Goal: Communication & Community: Answer question/provide support

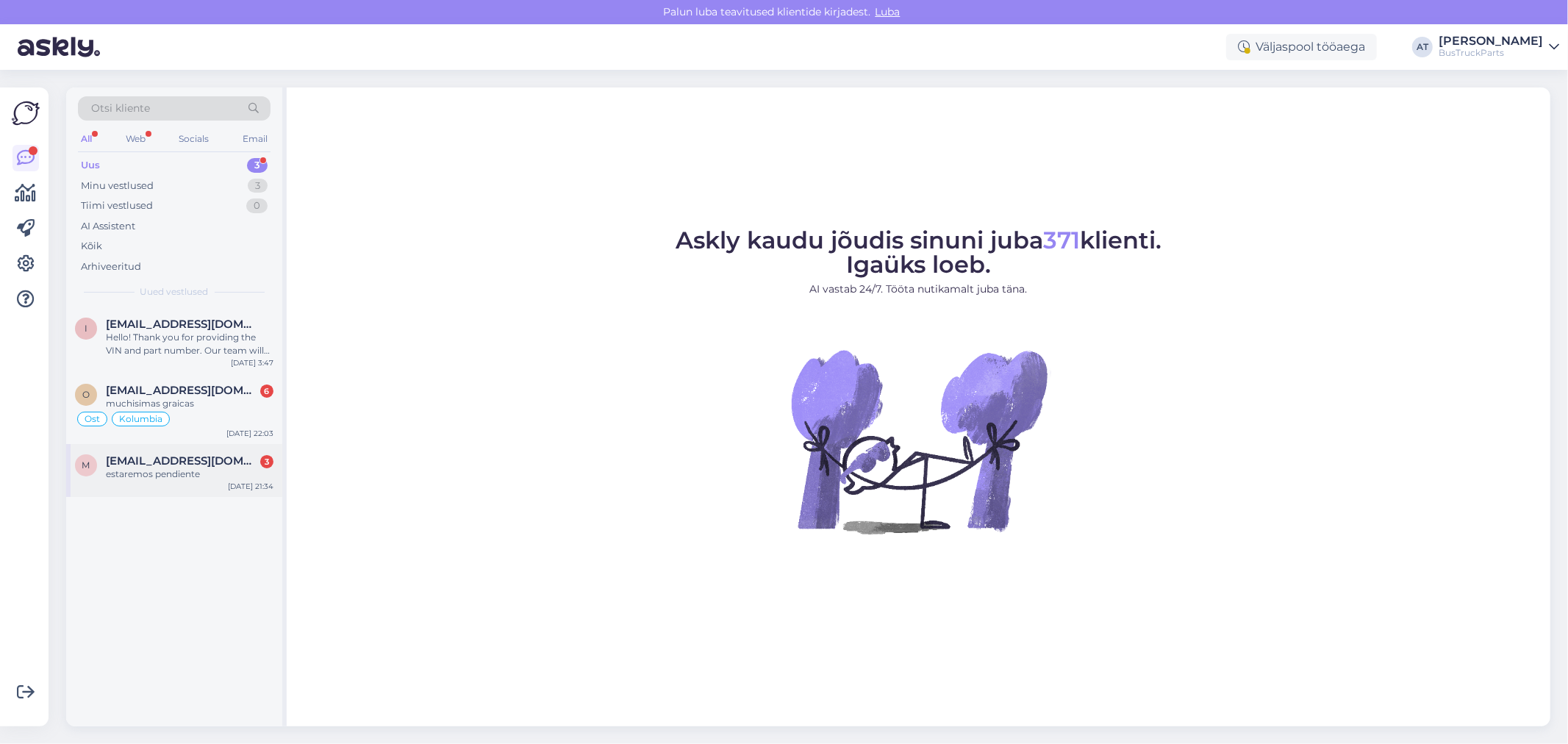
click at [222, 457] on span "[EMAIL_ADDRESS][DOMAIN_NAME]" at bounding box center [182, 461] width 153 height 13
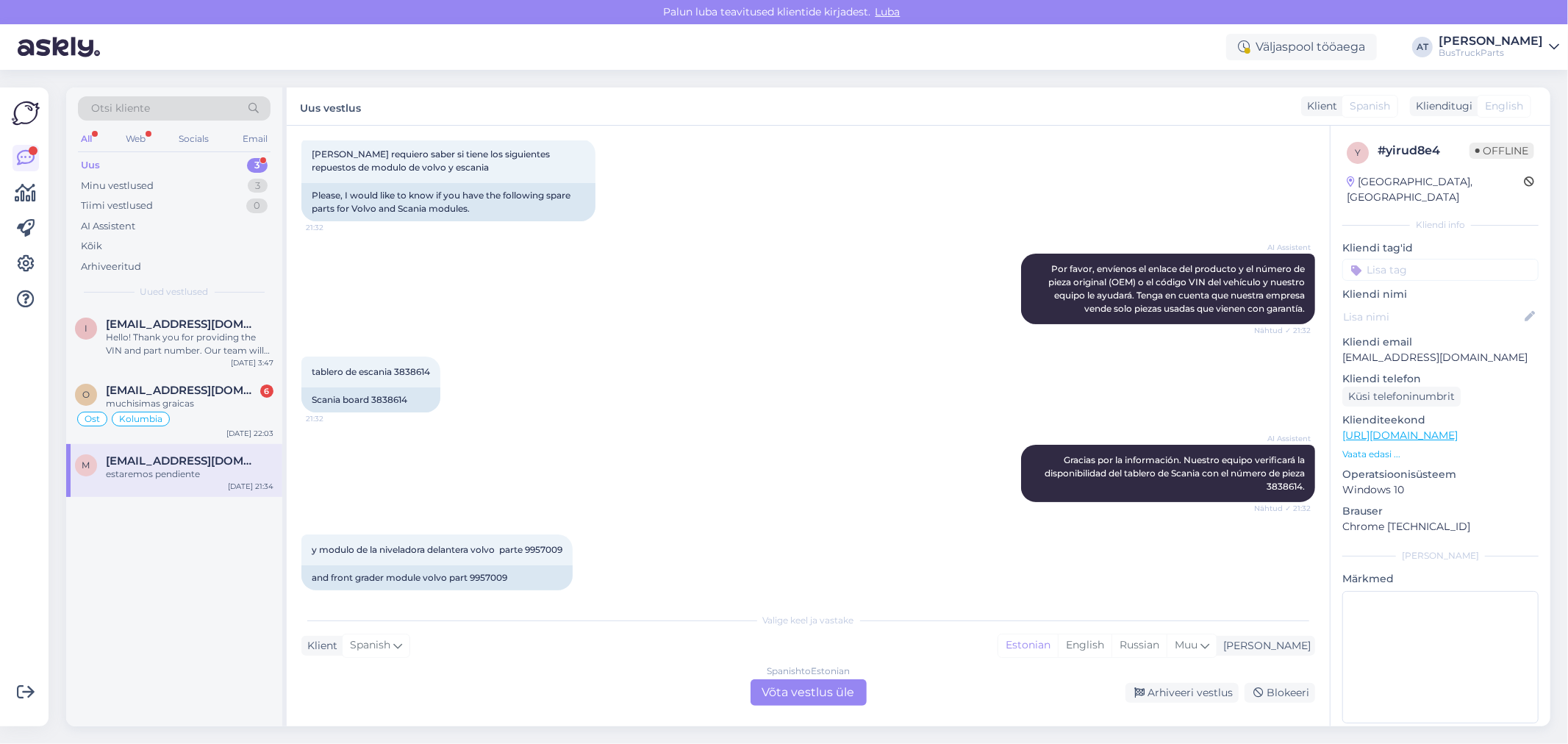
scroll to position [163, 0]
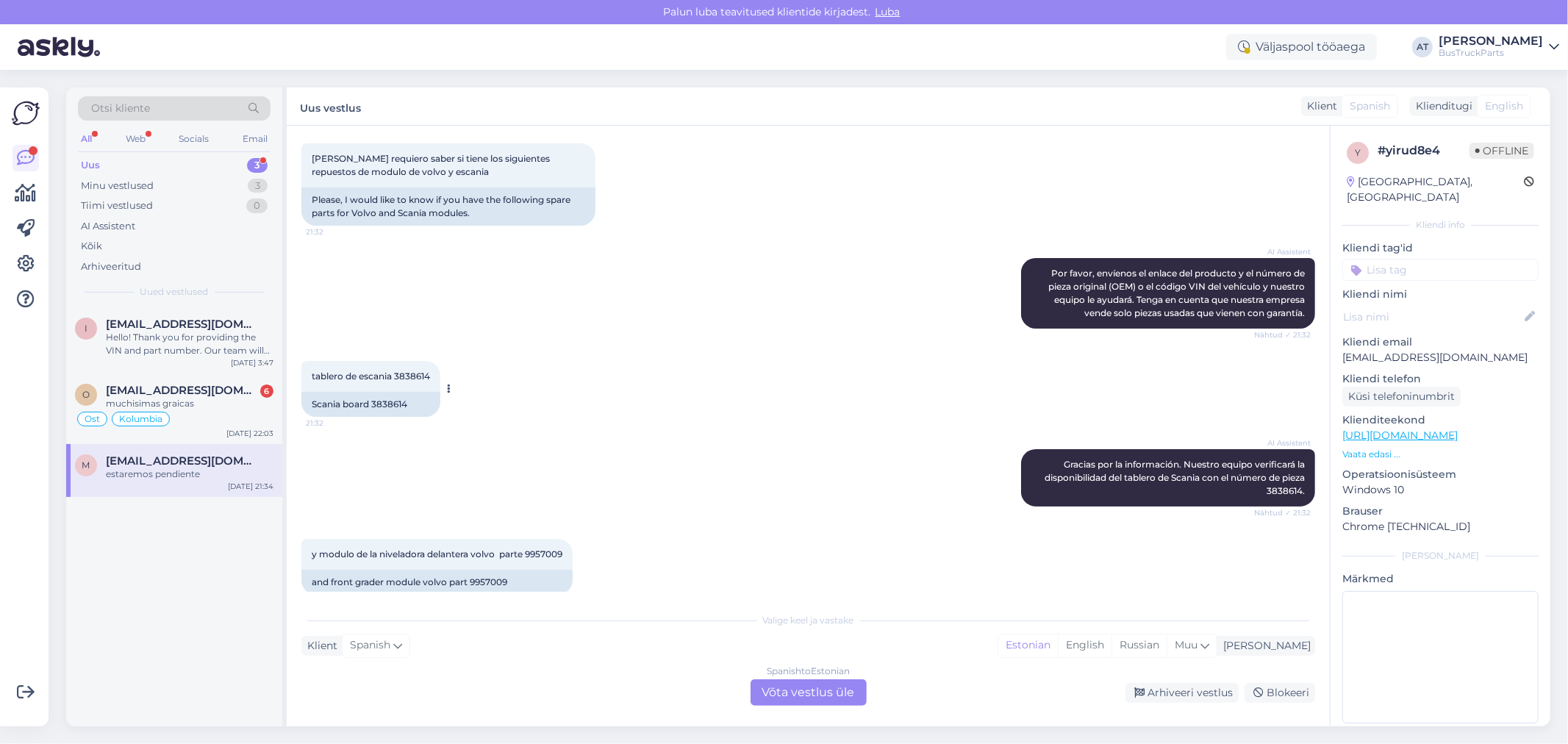
click at [392, 401] on div "Scania board 3838614" at bounding box center [371, 404] width 139 height 25
copy div "3838614"
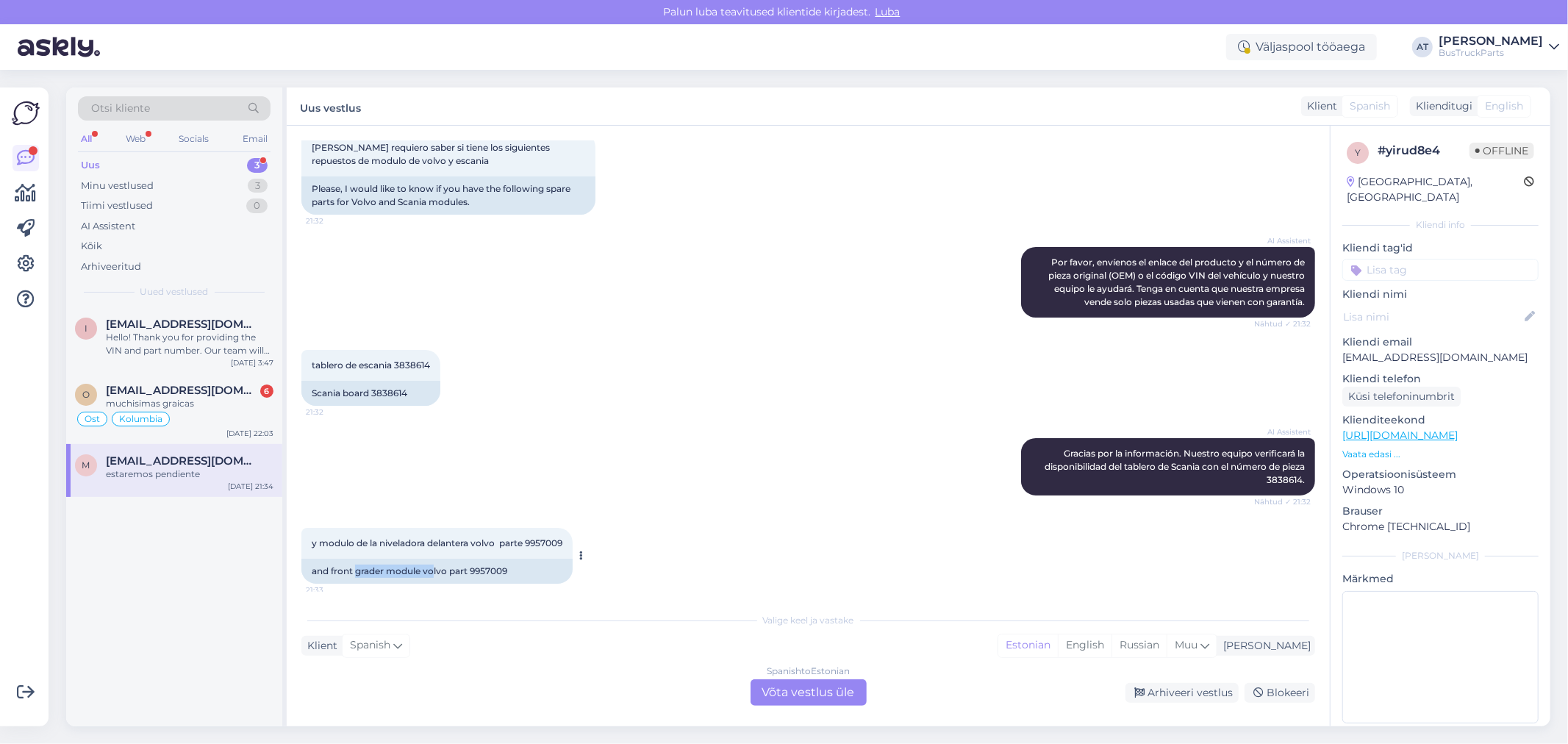
scroll to position [181, 0]
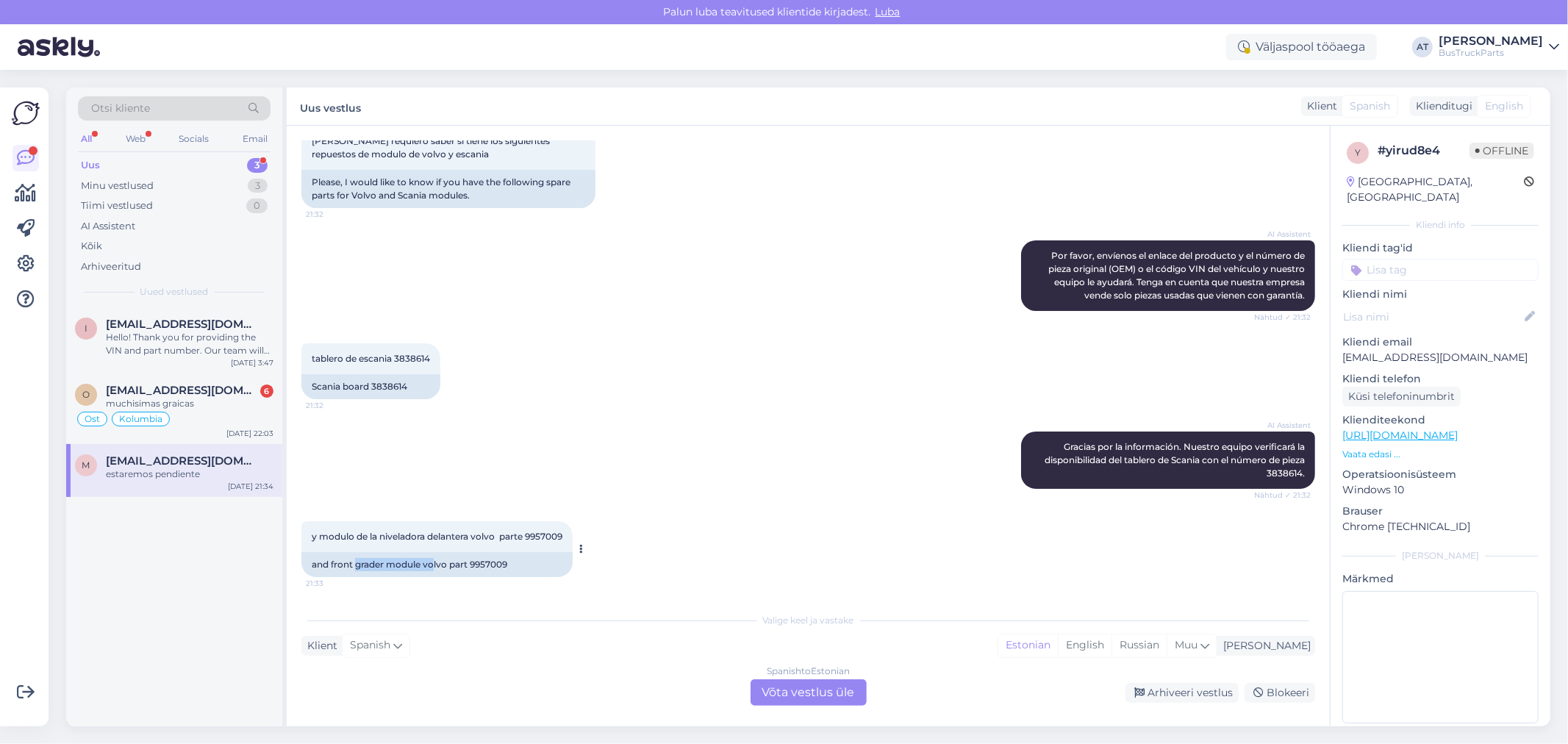
drag, startPoint x: 357, startPoint y: 577, endPoint x: 433, endPoint y: 577, distance: 76.0
click at [433, 577] on div "y modulo de la niveladora delantera volvo parte 9957009 21:33 and front grader …" at bounding box center [809, 549] width 1014 height 89
click at [487, 561] on div "and front grader module volvo part 9957009" at bounding box center [437, 564] width 272 height 25
copy div "9957009"
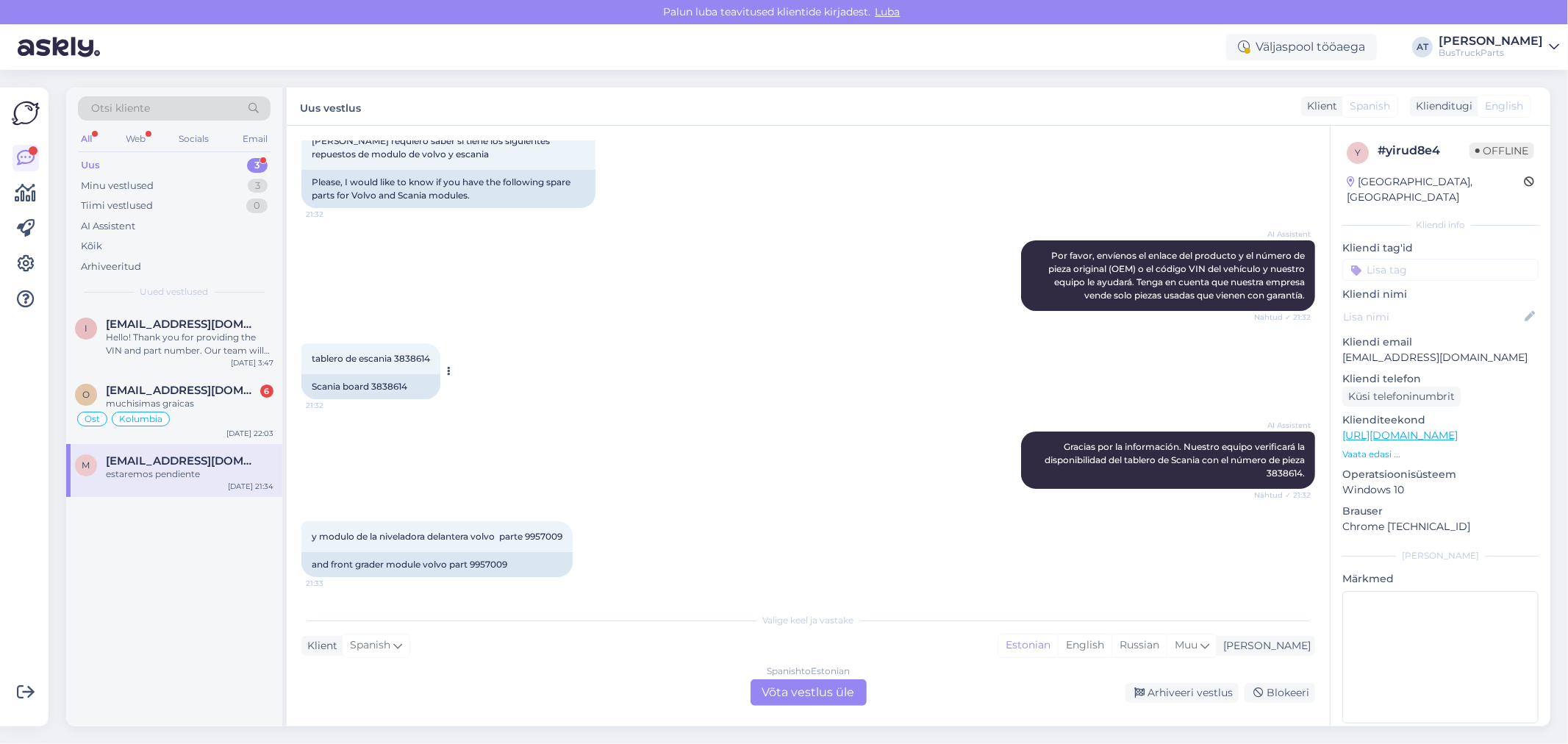
click at [392, 383] on div "Scania board 3838614" at bounding box center [371, 386] width 139 height 25
copy div "3838614"
click at [826, 698] on div "Spanish to Estonian Võta vestlus üle" at bounding box center [809, 693] width 117 height 26
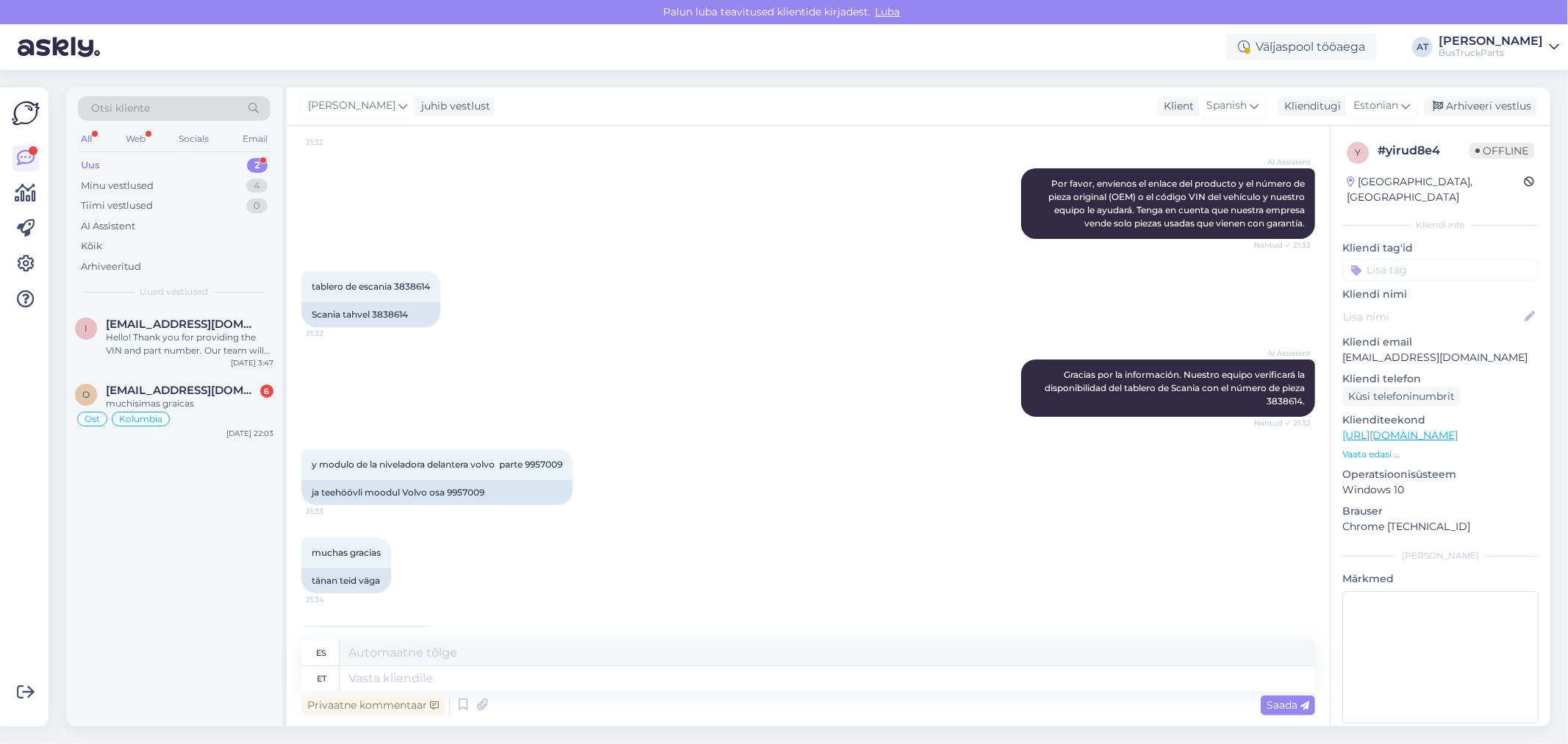
scroll to position [322, 0]
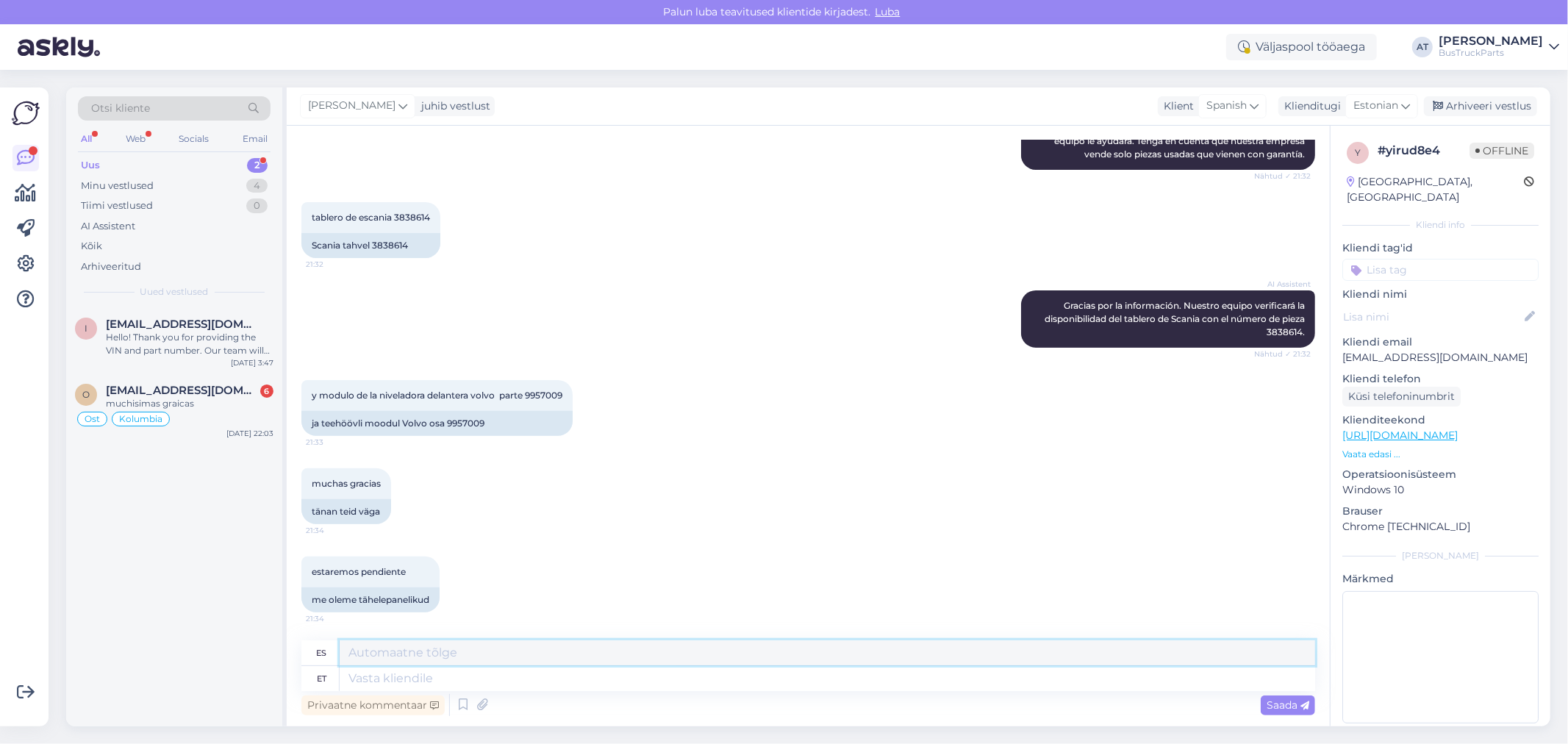
click at [592, 665] on textarea at bounding box center [828, 653] width 976 height 25
paste textarea "3838614"
type textarea "3838614"
drag, startPoint x: 592, startPoint y: 665, endPoint x: 305, endPoint y: 628, distance: 289.4
click at [305, 628] on div "Vestlus algas [DATE] Buenas tardes, 21:31 Tere päevast, [PERSON_NAME] requiero …" at bounding box center [808, 427] width 1043 height 601
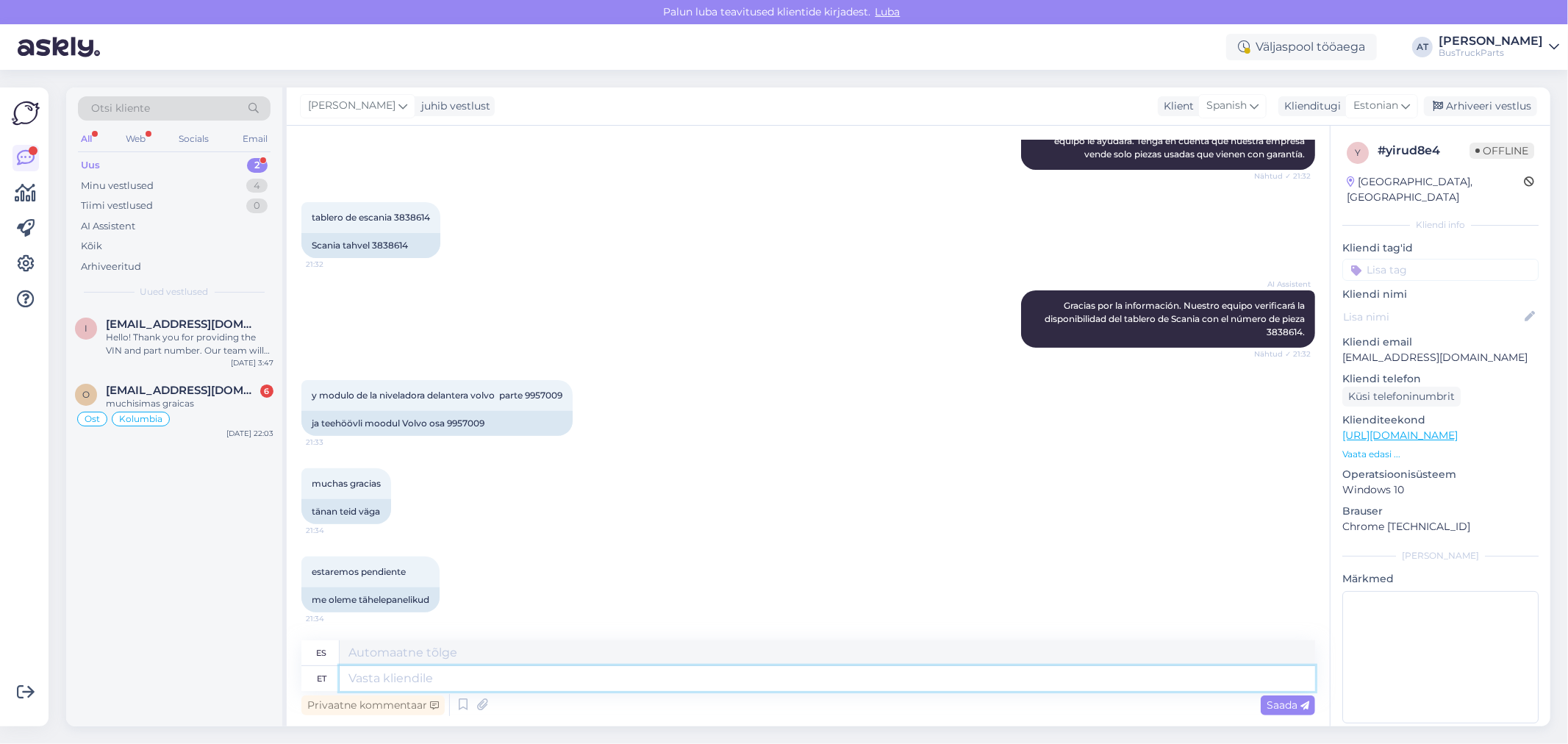
click at [391, 680] on textarea at bounding box center [828, 679] width 976 height 25
type textarea "Hello."
type textarea "Hola."
type textarea "Hello. We do"
type textarea "Hola. Nosotros"
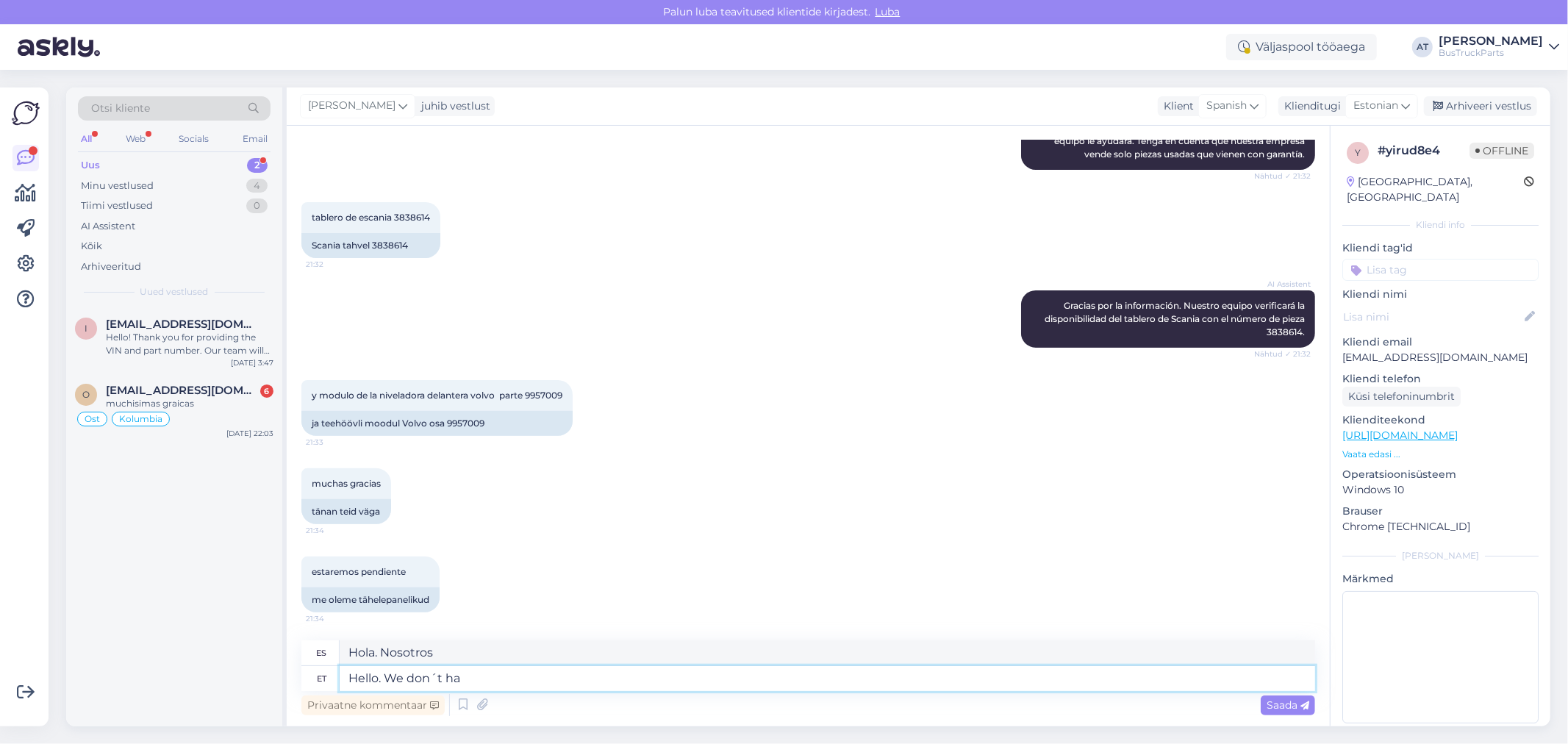
type textarea "Hello. We don´t hav"
type textarea "Hola. No lo hacemos."
type textarea "Hello. We don´t have"
type textarea "Hola. No tenemos."
type textarea "Hello. We don´t have spare p"
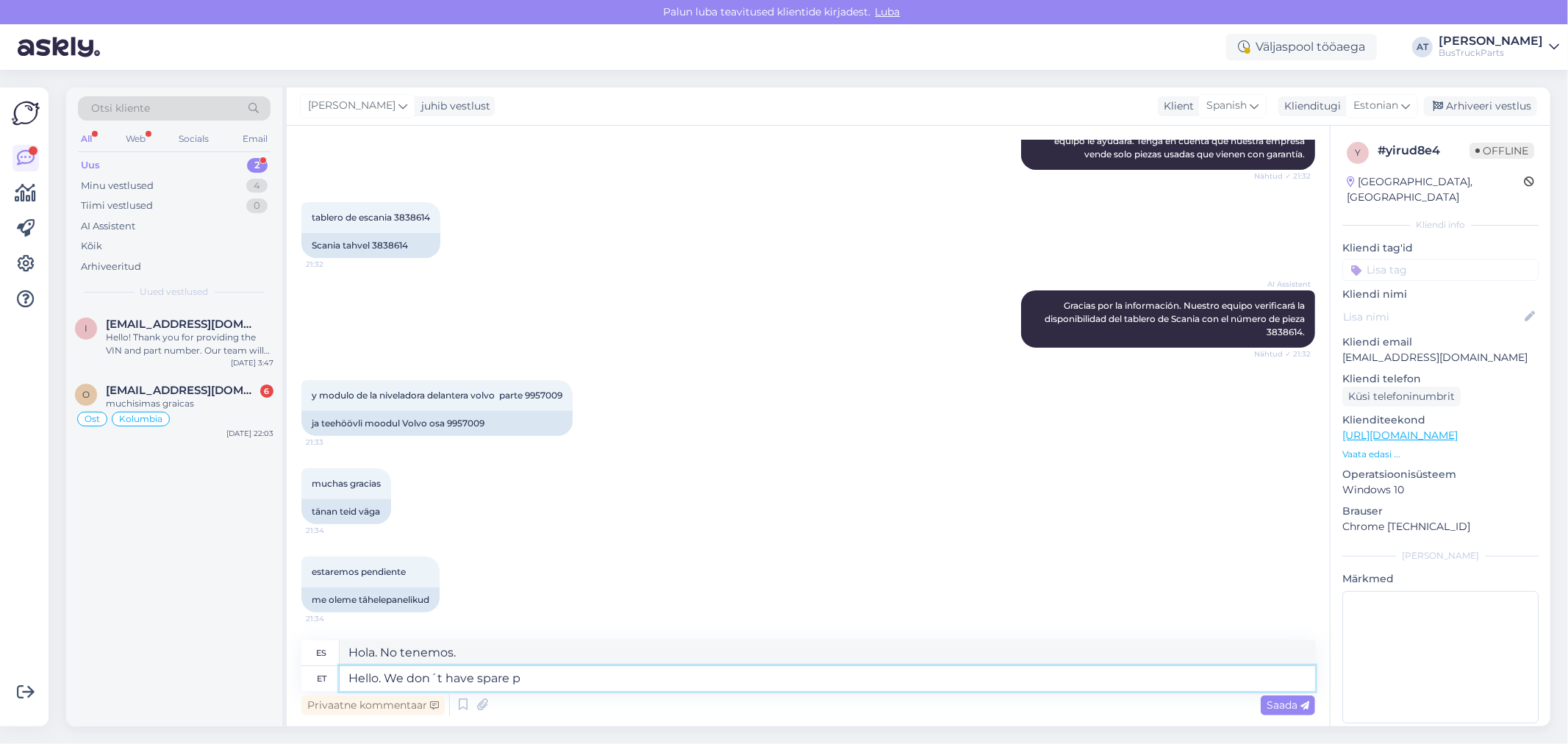
type textarea "Hola. No tenemos repuestos."
type textarea "Hello. We don´t have spare part"
type textarea "Hola. No tenemos repuesto."
click at [478, 679] on textarea "Hello. We don´t have spare part" at bounding box center [828, 679] width 976 height 25
type textarea "Hello. We don´t have Scania spare part"
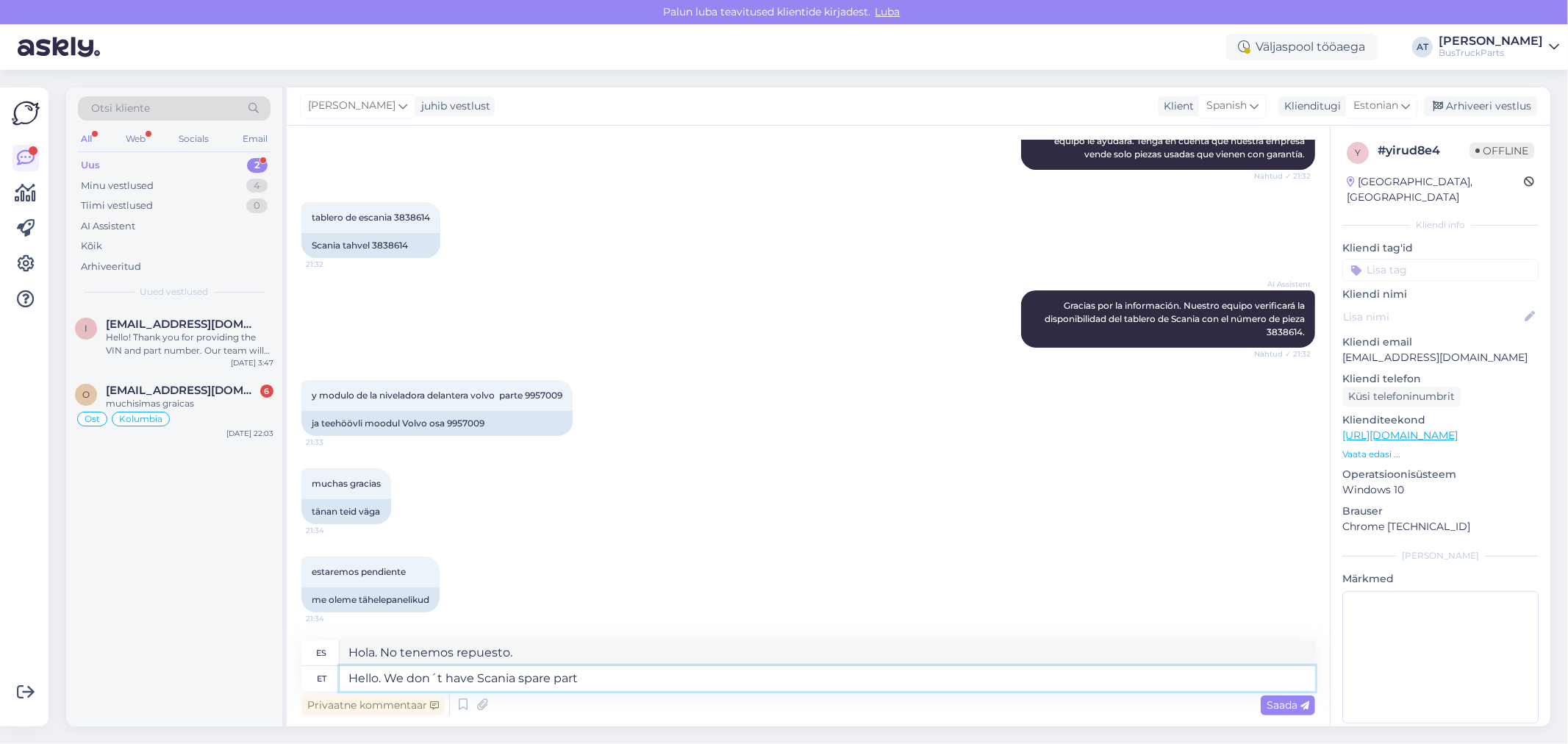
click at [598, 676] on textarea "Hello. We don´t have Scania spare part" at bounding box center [828, 679] width 976 height 25
type textarea "Hola. No tenemos repuestos para Scania."
type textarea "Hello. We don´t have Scania spare part with number"
type textarea "Hola. No tenemos repuesto Scania con número."
paste textarea "3838614"
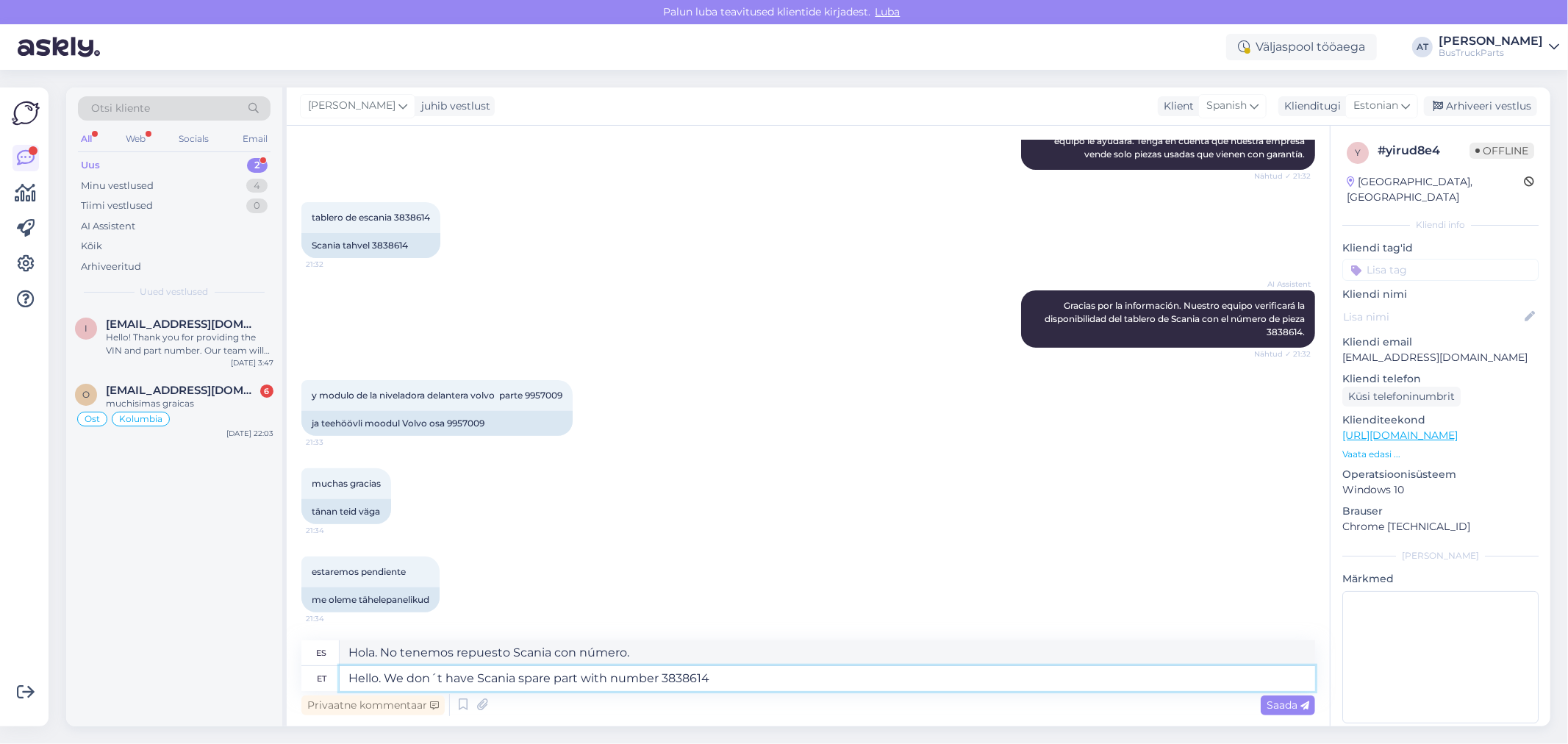
type textarea "Hello. We don´t have Scania spare part with number 3838614 ("
type textarea "Hola. No tenemos el repuesto Scania con el número 3838614."
type textarea "Hello. We don´t have Scania spare part with number 3838614 (are Yo"
type textarea "Hola. No tenemos el repuesto Scania con el número 3838614 (son"
type textarea "Hello. We don´t have Scania spare part with number 3838614 (are You su"
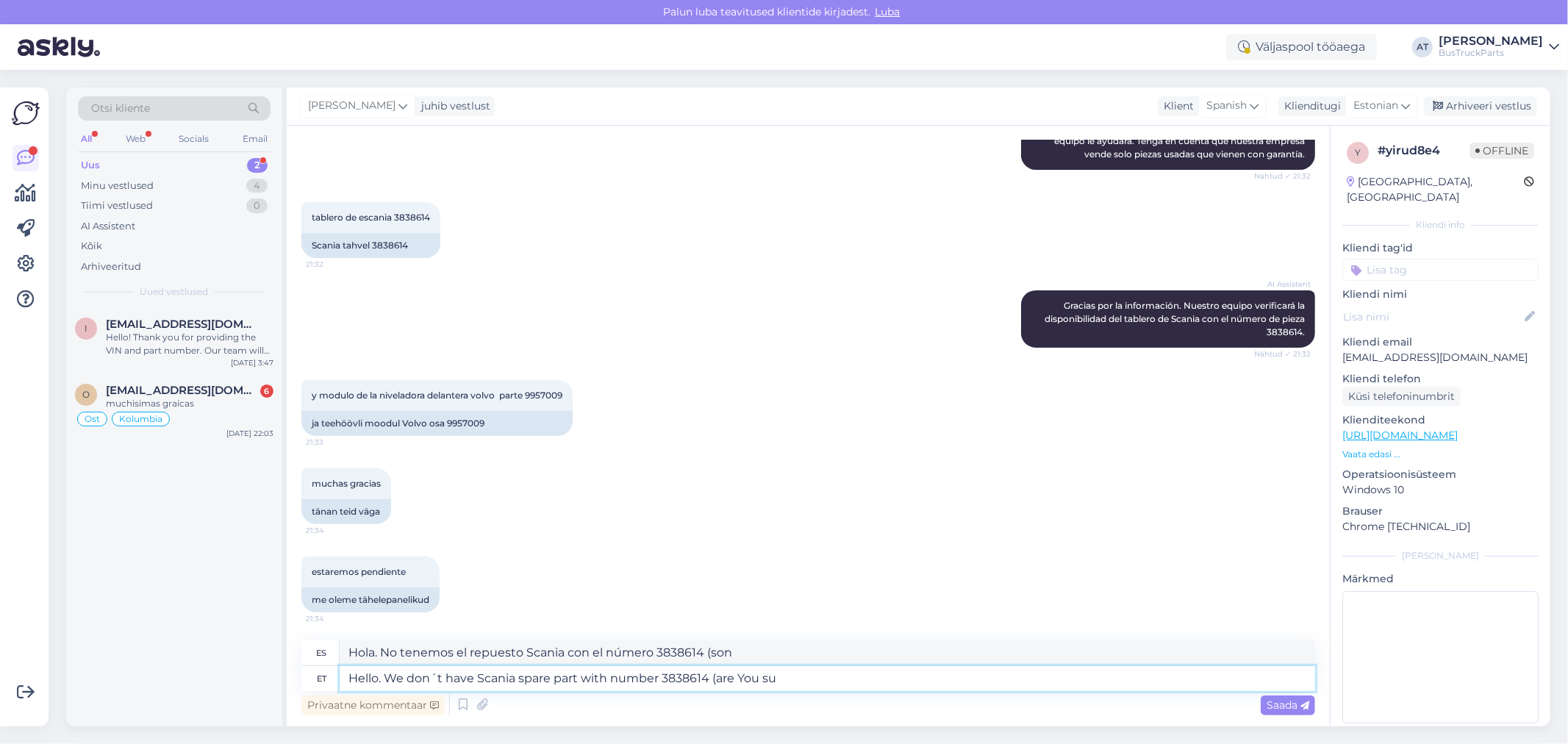
type textarea "Hola. No tenemos el repuesto Scania con el número 3838614 (¿estás...?)"
type textarea "Hello. We don´t have Scania spare part with number 3838614 (are You sure it"
type textarea "Hola. No tenemos el repuesto Scania con el número 3838614 (¿Está seguro?)"
type textarea "Hello. We don´t have Scania spare part with number 3838614 (are You sure it is c"
type textarea "Hola. No tenemos el repuesto Scania con el número 3838614 (¿Está seguro de que …"
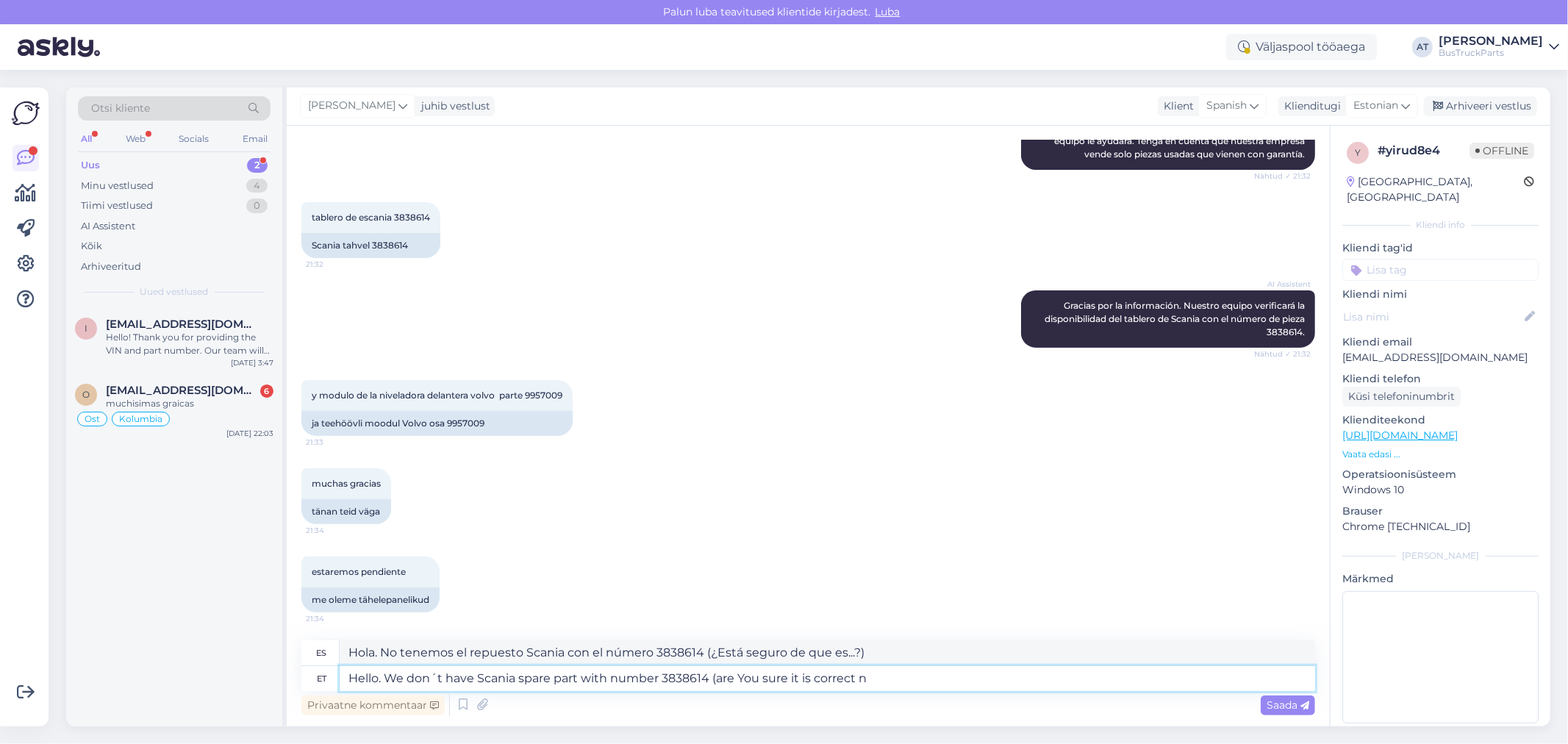
type textarea "Hello. We don´t have Scania spare part with number 3838614 (are You sure it is …"
type textarea "Hola. No tenemos el repuesto Scania con el número 3838614 (¿Está seguro de que …"
type textarea "Hello. We don´t have Scania spare part with number 3838614 (are You sure it is …"
type textarea "Hola. No tenemos el repuesto Scania con el número 3838614 (¿Está seguro de que …"
type textarea "Hello. We don´t have Scania spare part with number 3838614 (are You sure it is …"
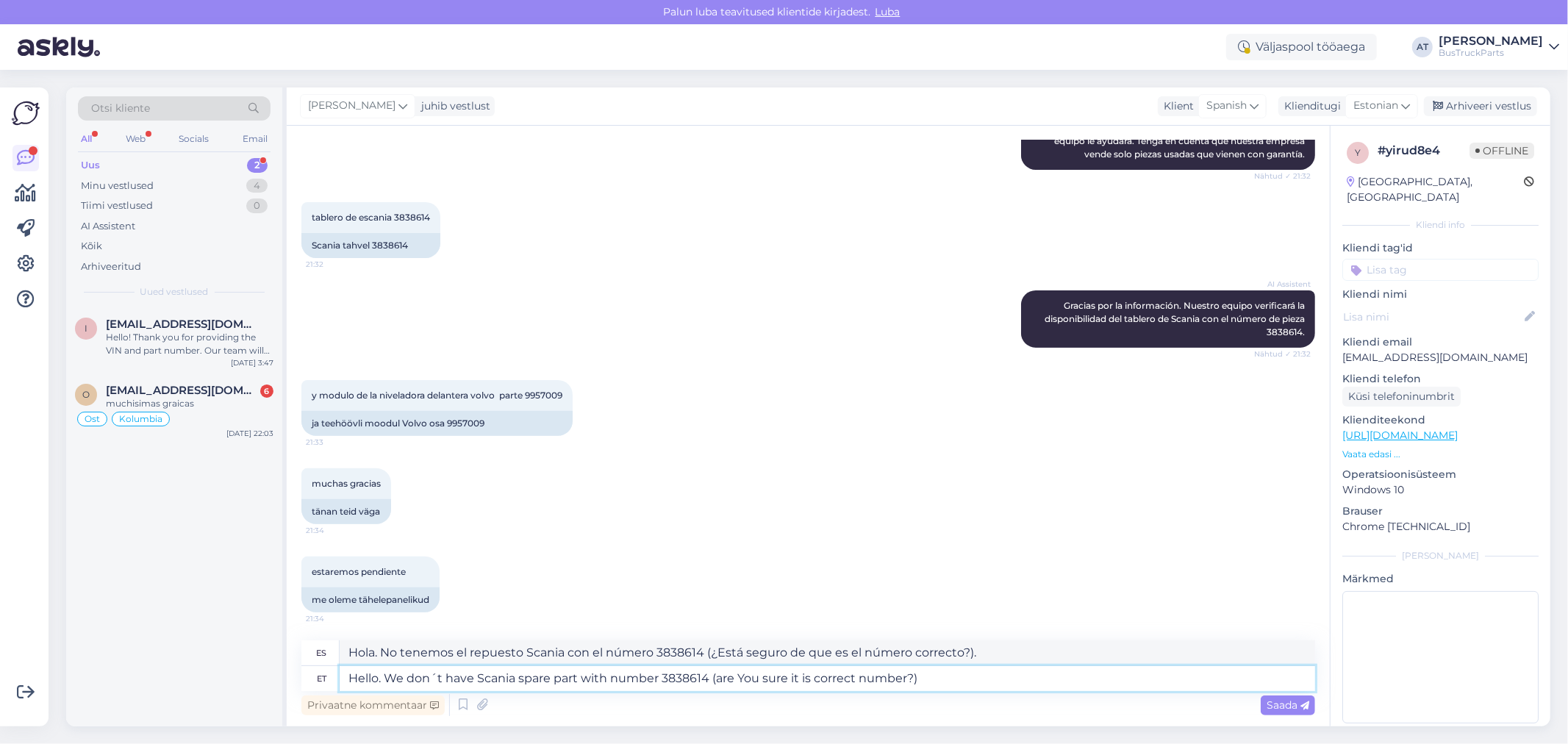
type textarea "Hola. No tenemos el repuesto Scania con el número 3838614 (¿Está seguro de que …"
type textarea "Hello. We don´t have Scania spare part with number 3838614 (are You sure it is …"
click at [1269, 702] on span "Saada" at bounding box center [1288, 705] width 43 height 13
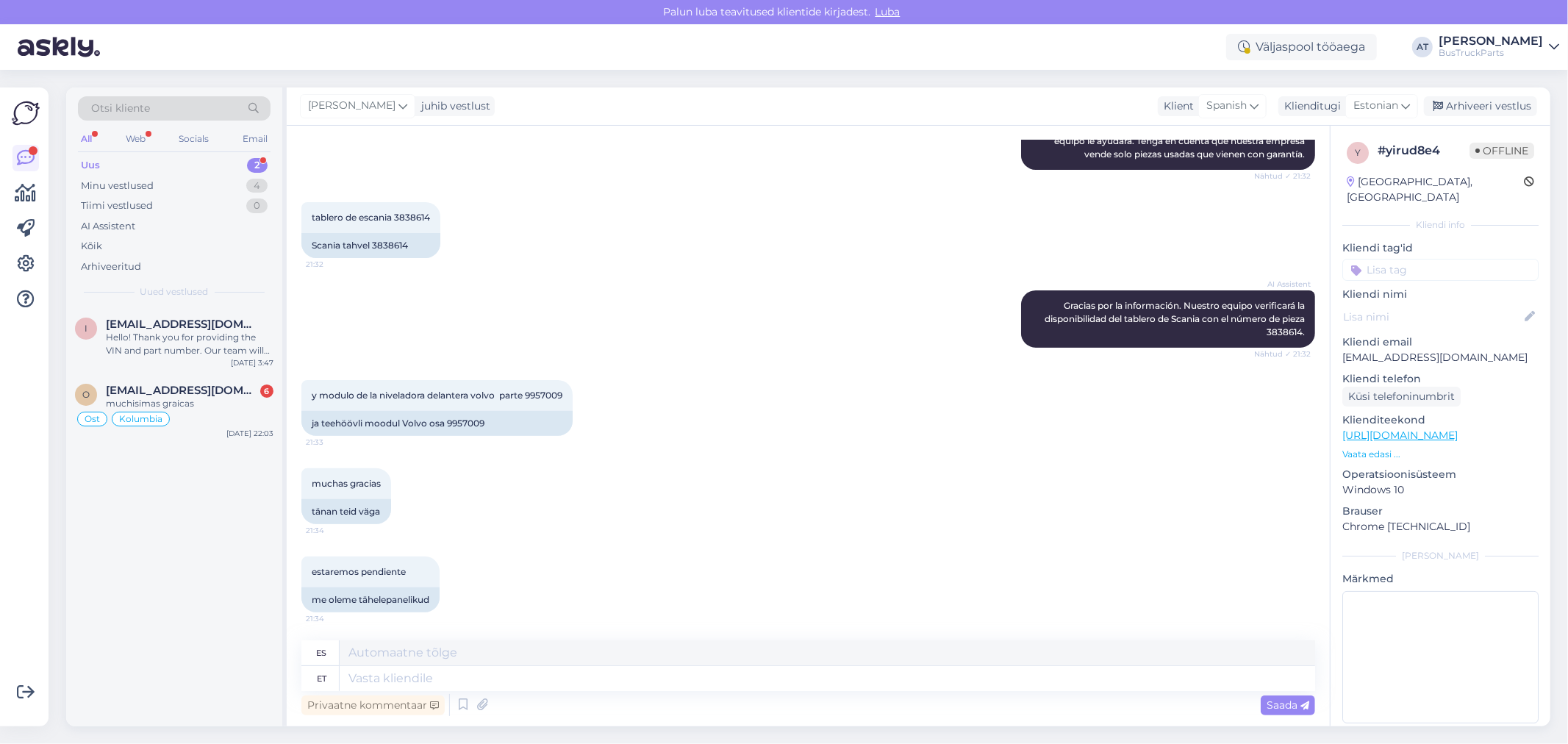
scroll to position [468, 0]
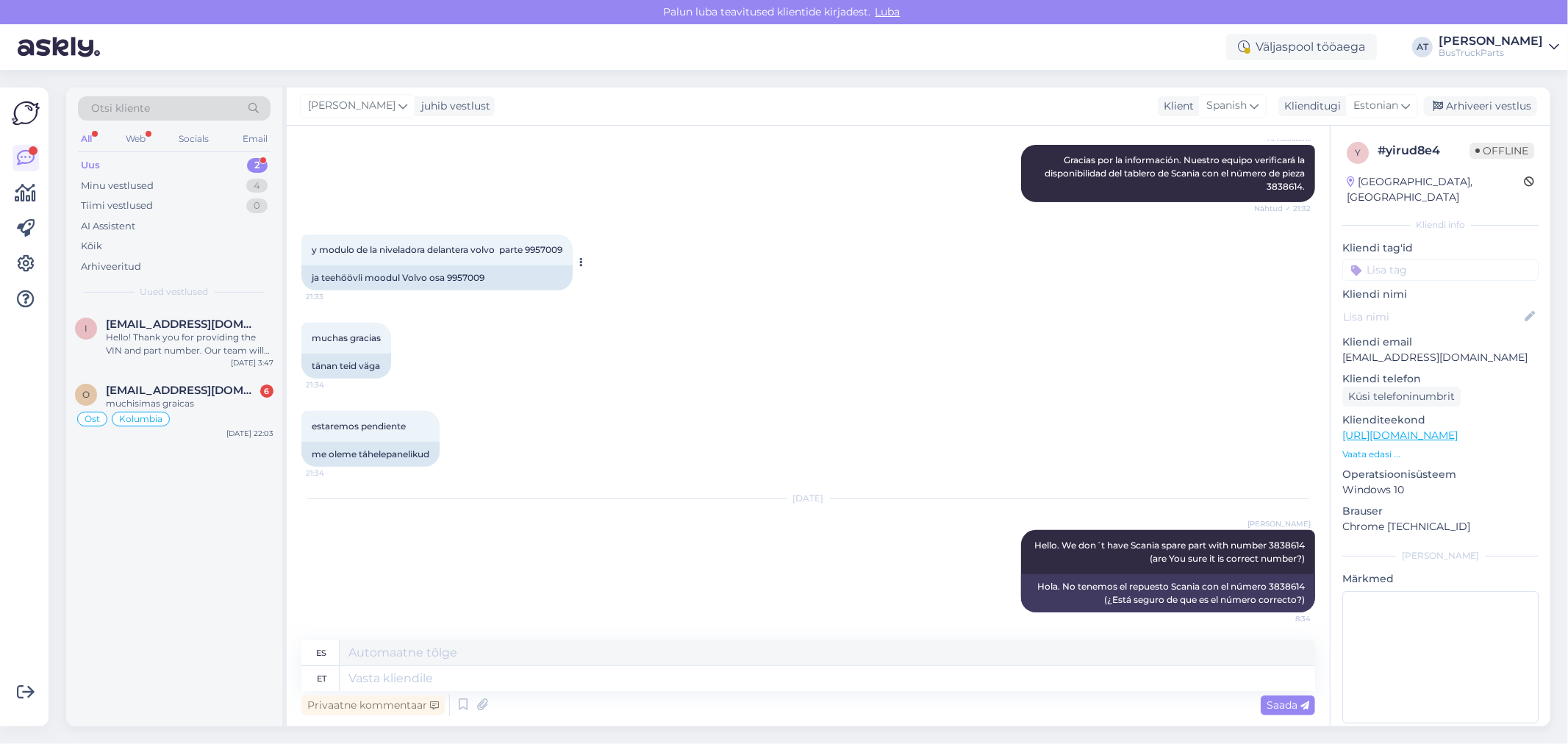
click at [468, 277] on div "ja teehöövli moodul Volvo osa 9957009" at bounding box center [437, 278] width 272 height 25
copy div "9957009"
click at [755, 677] on textarea at bounding box center [828, 679] width 976 height 25
paste textarea "9957009"
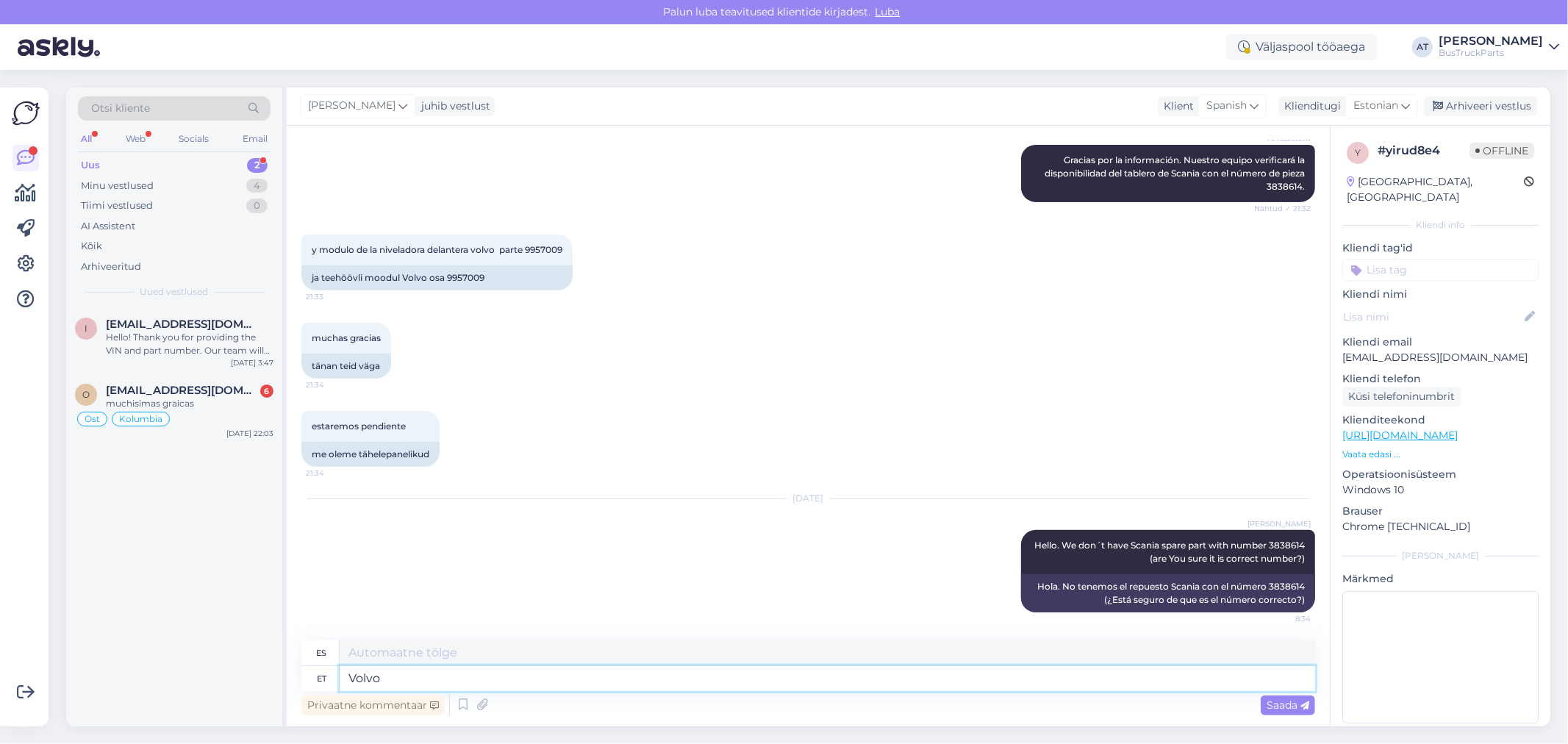
type textarea "Volvo 9957009"
type textarea "Volvo 9957009 -"
type textarea "Volvo 9957009 - You c"
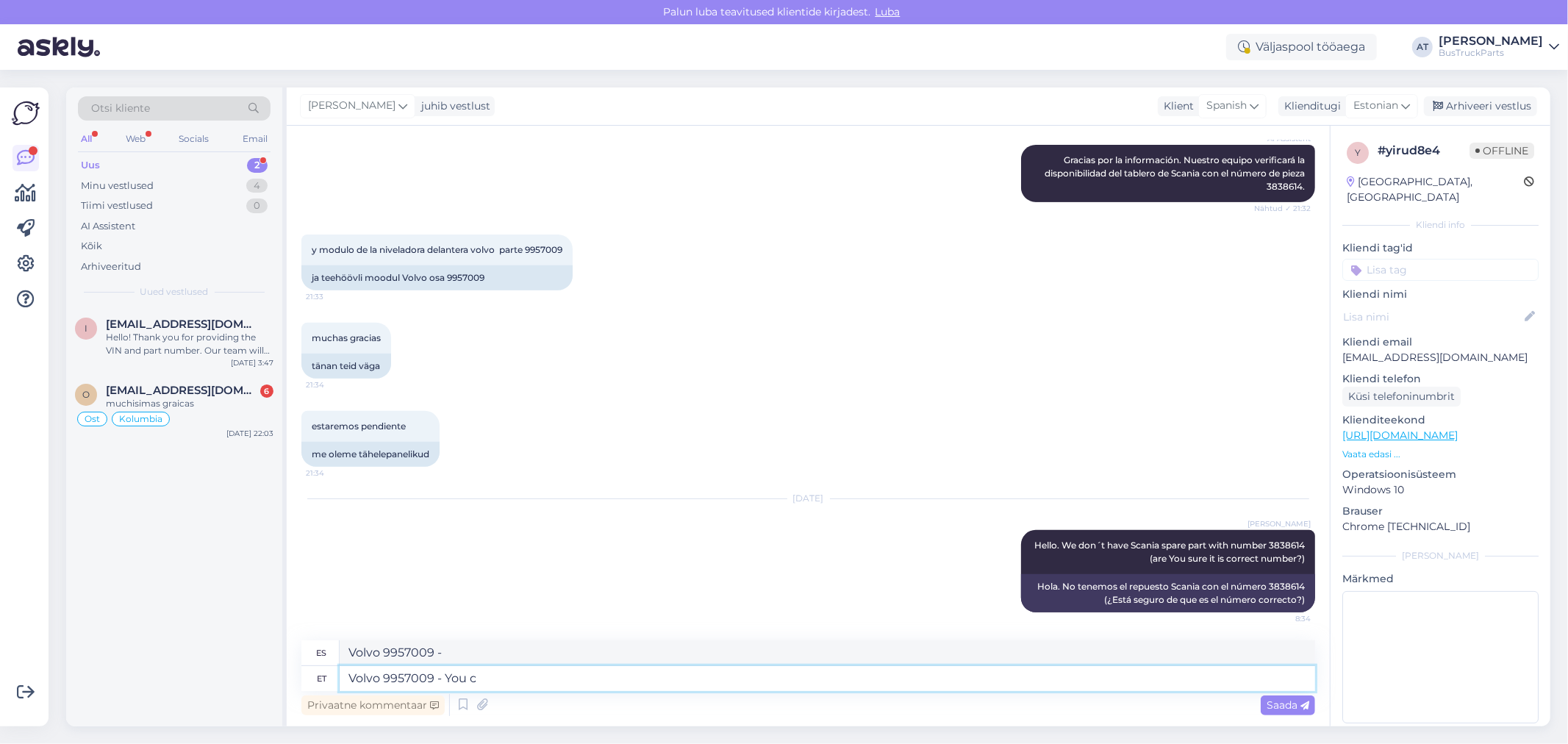
type textarea "Volvo 9957009 - Tú"
type textarea "Volvo 9957009 - You can see"
type textarea "Volvo 9957009 - Puedes"
type textarea "Volvo 9957009 - You can see p"
type textarea "Volvo 9957009 - Puedes ver"
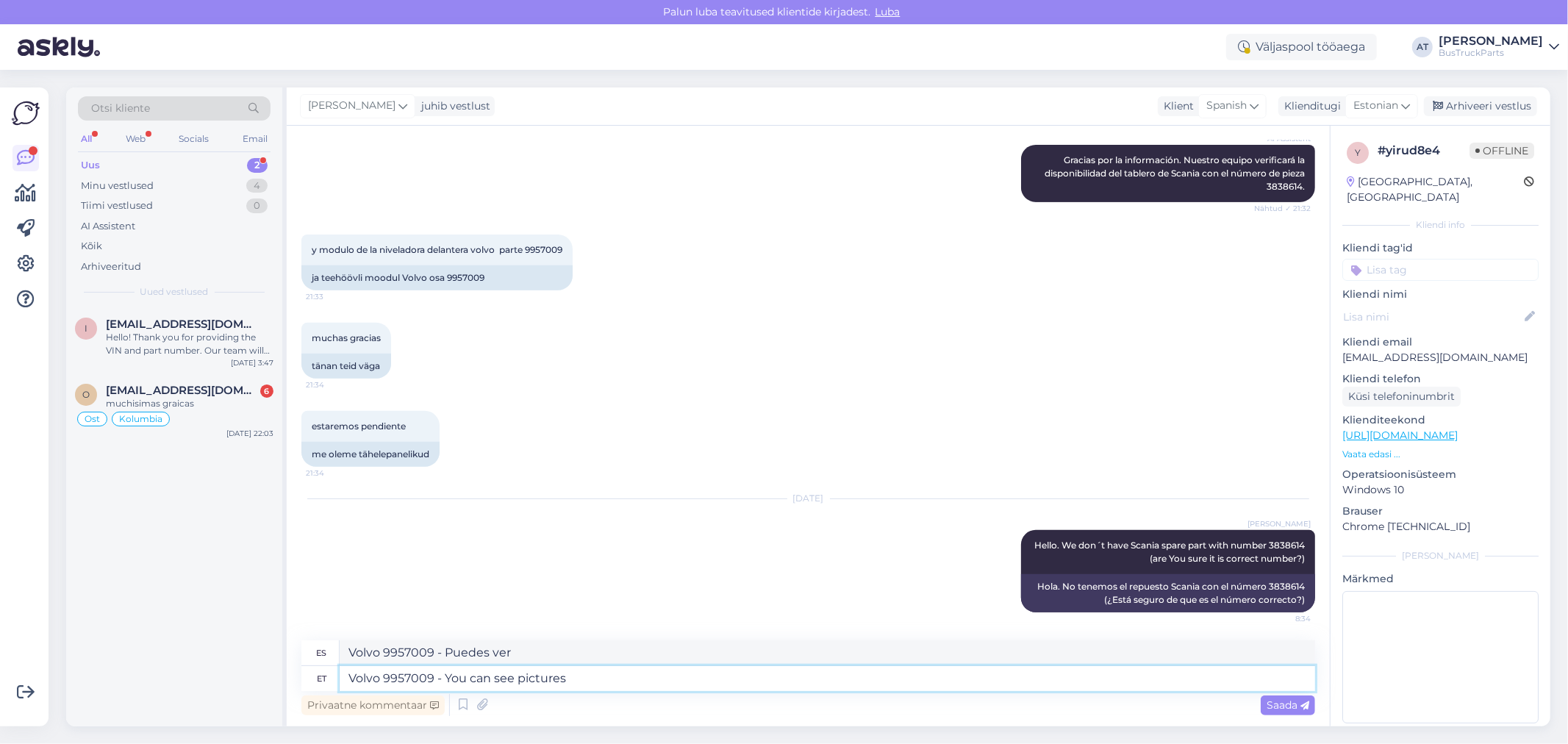
type textarea "Volvo 9957009 - You can see pictures b"
type textarea "Volvo 9957009 - Puedes ver imágenes"
type textarea "Volvo 9957009 - You can see pictures by th"
type textarea "Volvo 9957009 - Puedes ver imágenes por"
type textarea "Volvo 9957009 - You can see pictures by the"
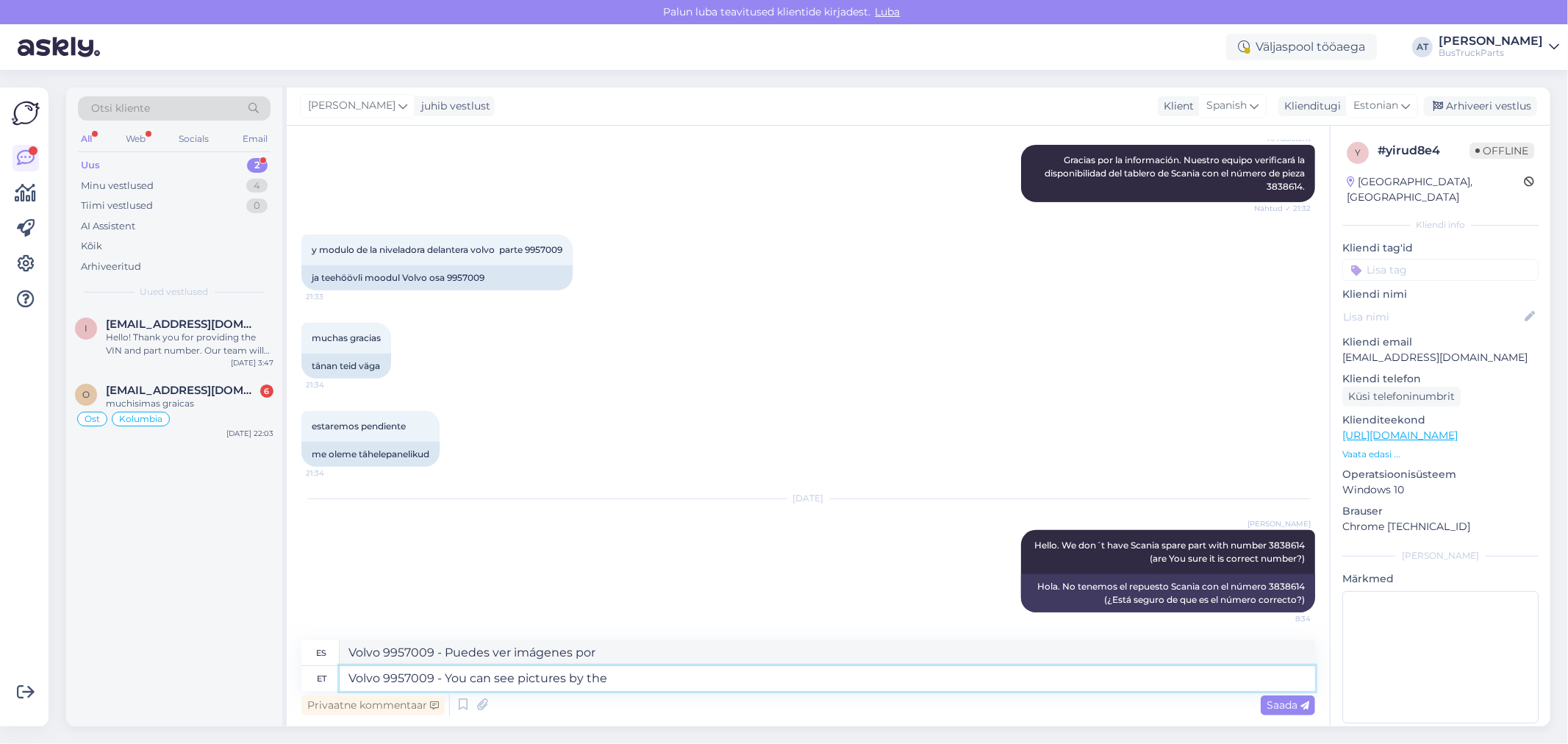
type textarea "Volvo 9957009 - Puedes ver imágenes por el"
type textarea "Volvo 9957009 - You can see pictures by the link:"
type textarea "Volvo 9957009 - Puedes ver imágenes en el enlace:"
click at [929, 680] on textarea "Volvo 9957009 - You can see pictures by the link:" at bounding box center [828, 679] width 976 height 25
paste textarea "[URL][DOMAIN_NAME]"
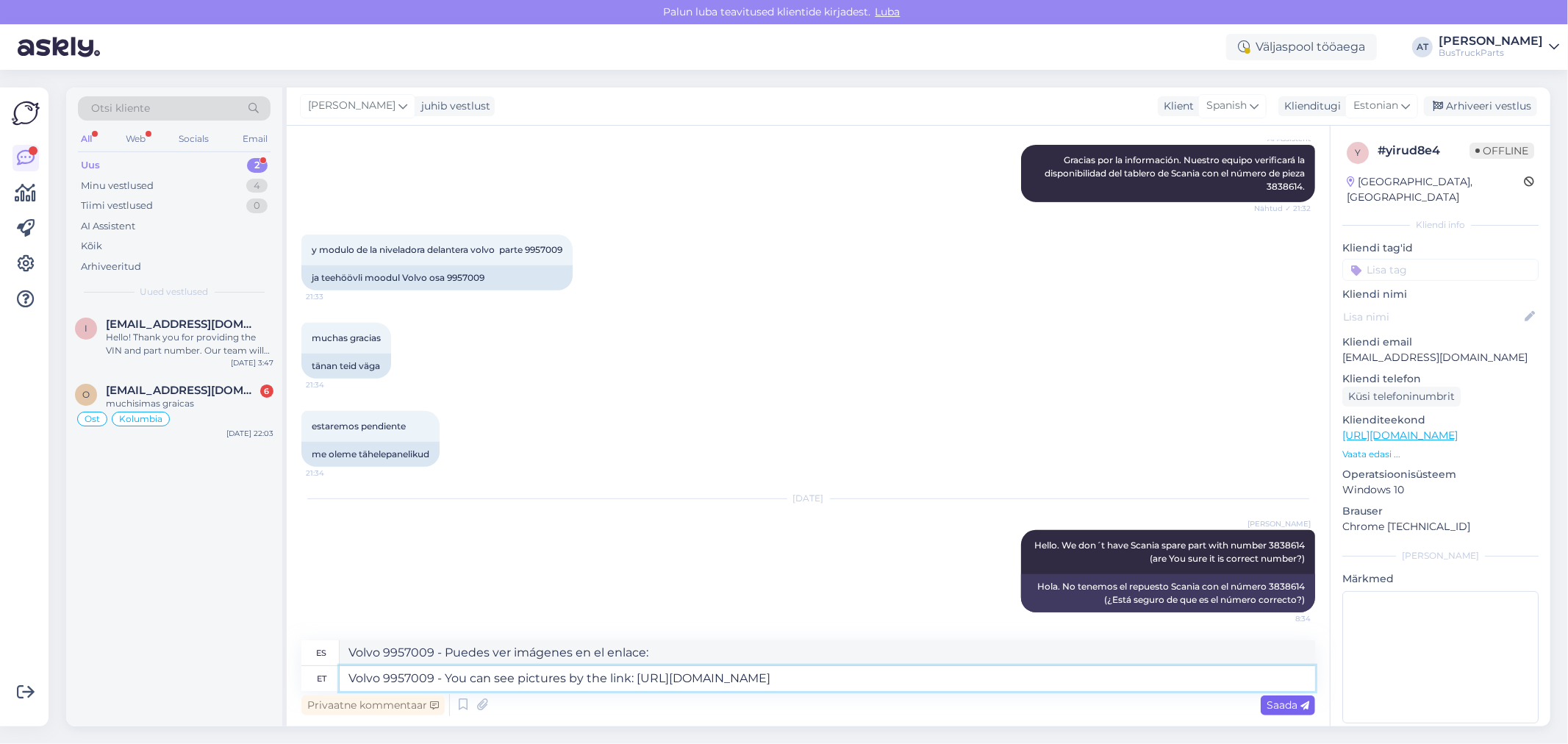
type textarea "Volvo 9957009 - You can see pictures by the link: [URL][DOMAIN_NAME]"
click at [1261, 708] on div "Saada" at bounding box center [1289, 705] width 54 height 20
type textarea "Volvo 9957009 - Puedes ver imágenes en el enlace: [URL][DOMAIN_NAME]"
click at [1292, 701] on span "Saada" at bounding box center [1288, 705] width 43 height 13
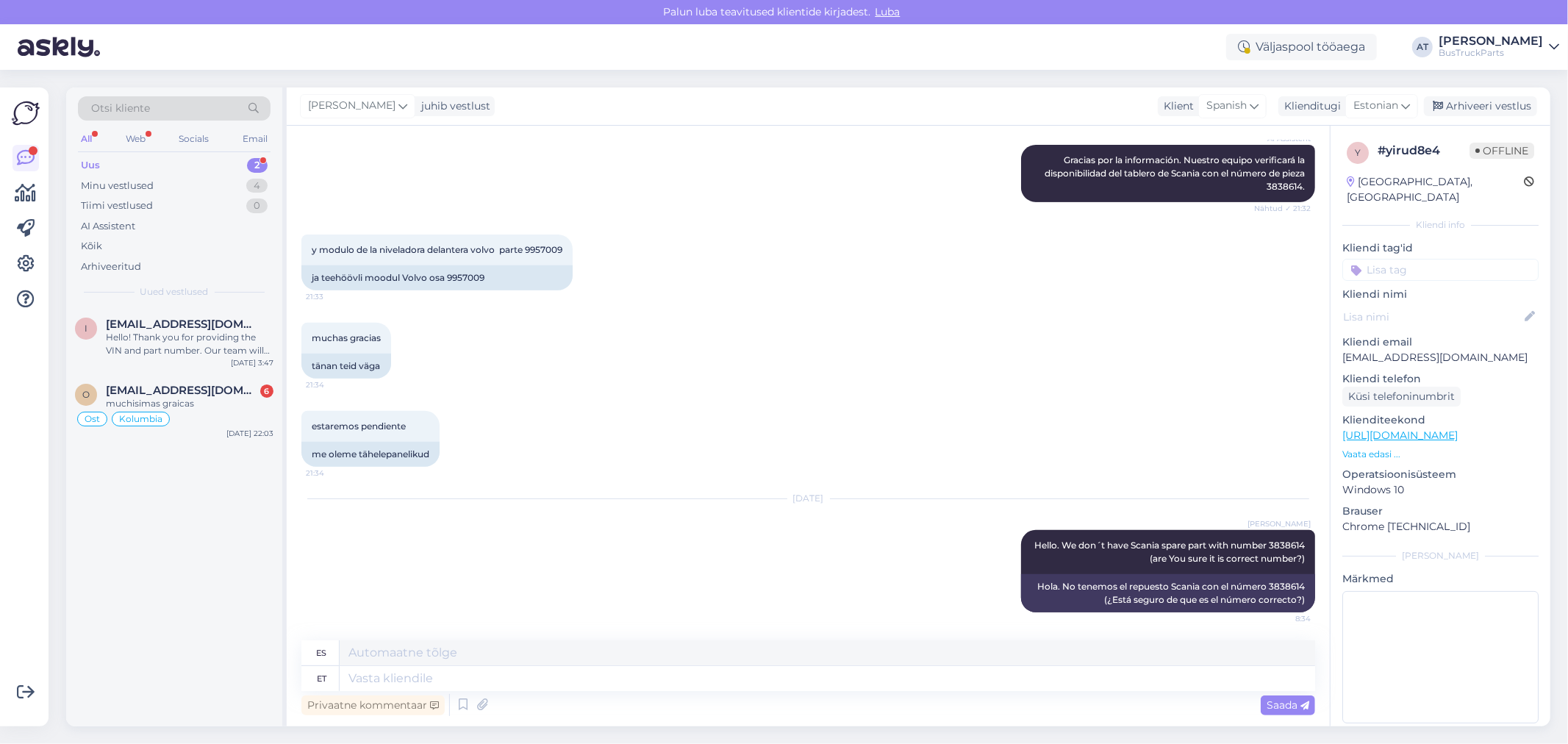
scroll to position [609, 0]
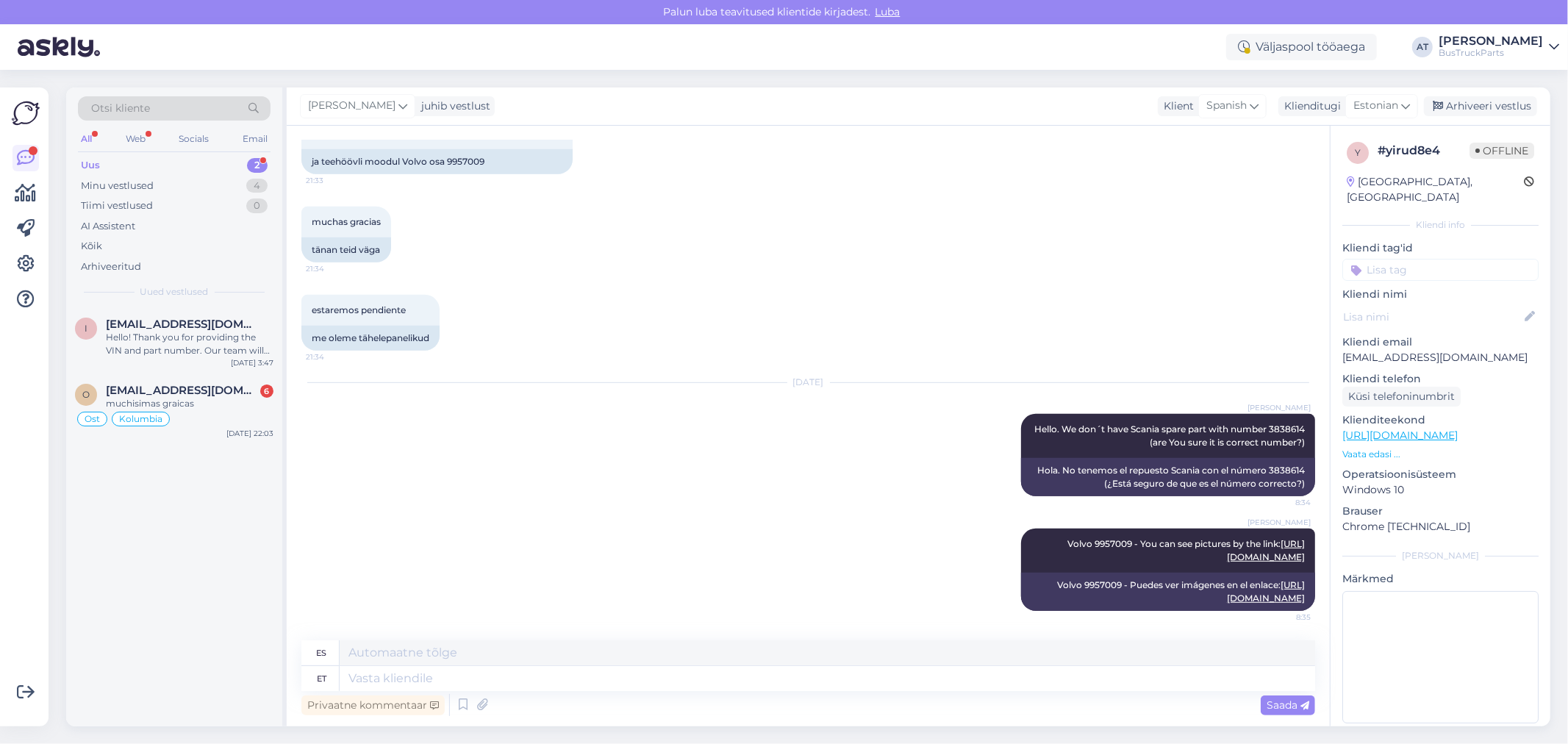
click at [1438, 351] on p "[EMAIL_ADDRESS][DOMAIN_NAME]" at bounding box center [1441, 358] width 196 height 16
click at [1442, 351] on p "[EMAIL_ADDRESS][DOMAIN_NAME]" at bounding box center [1441, 358] width 196 height 16
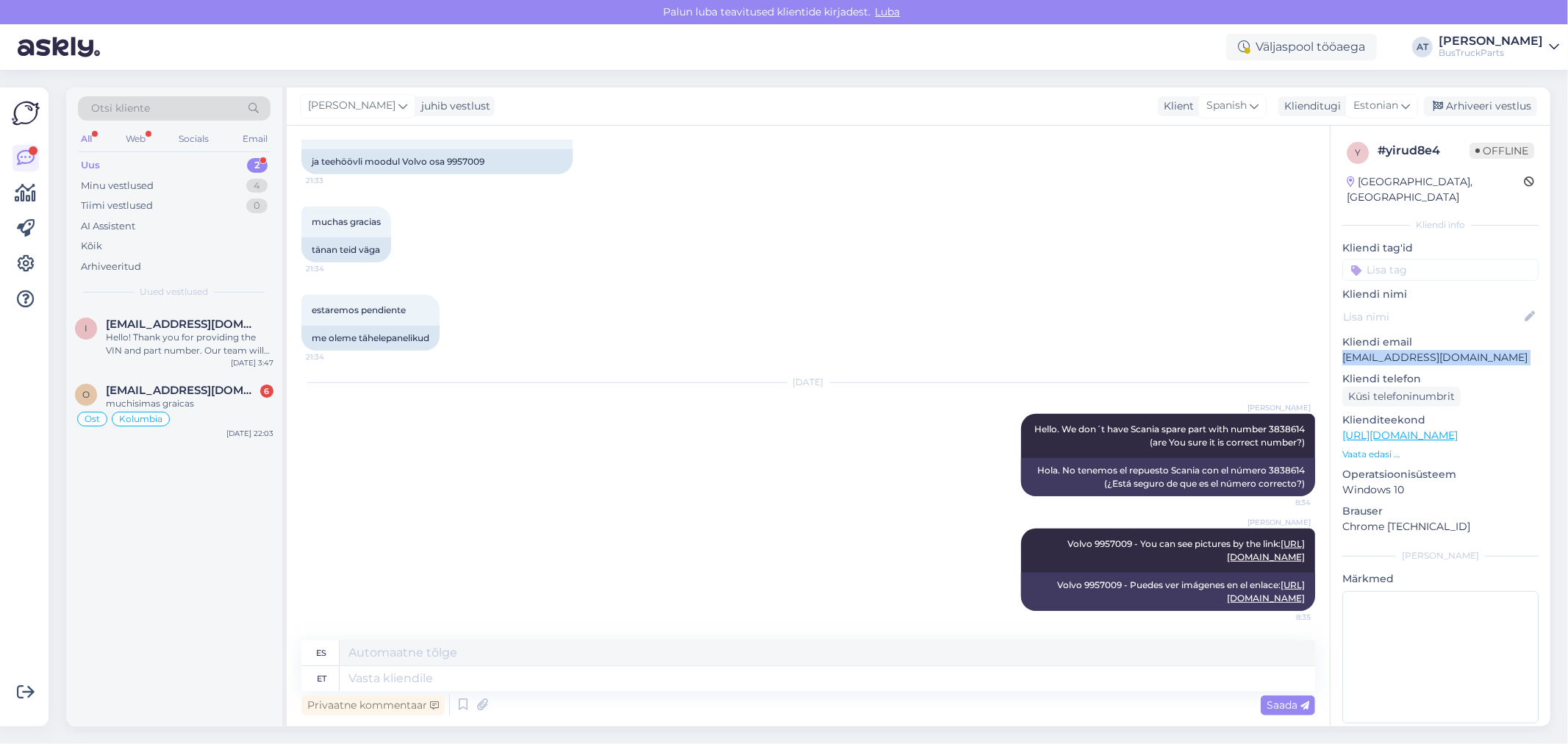
click at [1442, 351] on p "[EMAIL_ADDRESS][DOMAIN_NAME]" at bounding box center [1441, 358] width 196 height 16
copy p "[EMAIL_ADDRESS][DOMAIN_NAME]"
click at [163, 399] on div "muchisimas graicas" at bounding box center [189, 403] width 167 height 13
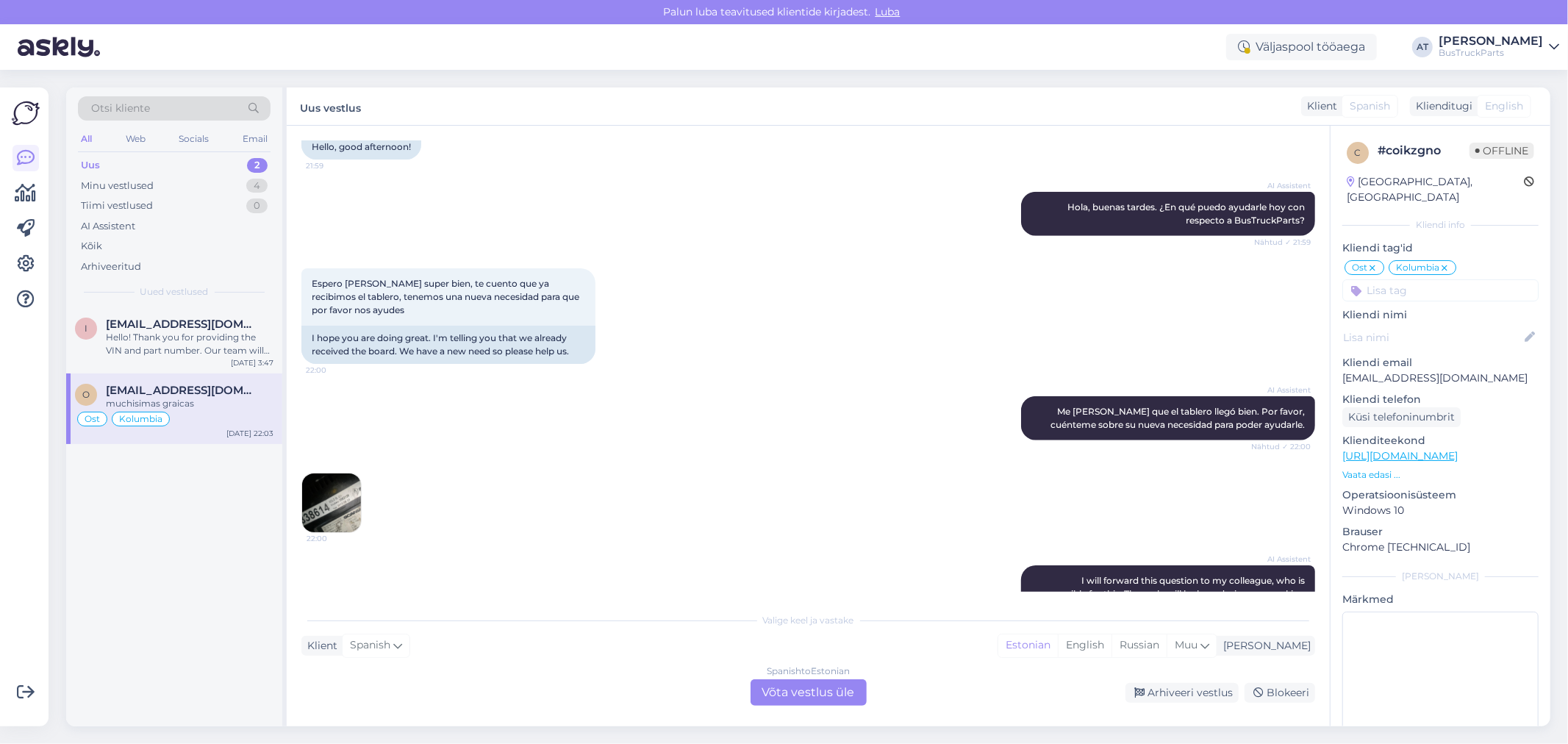
scroll to position [6117, 0]
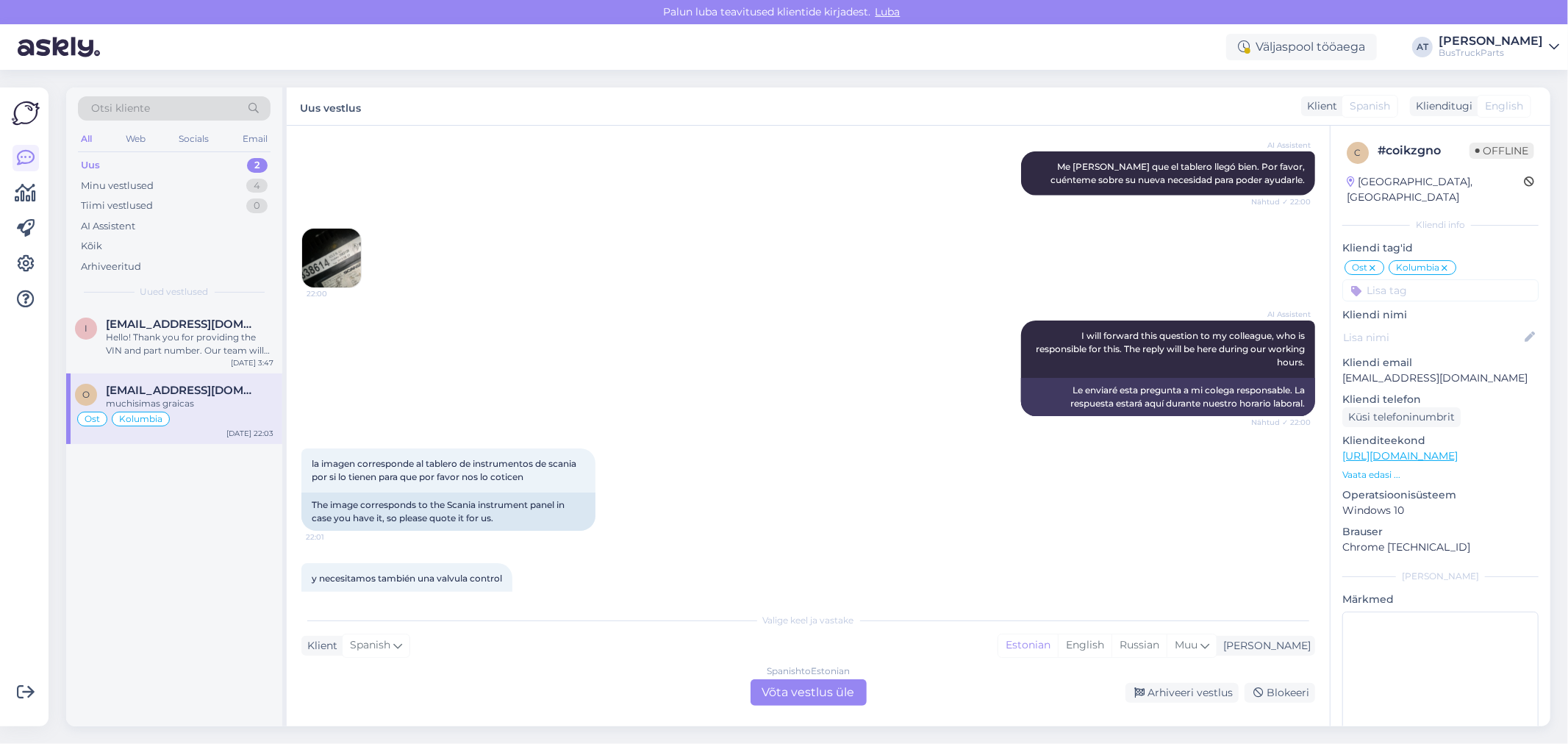
click at [340, 287] on img at bounding box center [331, 258] width 59 height 59
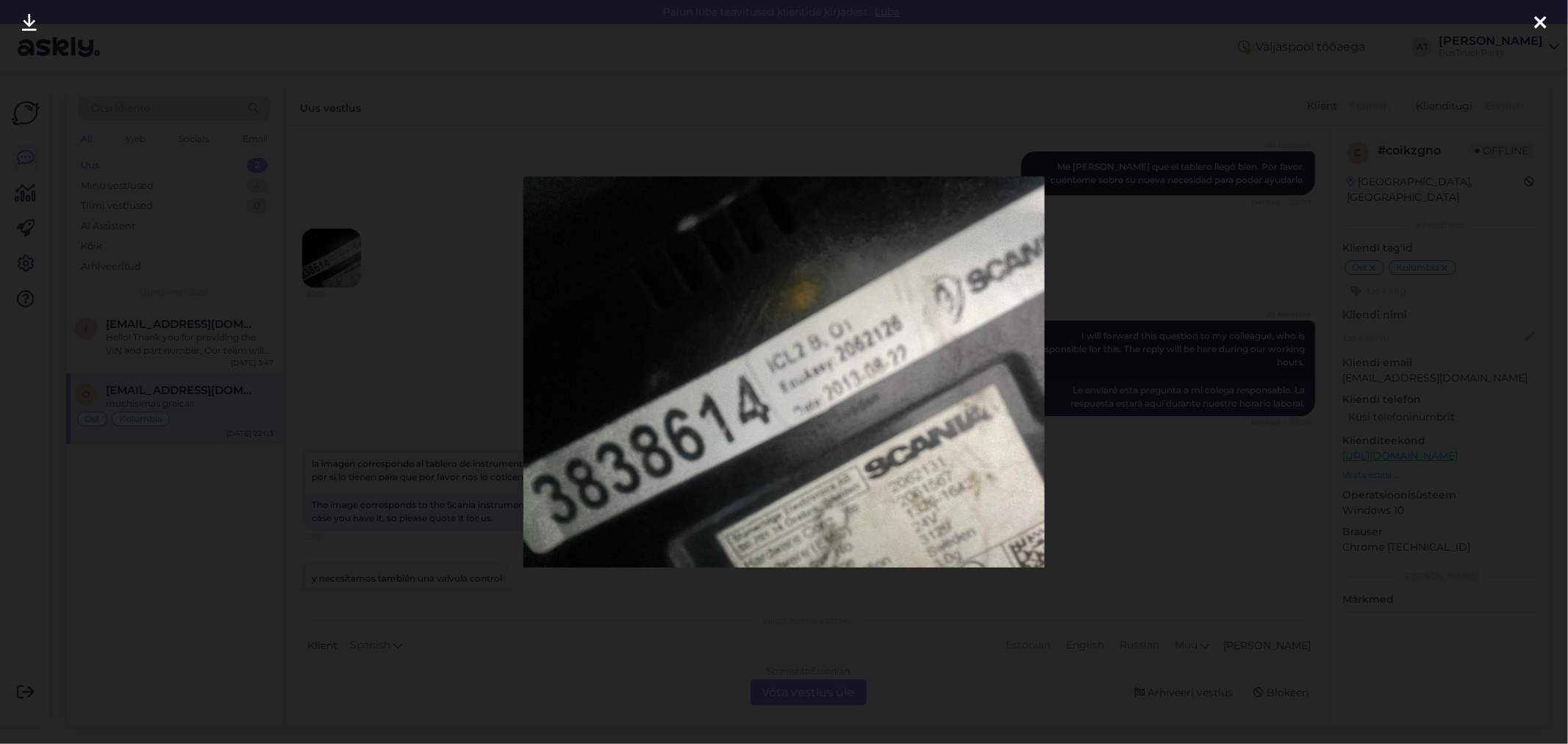
click at [1234, 422] on div at bounding box center [784, 372] width 1568 height 744
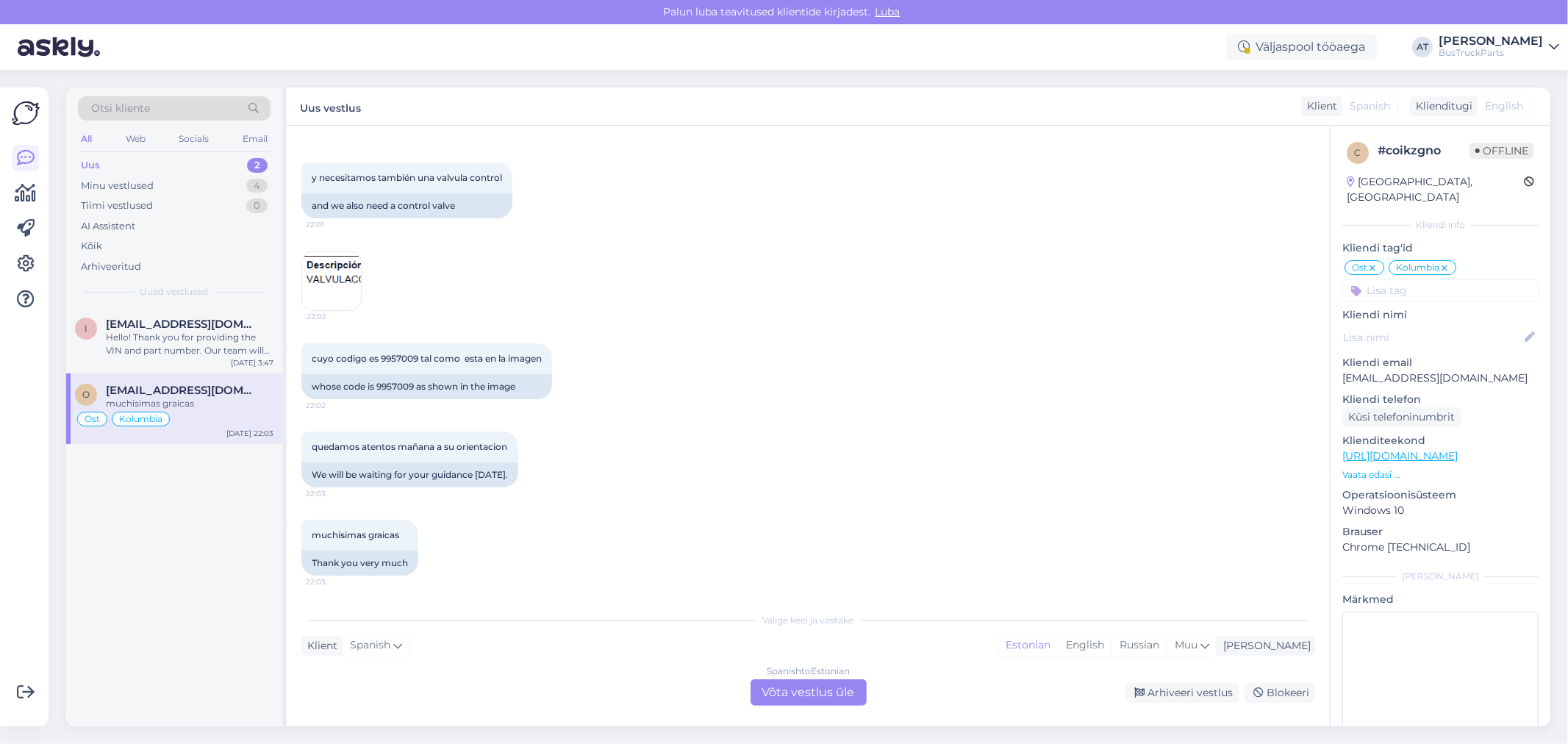
scroll to position [6607, 0]
click at [341, 287] on img at bounding box center [331, 280] width 59 height 59
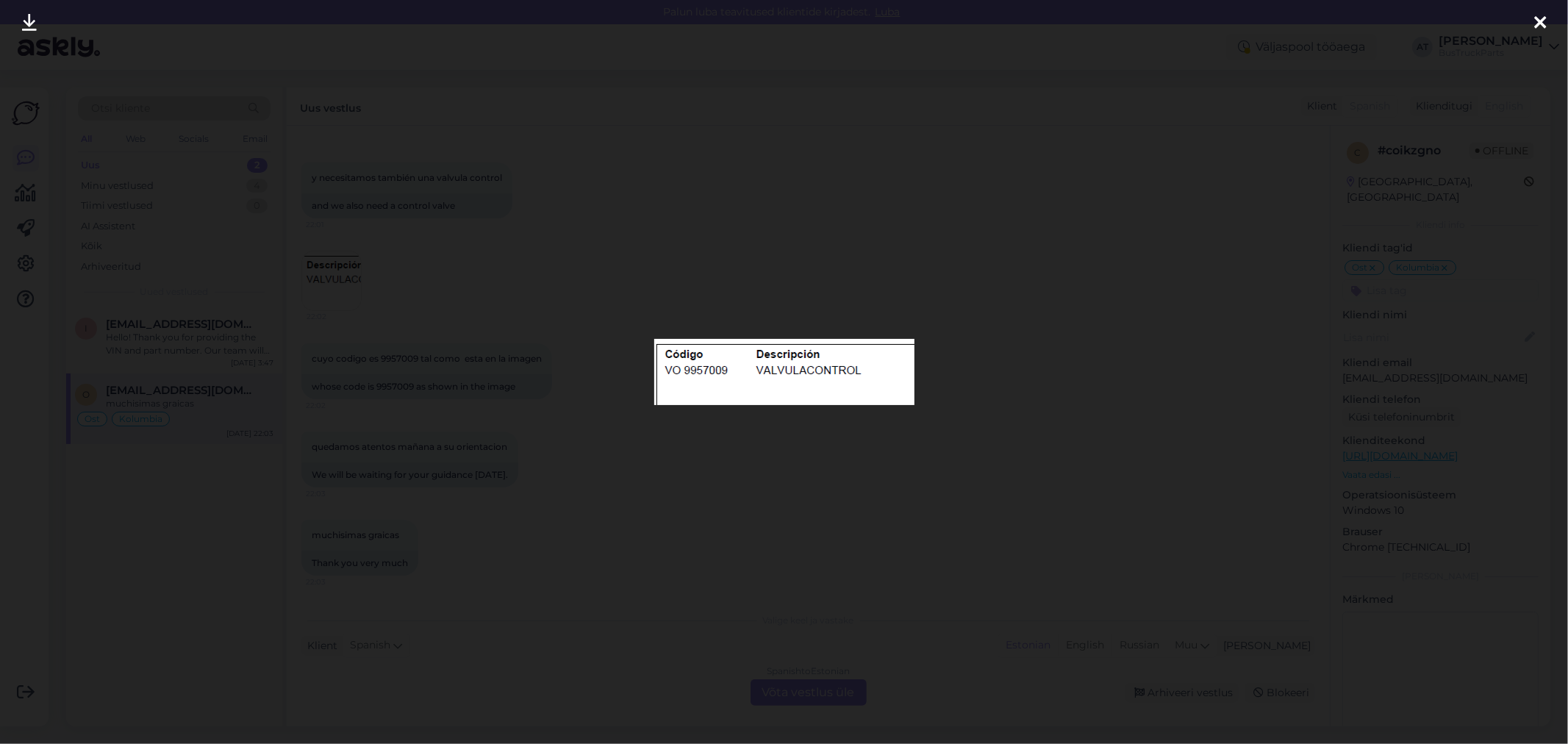
click at [803, 429] on div at bounding box center [784, 372] width 1568 height 744
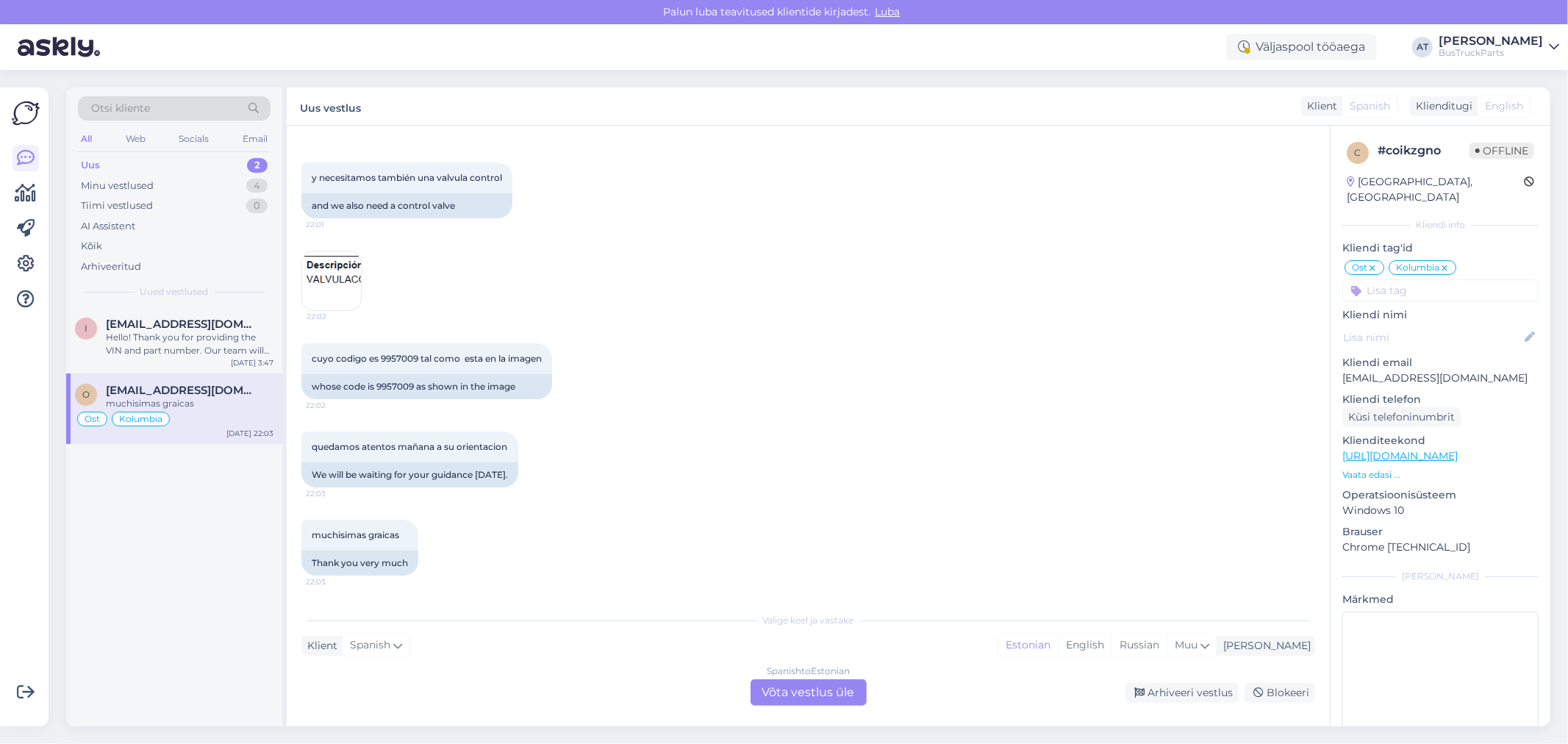
drag, startPoint x: 818, startPoint y: 684, endPoint x: 817, endPoint y: 670, distance: 14.0
click at [818, 684] on div "Spanish to Estonian Võta vestlus üle" at bounding box center [809, 693] width 117 height 26
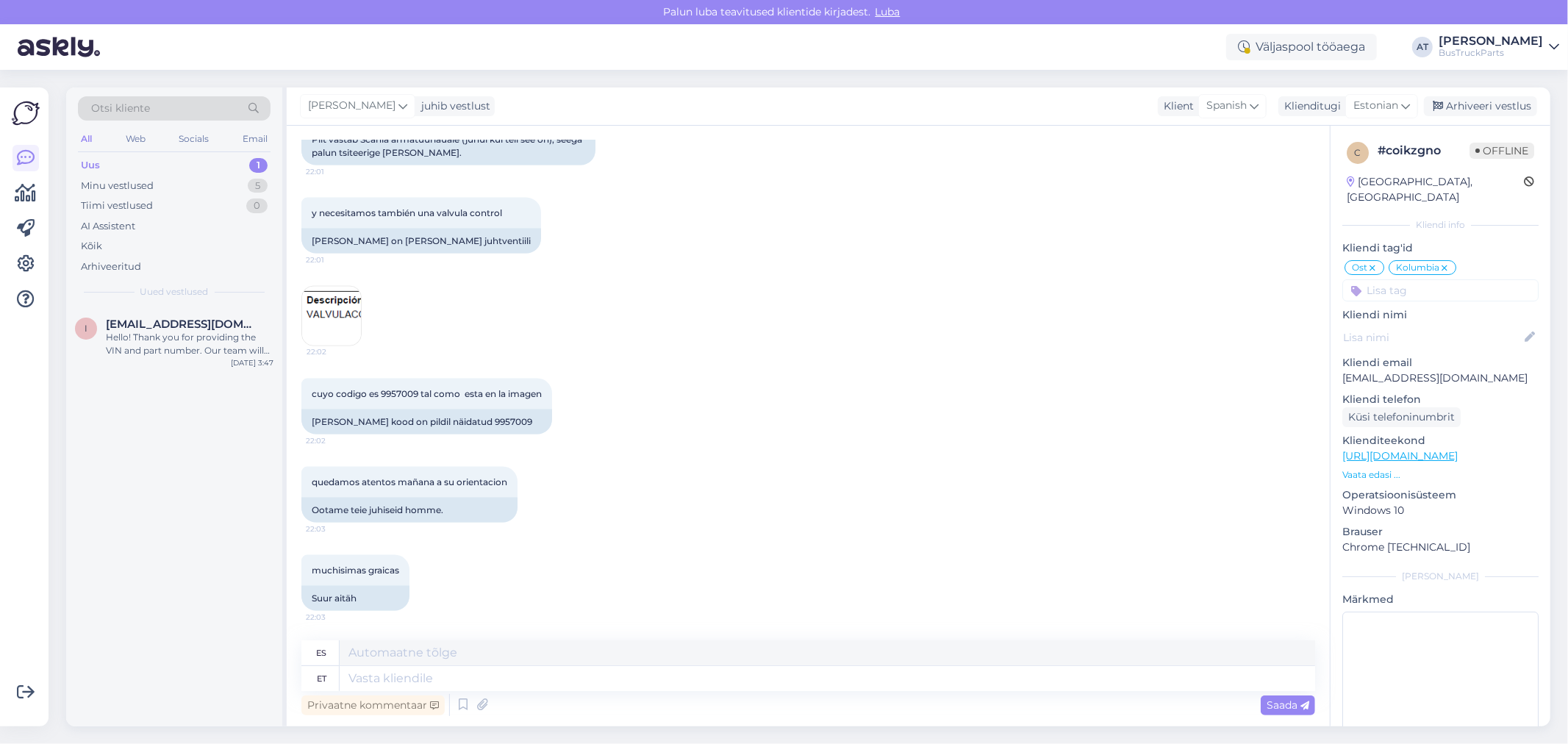
scroll to position [6572, 0]
click at [613, 678] on textarea at bounding box center [828, 679] width 976 height 25
type textarea "I a"
type textarea "I"
type textarea "I already"
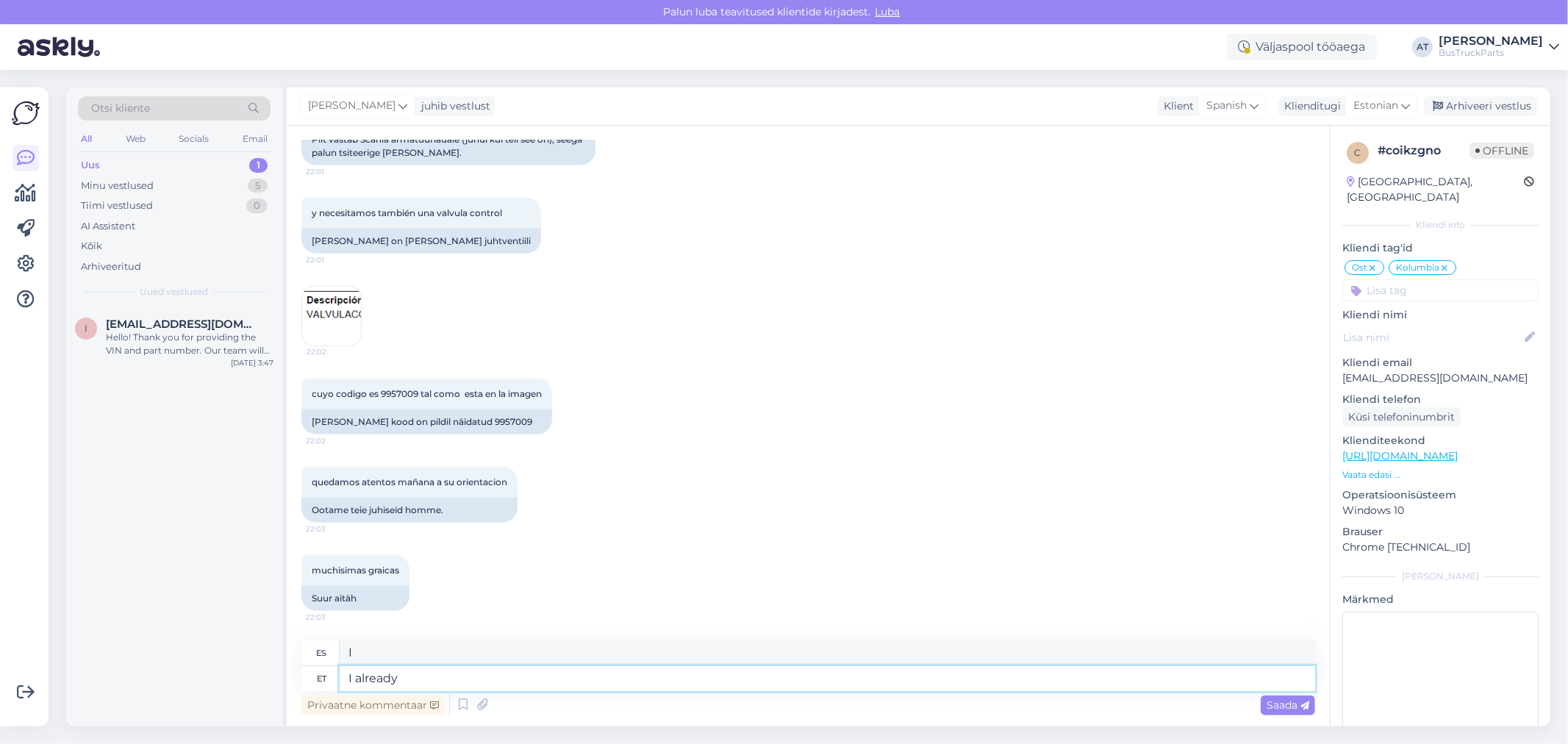
type textarea "Yo ya"
type textarea "I already offer"
type textarea "Ya te ofrezco"
type textarea "I already offered Yop"
type textarea "Ya me ofrecí"
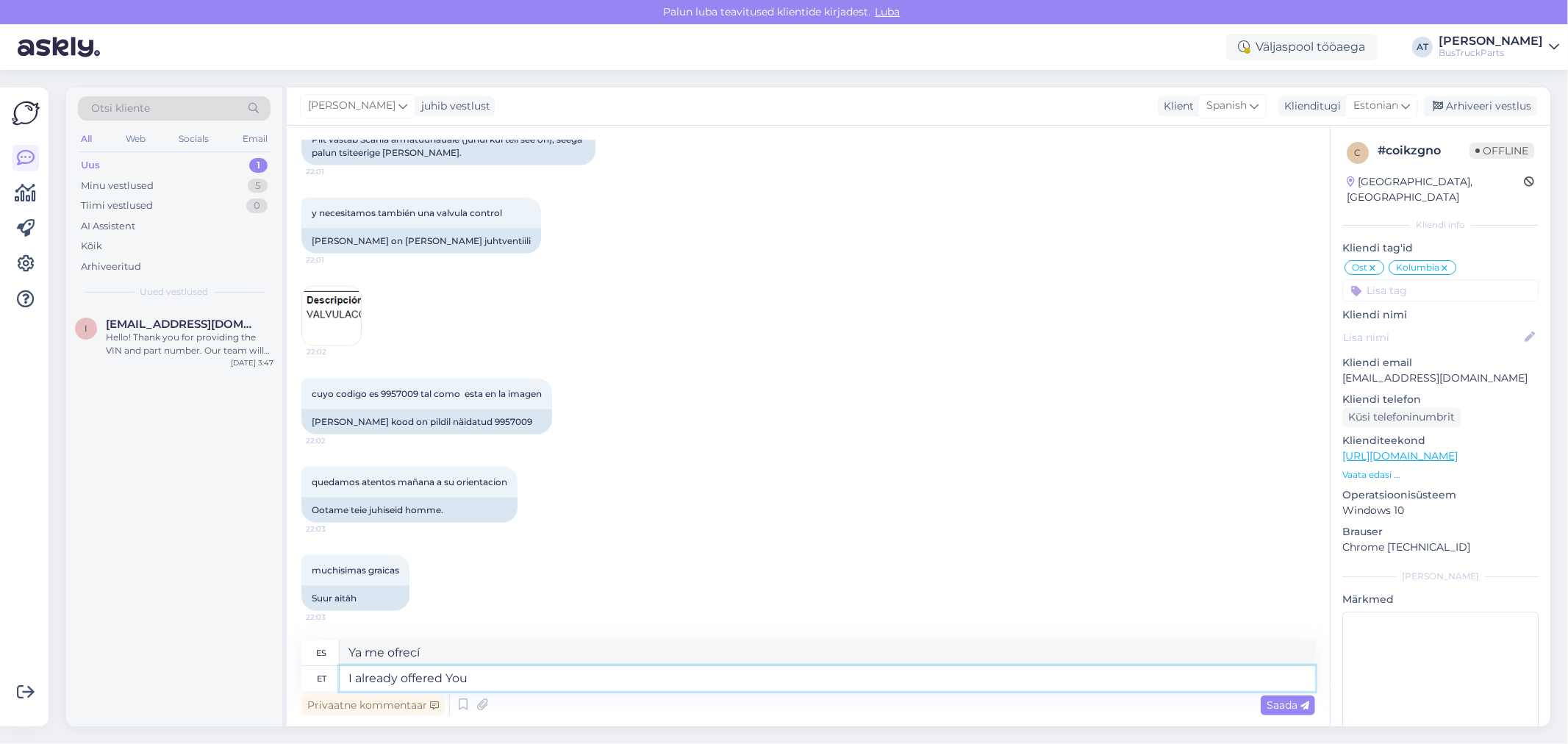
type textarea "I already offered You"
type textarea "Ya te lo ofrecí"
type textarea "I already offered You Scania"
type textarea "Ya te ofrecí Scania"
type textarea "I already offered You Scania insrtument c"
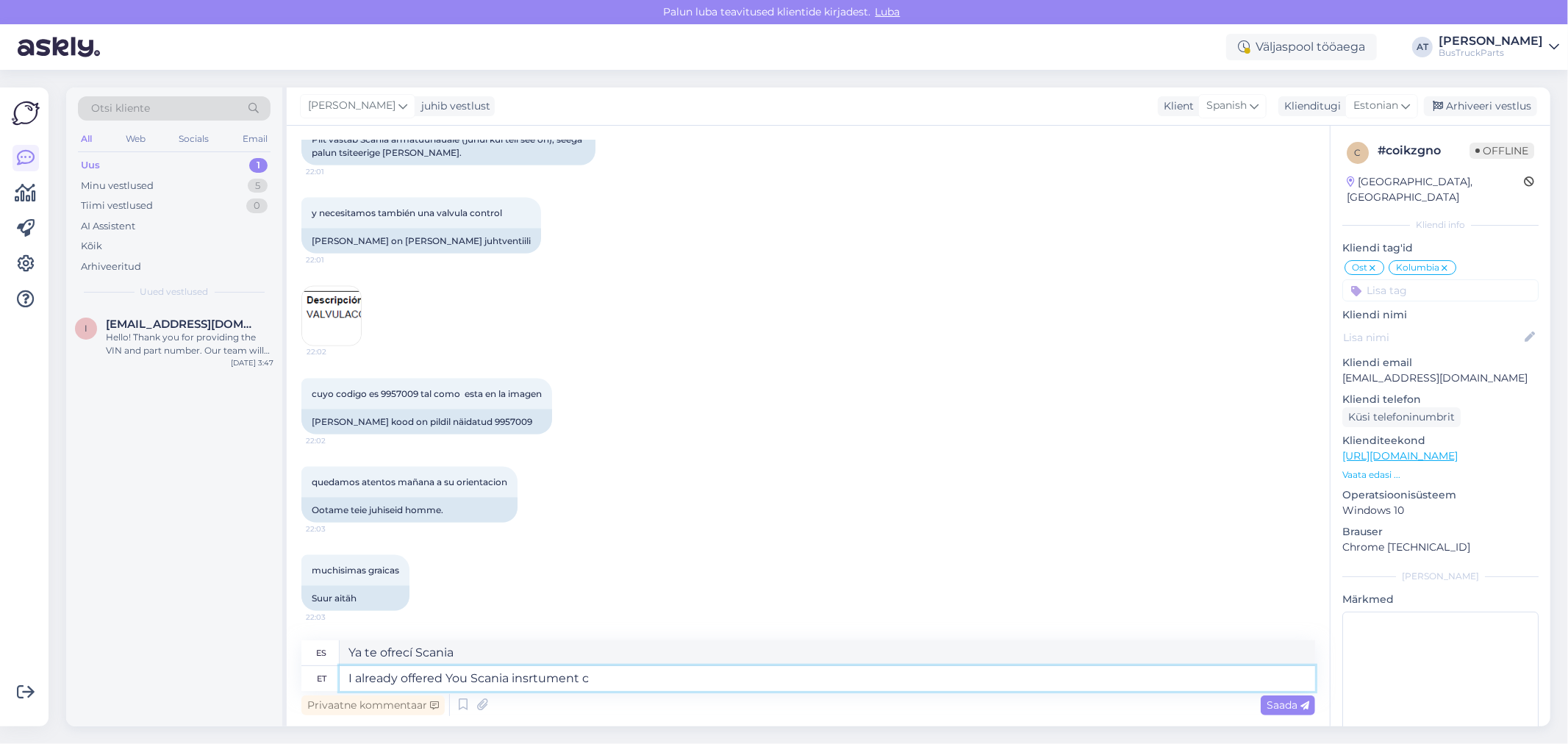
type textarea "Ya te ofrecí el instrumento Scania."
type textarea "I already offered You Scania insrtument cluster ah"
type textarea "Ya te ofrecí el cuadro de instrumentos de Scania."
type textarea "I already offered You Scania insrtument cluster which"
type textarea "Ya te ofrecí el cuadro de instrumentos de Scania que"
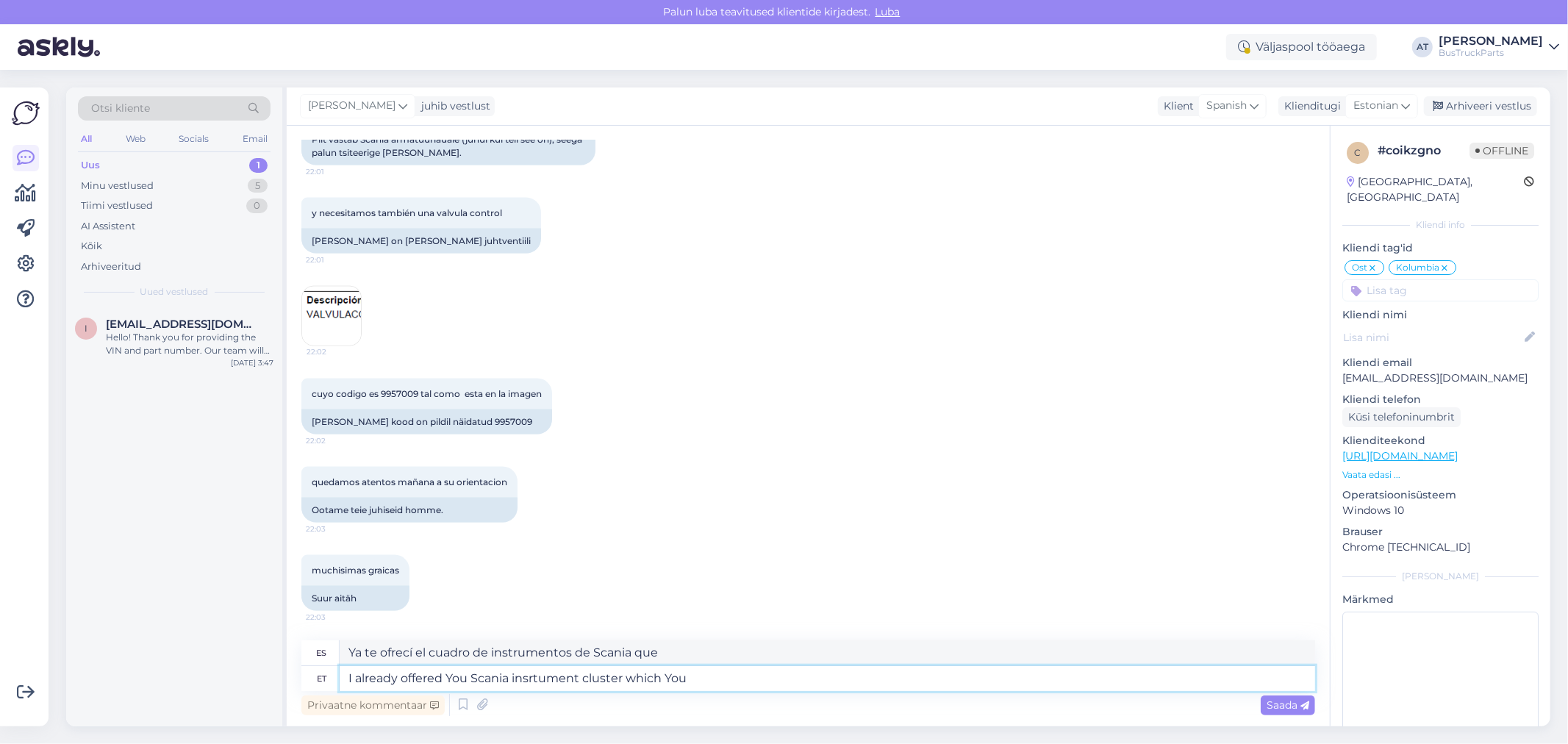
type textarea "I already offered You Scania insrtument cluster which You a"
type textarea "Ya te ofrecí el cuadro de instrumentos de Scania que..."
type textarea "I already offered You Scania insrtument cluster which You are"
type textarea "Ya te ofrecí el cuadro de instrumentos Scania que estás buscando."
type textarea "I already offered You Scania insrtument cluster which You are looking"
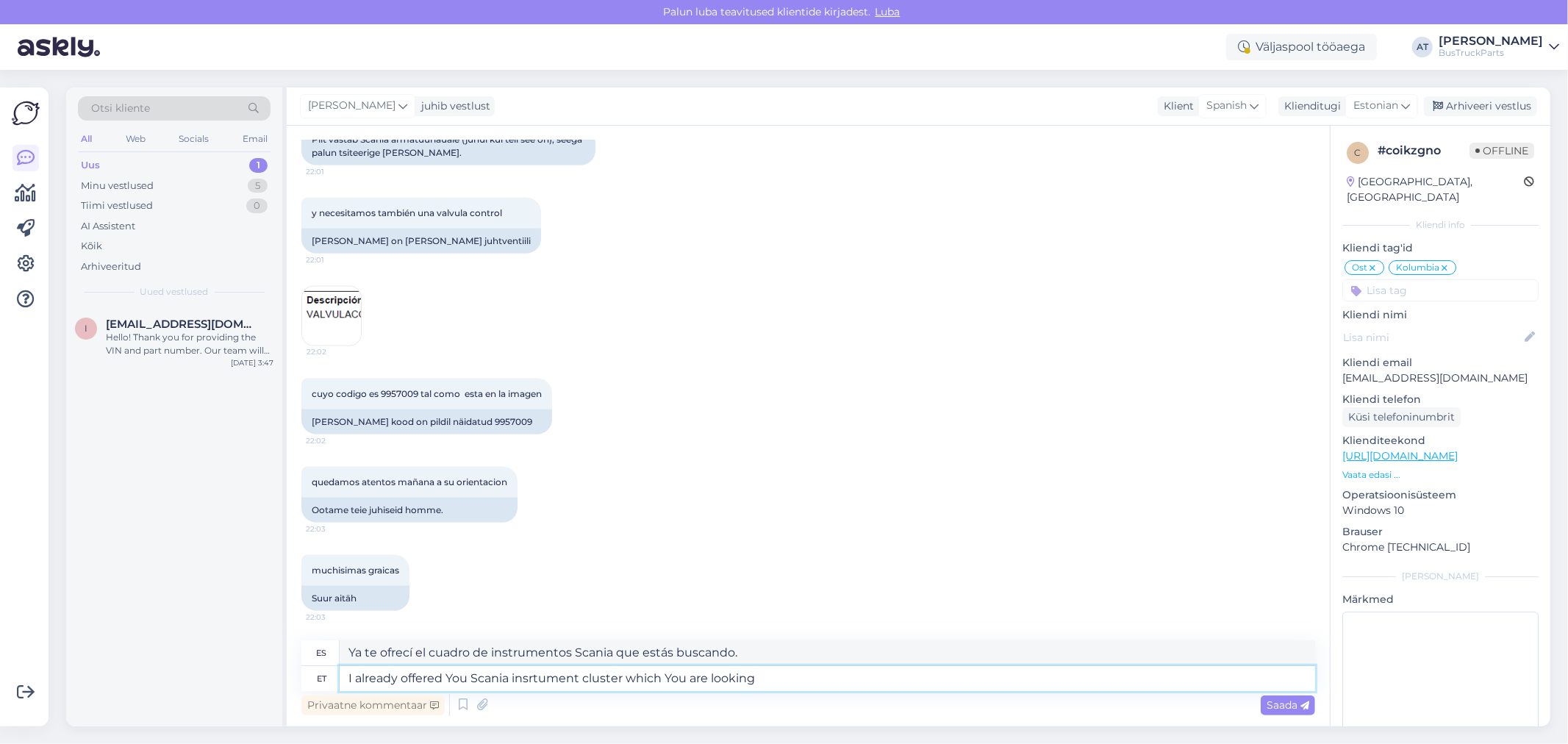
type textarea "Ya te ofrecí el cuadro de instrumentos Scania que estás buscando"
type textarea "I already offered You Scania insrtument cluster which You are looking for - O"
type textarea "Ya te ofrecí el cuadro de instrumentos Scania que estás buscando:"
type textarea "I already offered You Scania insrtument cluster which You are looking for - Off…"
type textarea "Ya te ofrecí el cuadro de instrumentos Scania que estás buscando - Oferta"
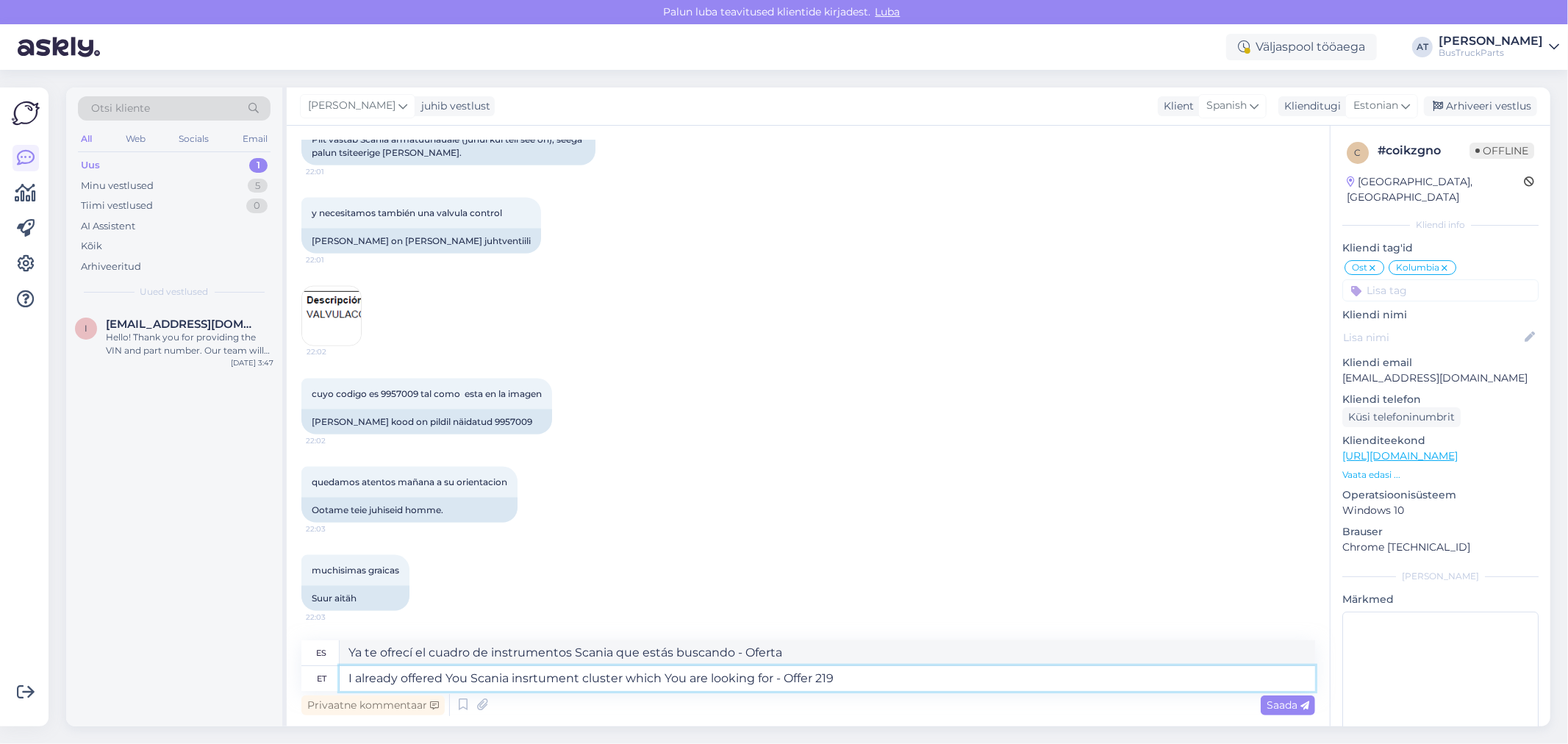
type textarea "I already offered You Scania insrtument cluster which You are looking for - Off…"
type textarea "Ya te ofrecí el cuadro de instrumentos Scania que estás buscando - Oferta 2192"
type textarea "I already offered You Scania insrtument cluster which You are looking for - Off…"
type textarea "Ya te ofrecí el cuadro de instrumentos Scania que estás buscando - Oferta 219211"
drag, startPoint x: 992, startPoint y: 682, endPoint x: 1033, endPoint y: 686, distance: 41.2
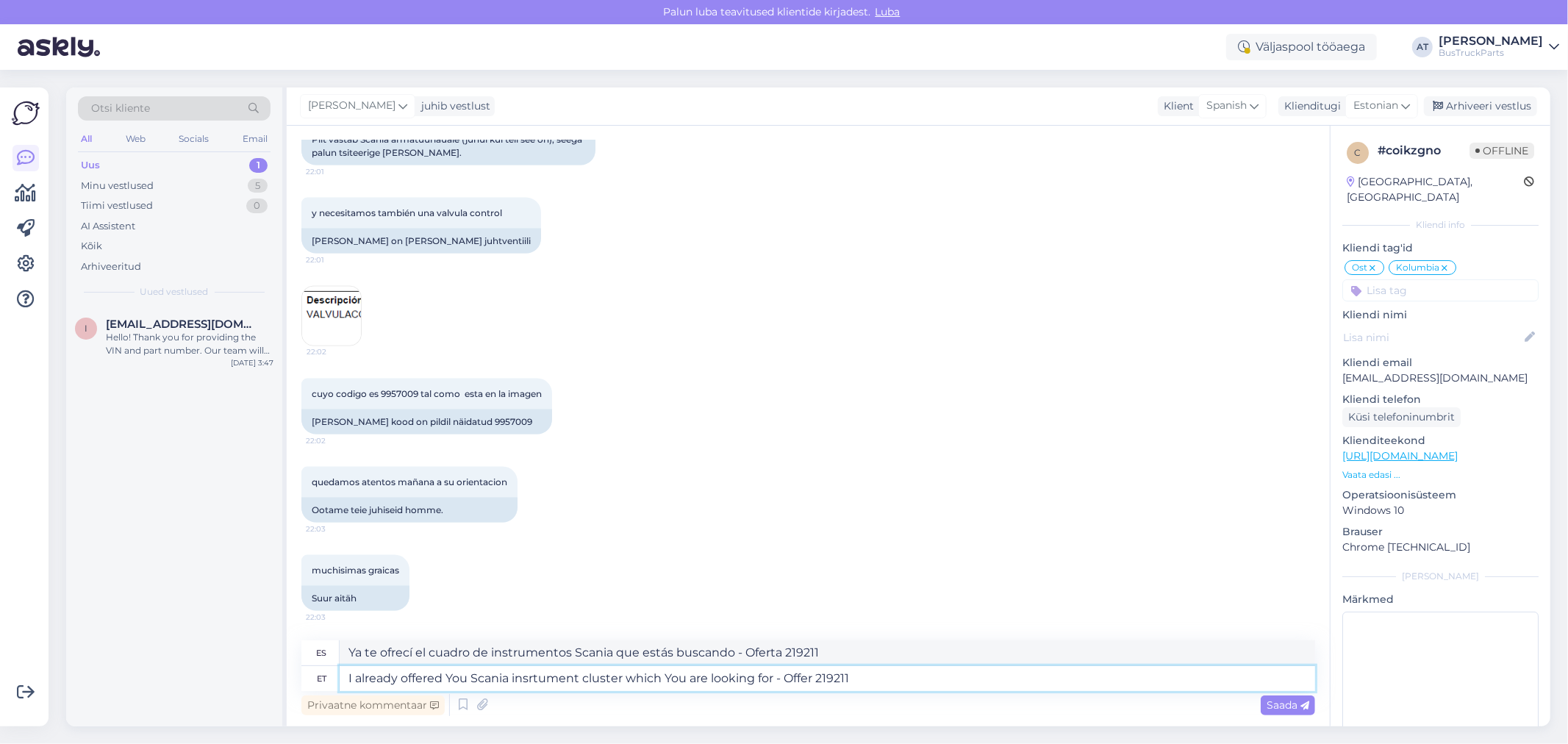
click at [992, 683] on textarea "I already offered You Scania insrtument cluster which You are looking for - Off…" at bounding box center [828, 679] width 976 height 25
type textarea "I already offered You Scania insrtument cluster which You are looking for - Off…"
type textarea "Ya te ofrecí el cuadro de instrumentos Scania que estás buscando - Oferta 21921…"
type textarea "I already offered You Scania insrtument cluster which You are looking for - Off…"
type textarea "Ya te ofrecí el cuadro de instrumentos Scania que estás buscando - Oferta 21921…"
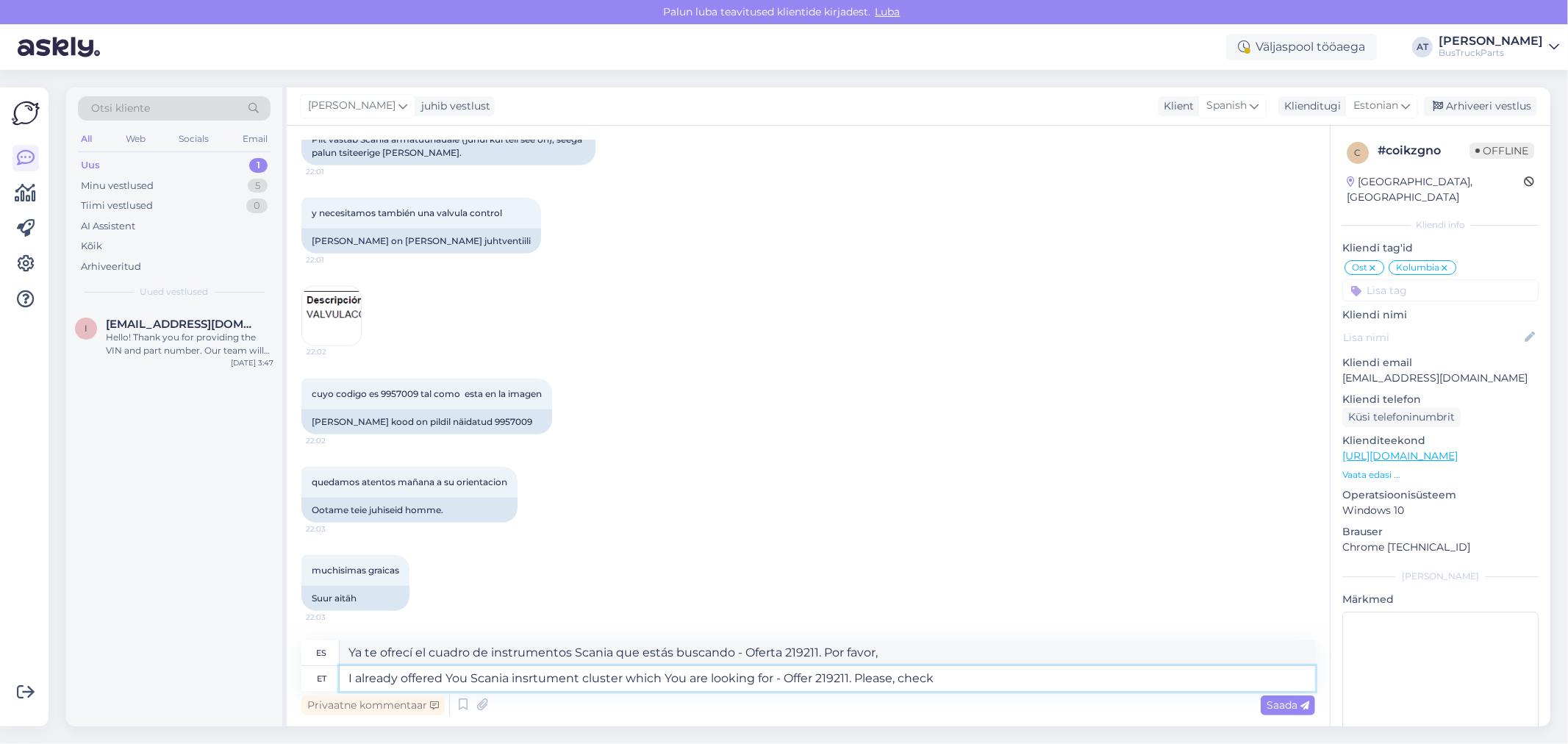
type textarea "I already offered You Scania insrtument cluster which You are looking for - Off…"
type textarea "Ya te ofrecí el cuadro de instrumentos Scania que estás buscando - Oferta 21921…"
type textarea "I already offered You Scania insrtument cluster which You are looking for - Off…"
type textarea "Ya te ofrecí el cuadro de instrumentos Scania que estás buscando - Oferta 21921…"
type textarea "I already offered You Scania insrtument cluster which You are looking for - Off…"
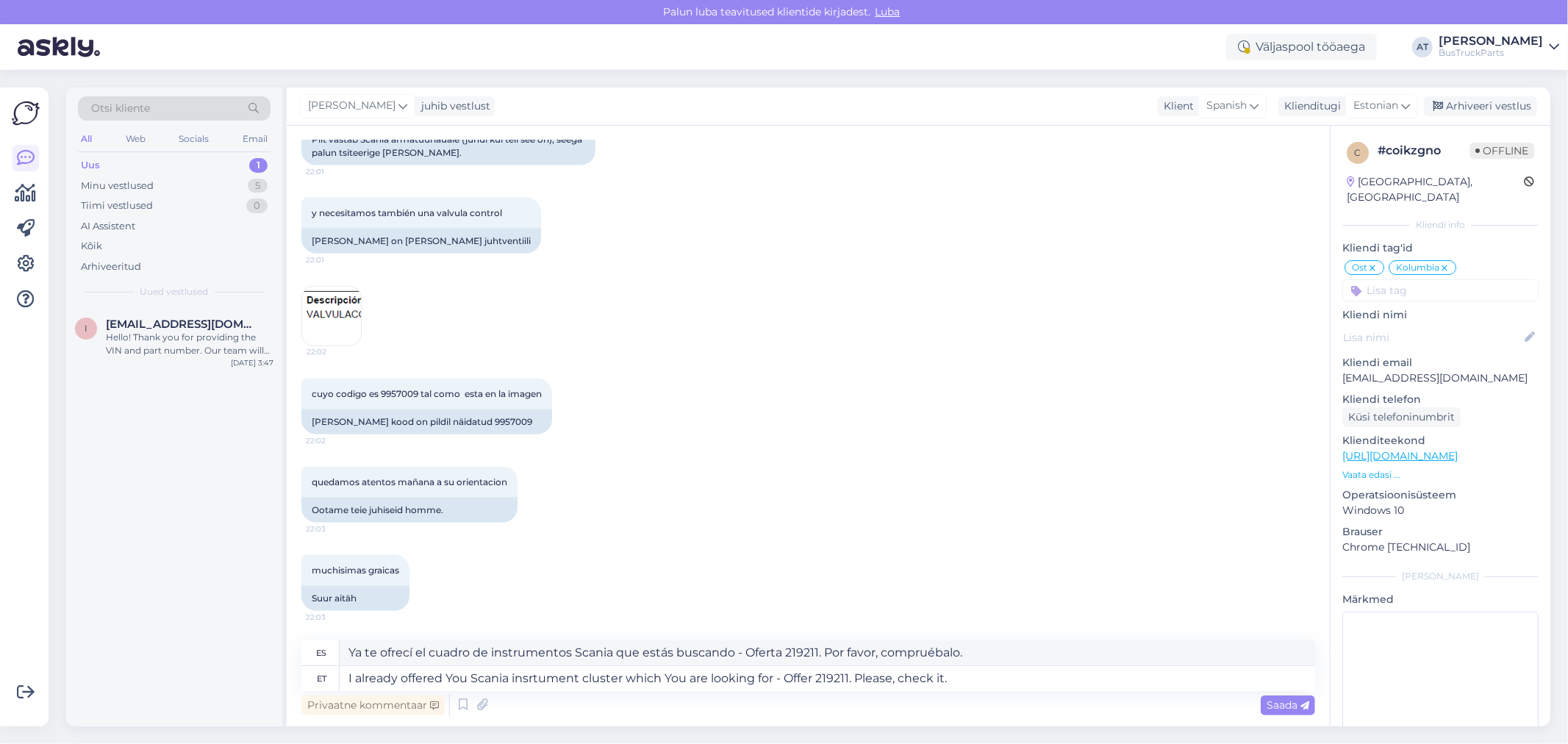
click at [1300, 711] on div "Saada" at bounding box center [1289, 705] width 54 height 20
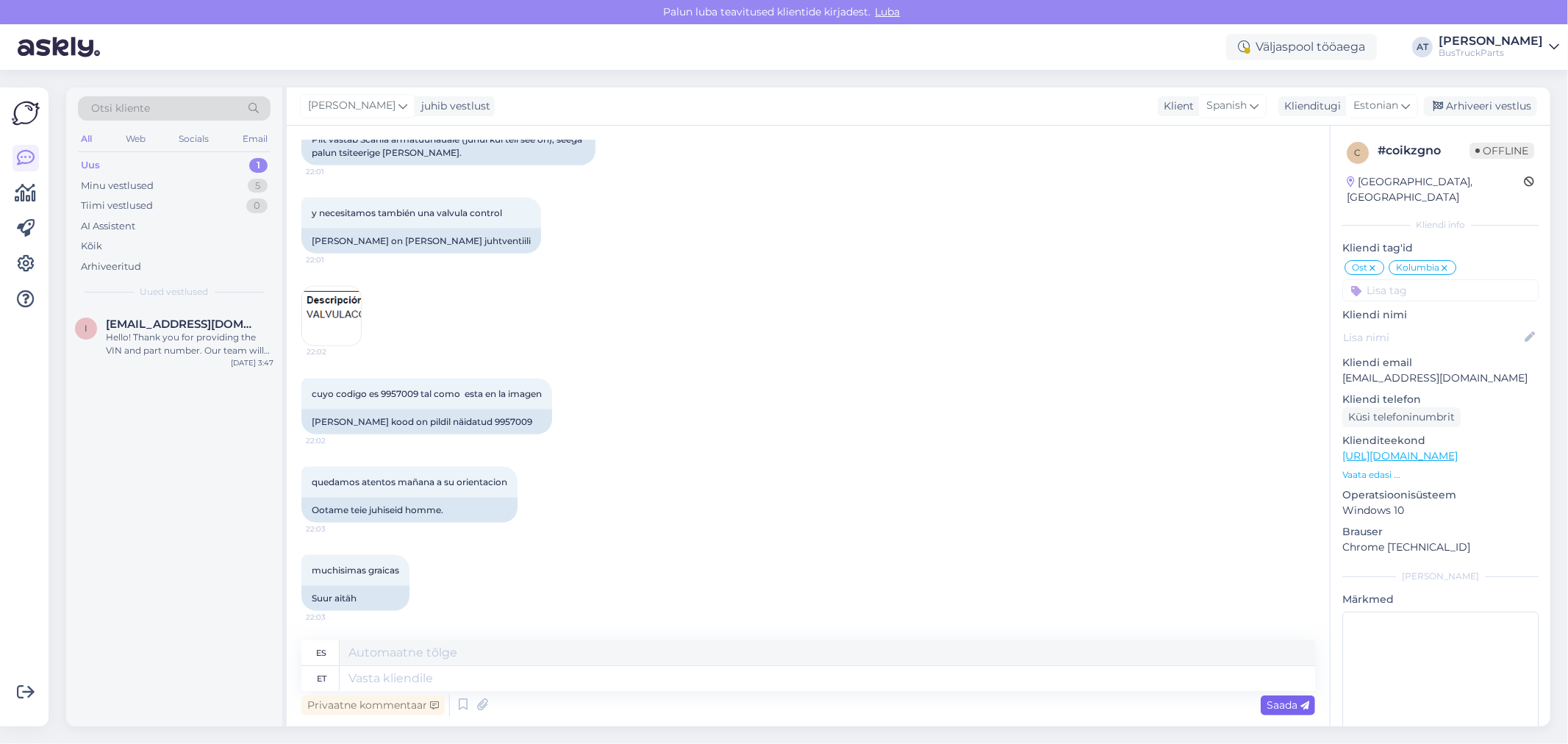
scroll to position [6717, 0]
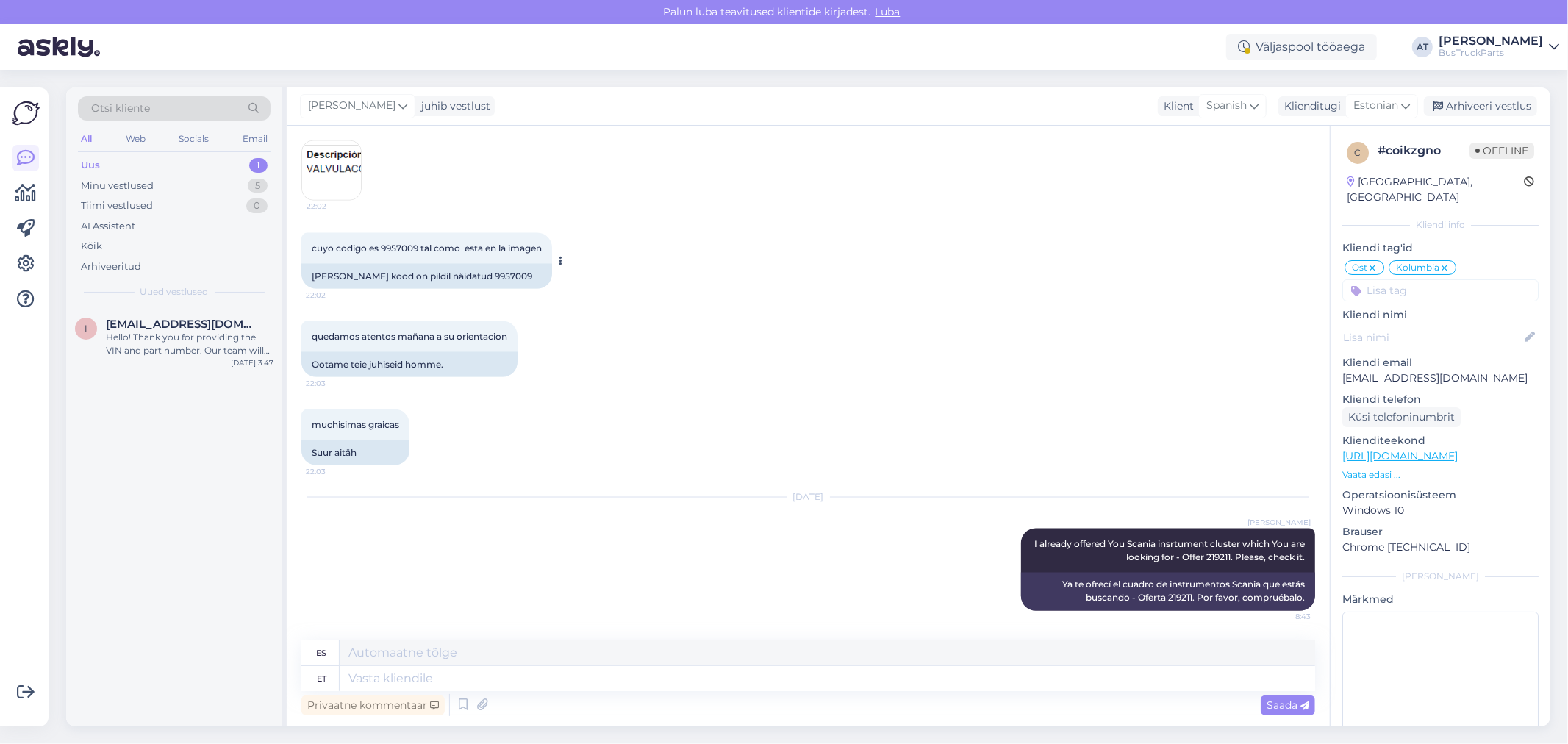
click at [460, 274] on div "[PERSON_NAME] kood on pildil näidatud 9957009" at bounding box center [427, 276] width 251 height 25
copy div "9957009"
click at [837, 684] on textarea at bounding box center [828, 679] width 976 height 25
paste textarea "9957009"
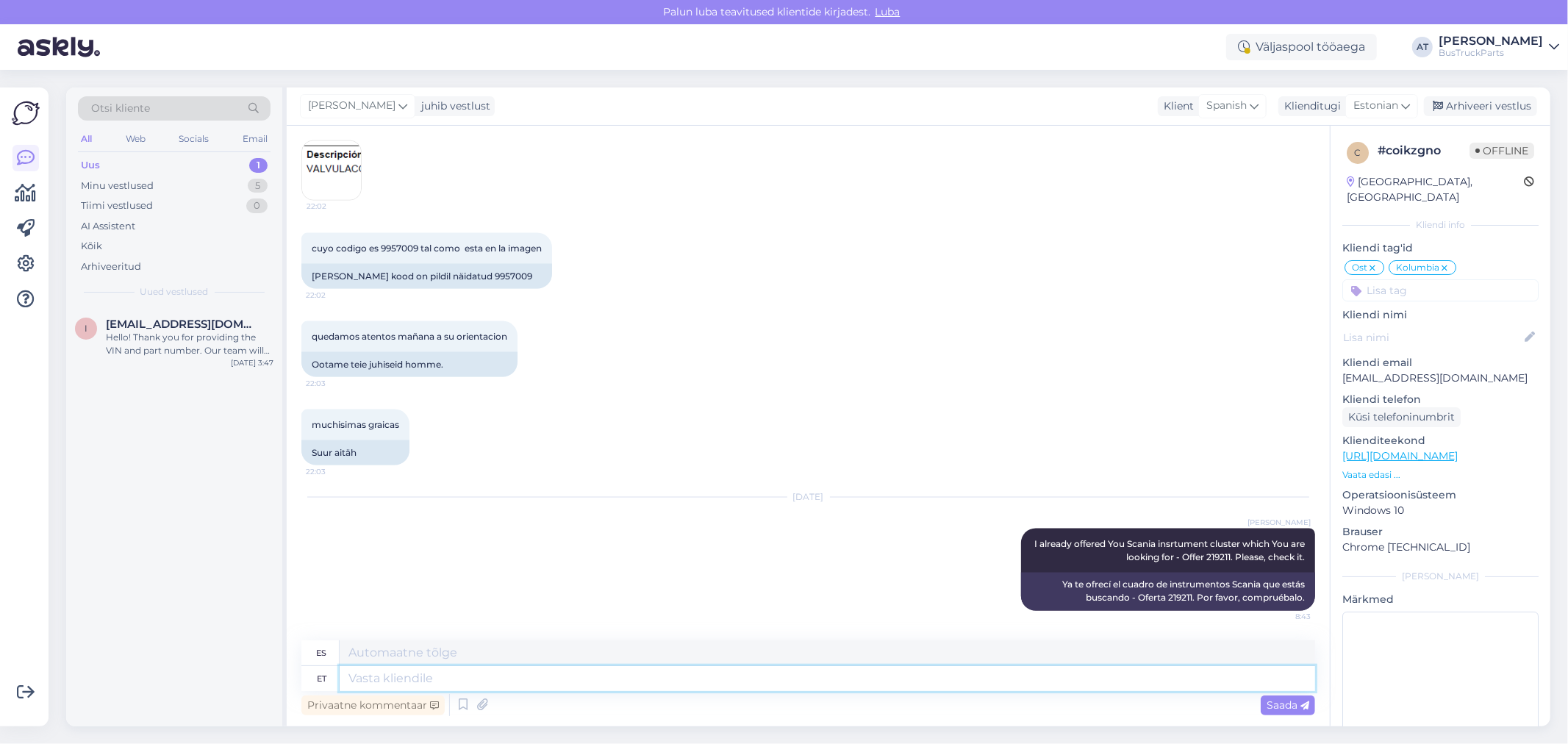
type textarea "9957009"
click at [622, 662] on textarea "9957009" at bounding box center [828, 653] width 976 height 25
click at [622, 676] on textarea "9957009" at bounding box center [828, 679] width 976 height 25
paste textarea "[URL][DOMAIN_NAME]"
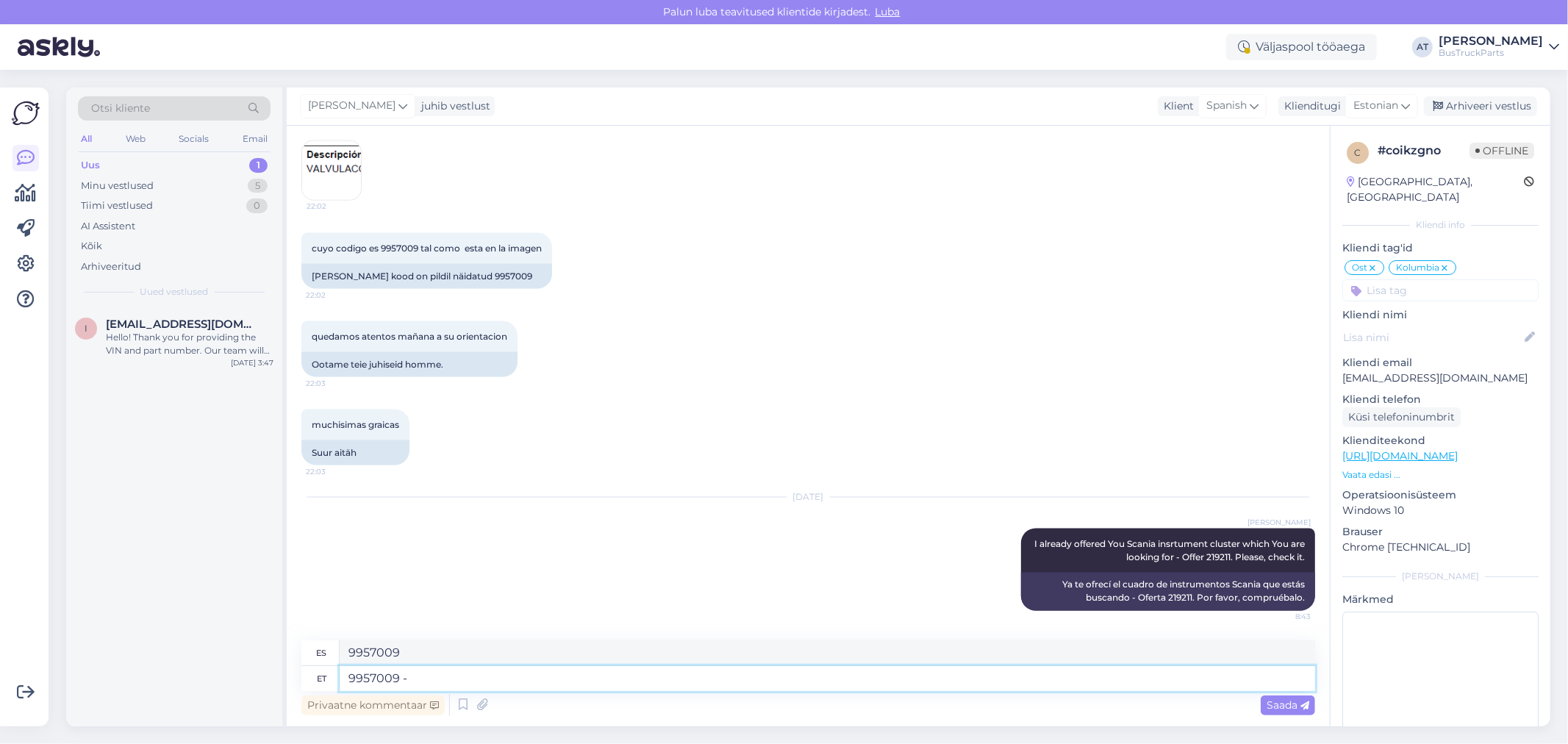
type textarea "9957009 - [URL][DOMAIN_NAME]"
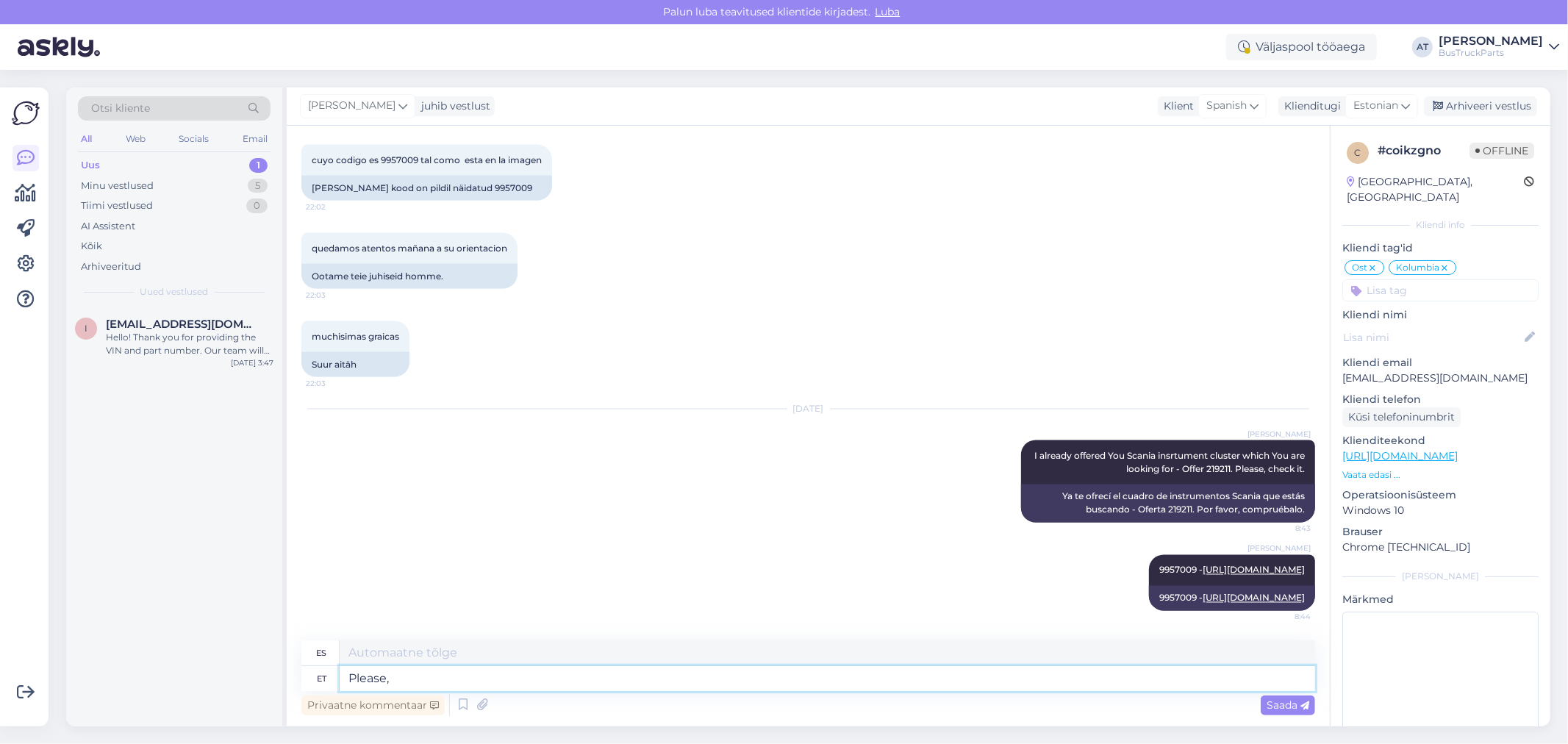
type textarea "Please,"
type textarea "Por favor,"
type textarea "Please, do no"
type textarea "Por favor, [PERSON_NAME]."
type textarea "Please, do no´t"
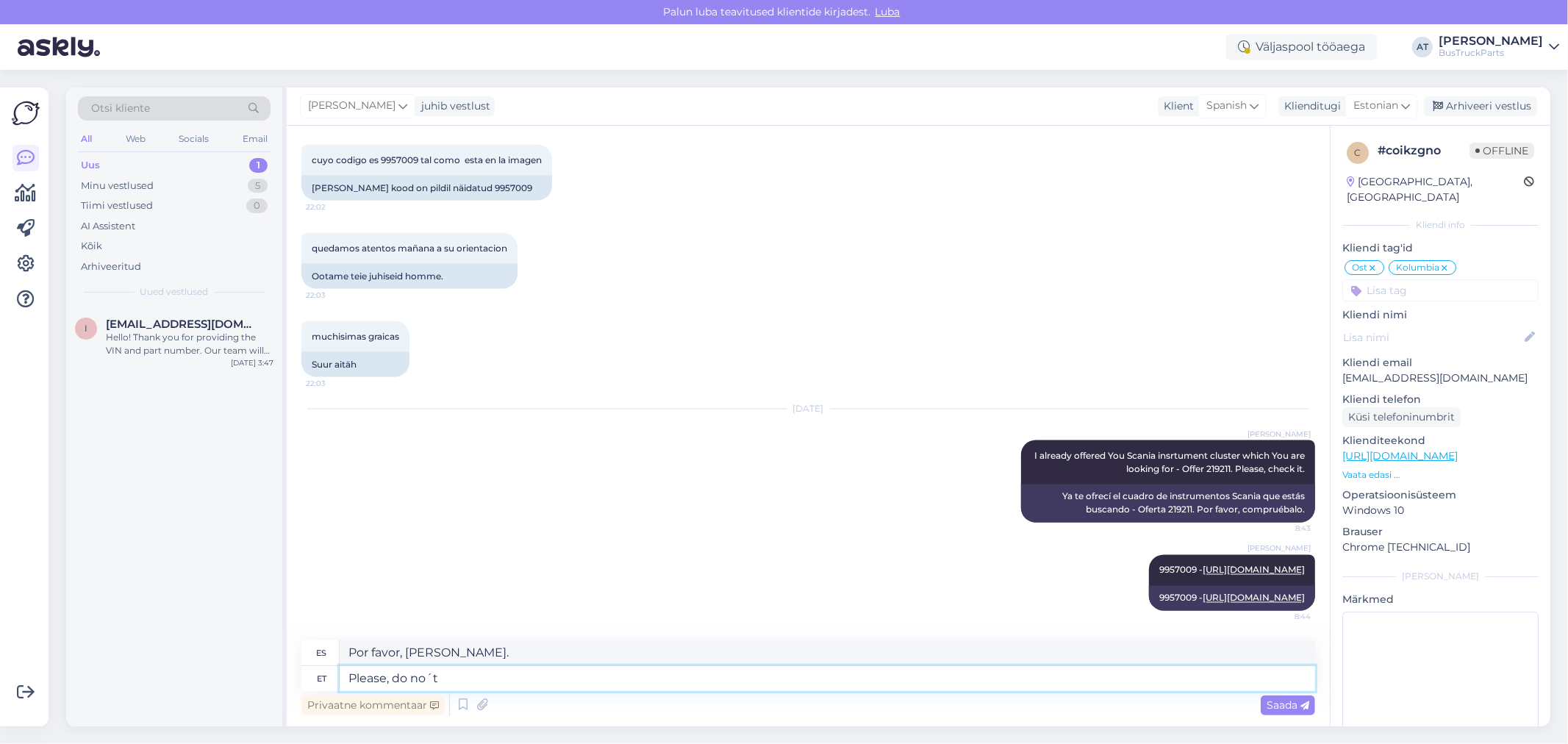
type textarea "Por favor, no lo hagas."
type textarea "Please, do"
type textarea "Por favor [PERSON_NAME]."
type textarea "Please, don´t"
type textarea "Por favor no lo hagas"
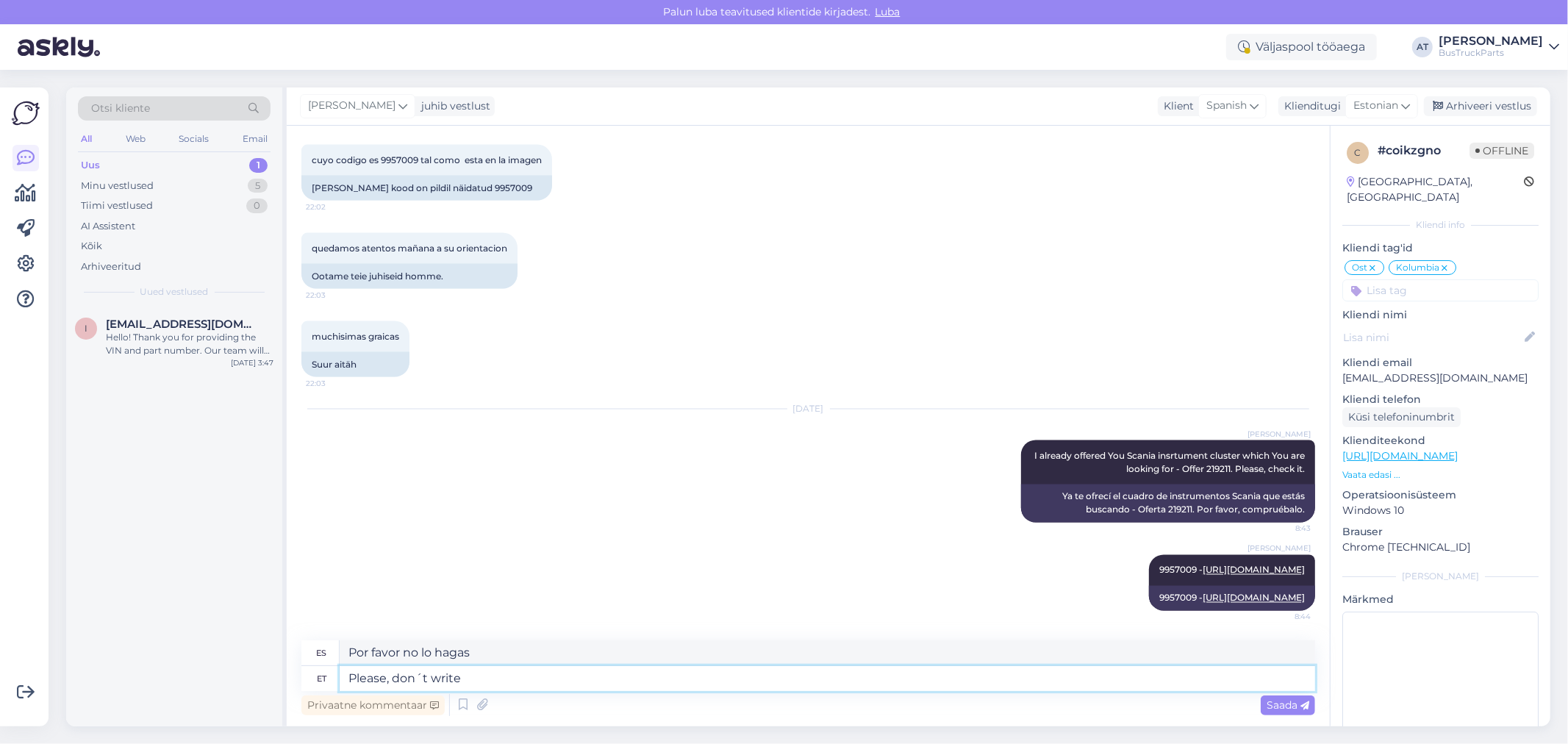
type textarea "Please, don´t write u"
type textarea "Por favor, no escribas."
type textarea "Please, don´t write us f"
type textarea "Por favor, no nos escribas."
type textarea "Please, don´t write us from d"
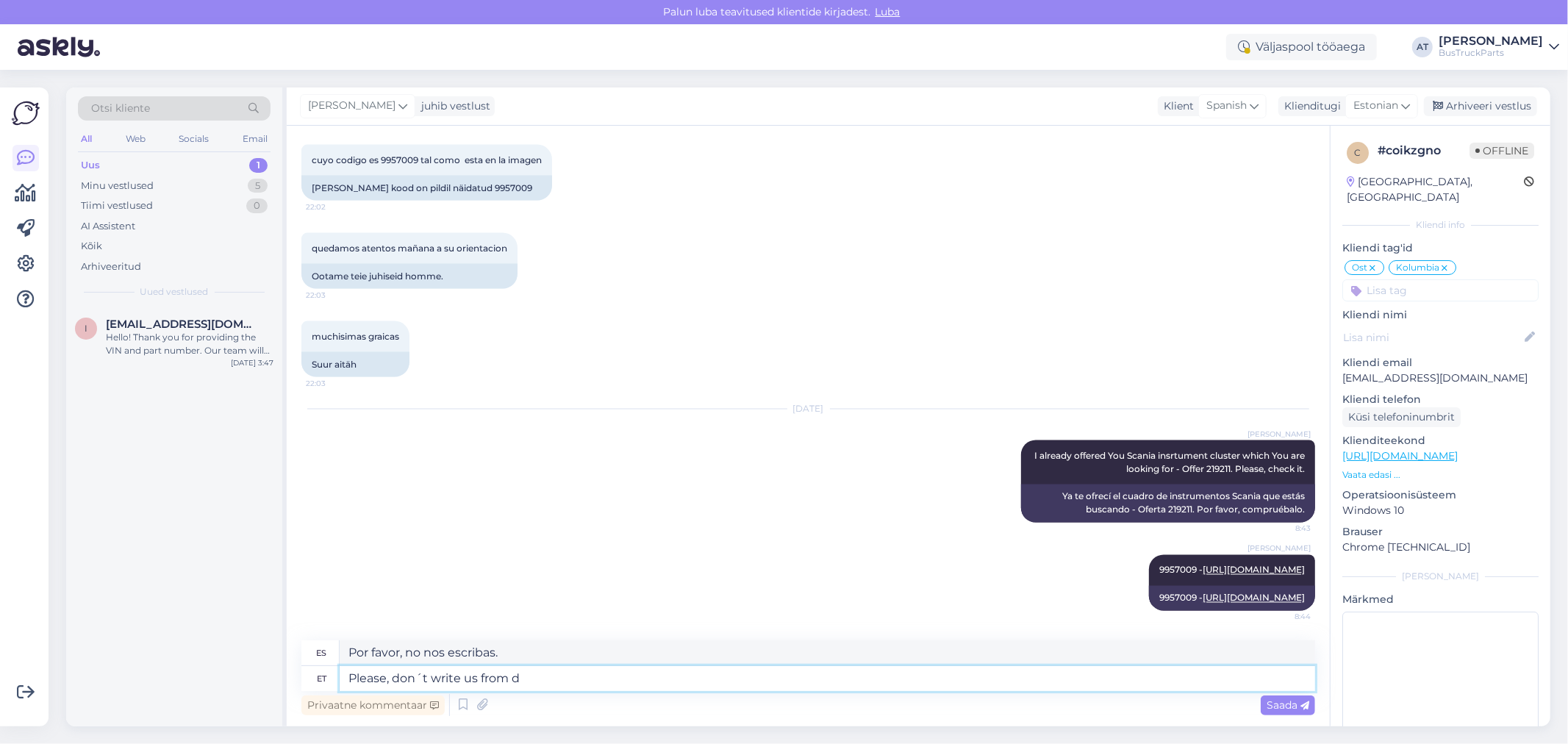
type textarea "Por favor no nos escribas desde"
type textarea "Please, don´t write us from different a"
type textarea "Por favor no nos escribas desde diferentes"
type textarea "Please, don´t write us from different accounts..."
type textarea "Por favor, no nos escriban desde accounts..."
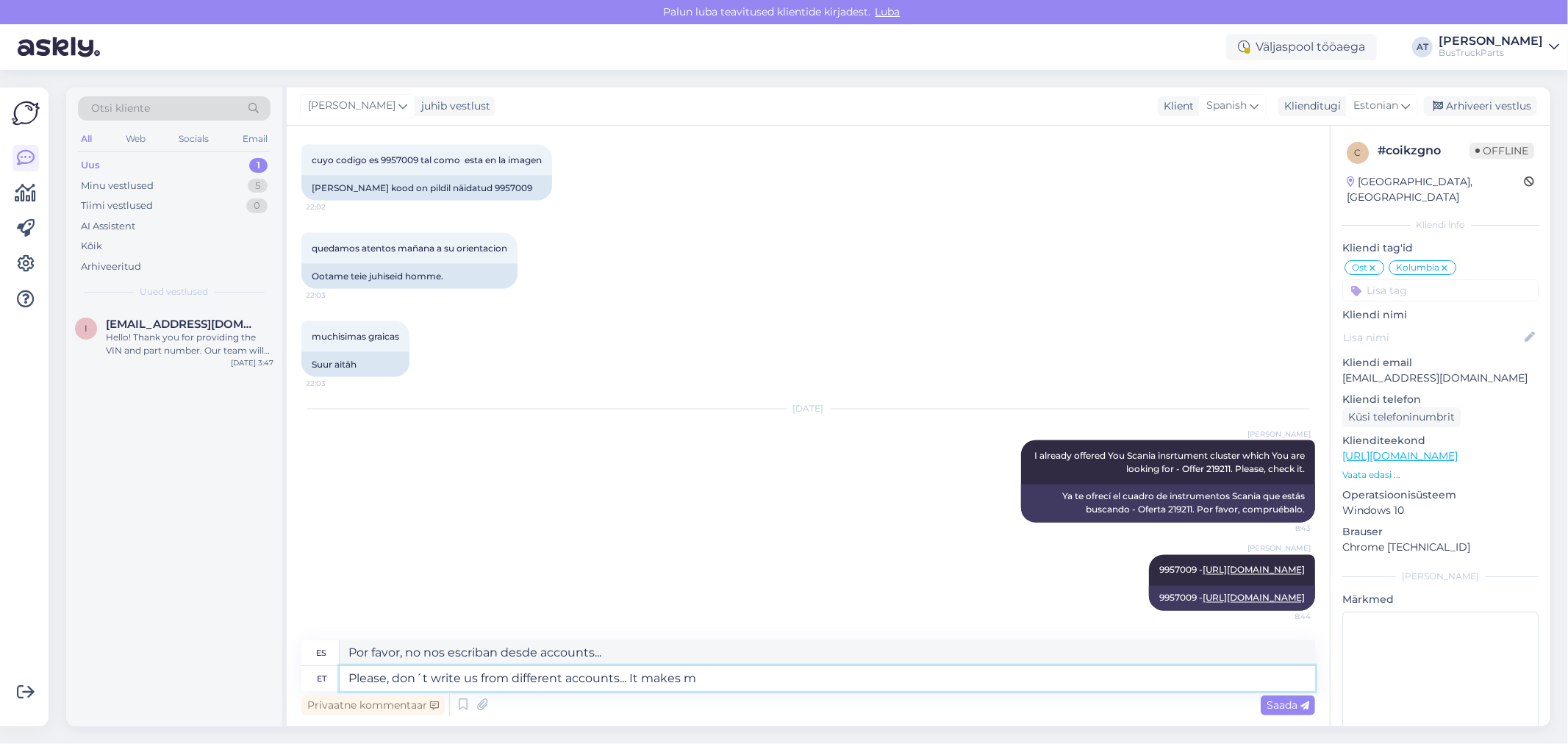
type textarea "Please, don´t write us from different accounts... It makes me"
type textarea "Por favor, no nos escriban desde diferentes accounts... Hace"
type textarea "Please, don´t write us from different accounts... It makes mess"
type textarea "Por favor no nos escriban desde accounts... Me da rabia"
type textarea "Please, don´t write us from different accounts... It makes mess"
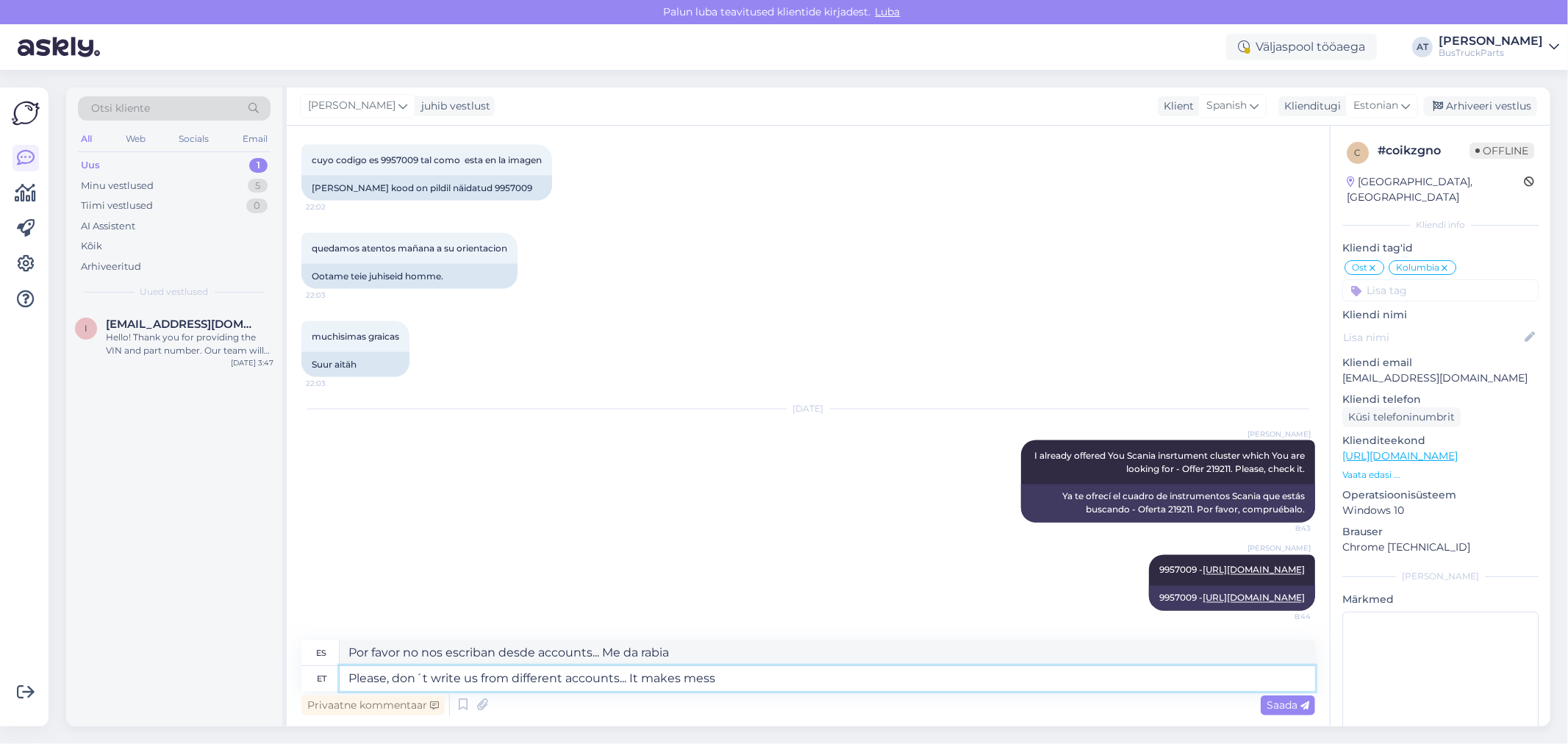
type textarea "Por favor, no nos escriban desde diferentes accounts... Es un desastre."
type textarea "Please, don´t write us from different accounts... It makes mess"
click at [1292, 696] on div "Saada" at bounding box center [1289, 705] width 54 height 20
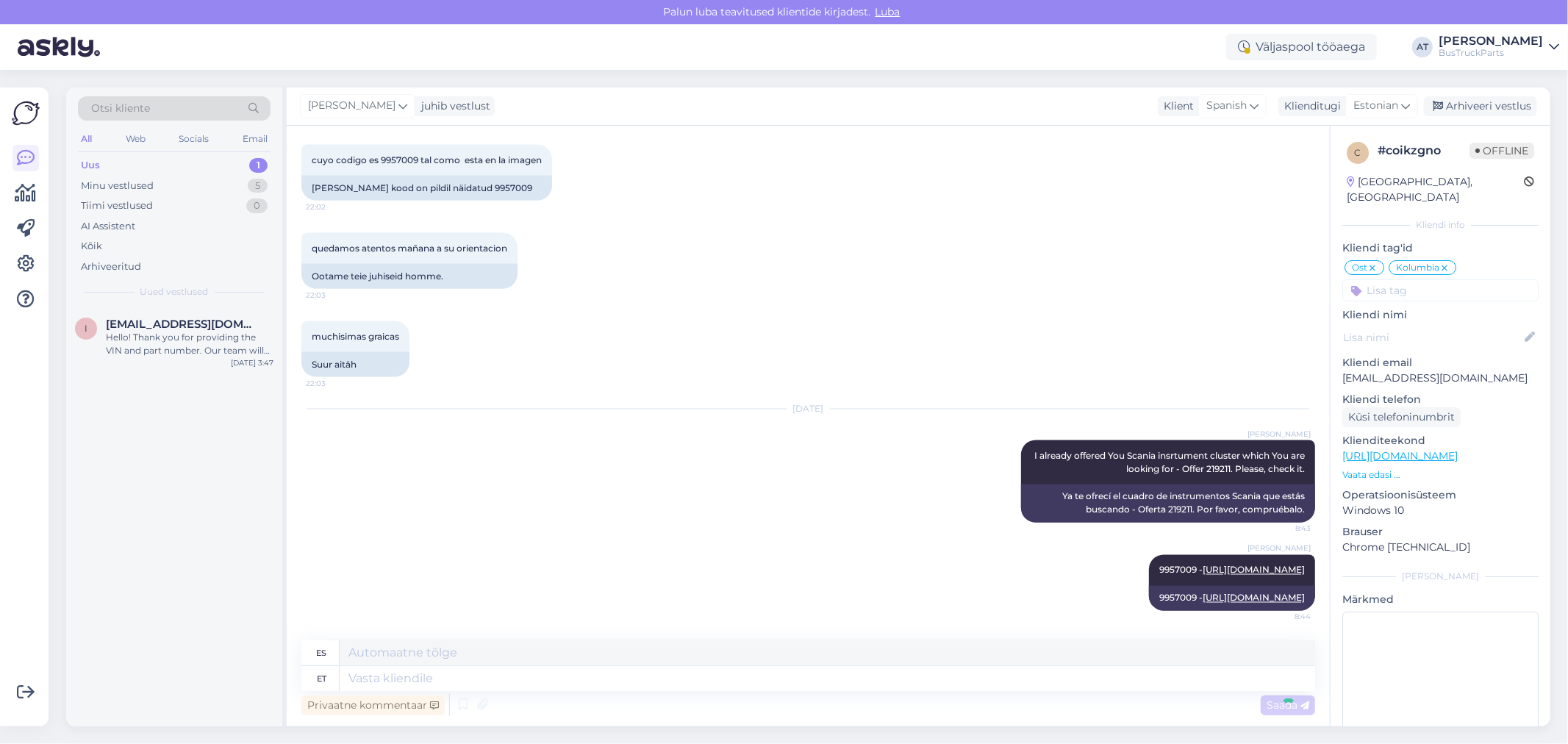
scroll to position [6947, 0]
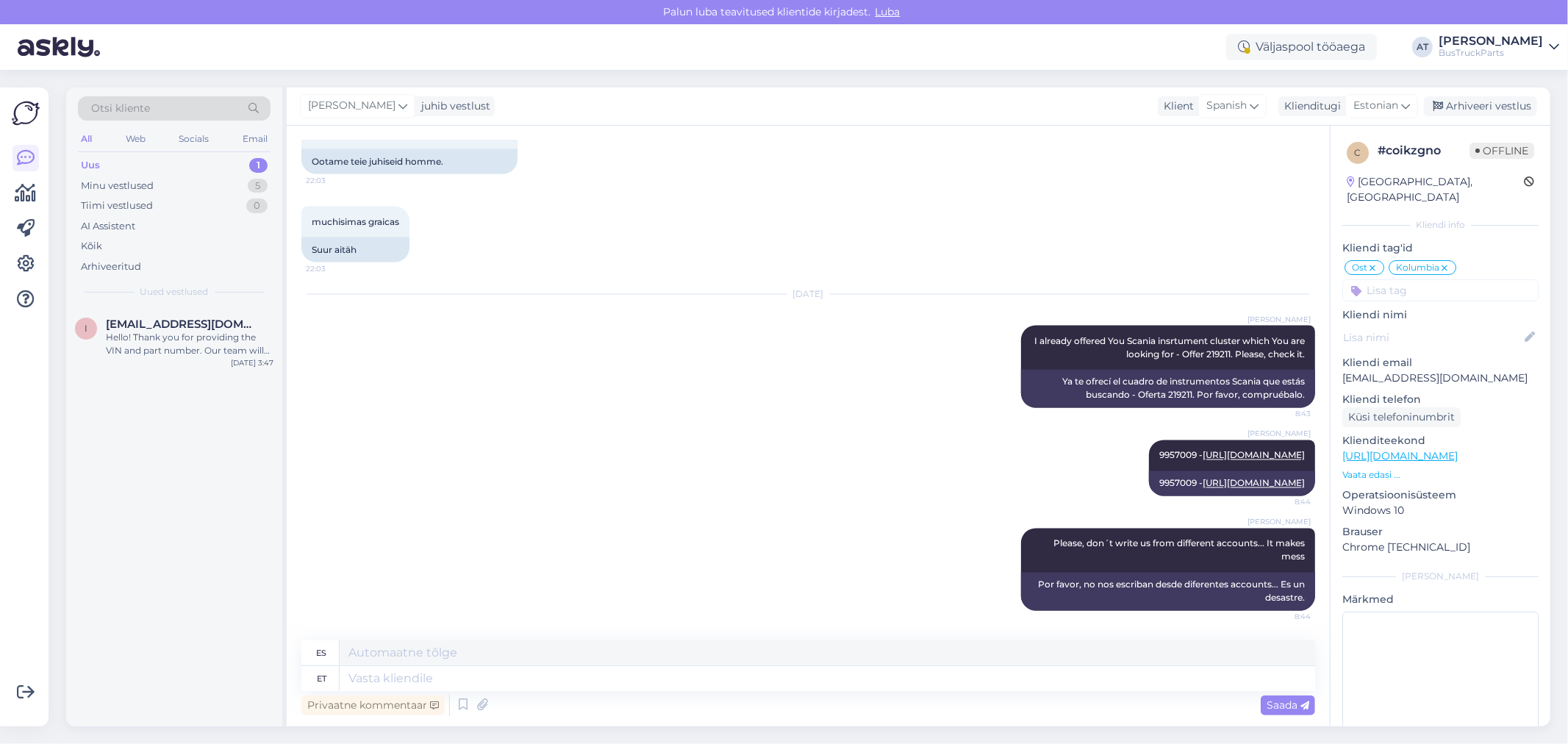
click at [130, 167] on div "Uus 1" at bounding box center [174, 166] width 193 height 21
click at [135, 305] on div "Otsi kliente All Web Socials Email Uus 1 Minu vestlused 5 Tiimi vestlused 0 AI …" at bounding box center [174, 197] width 216 height 220
click at [142, 333] on div "Hello! Thank you for providing the VIN and part number. Our team will check for…" at bounding box center [189, 344] width 167 height 26
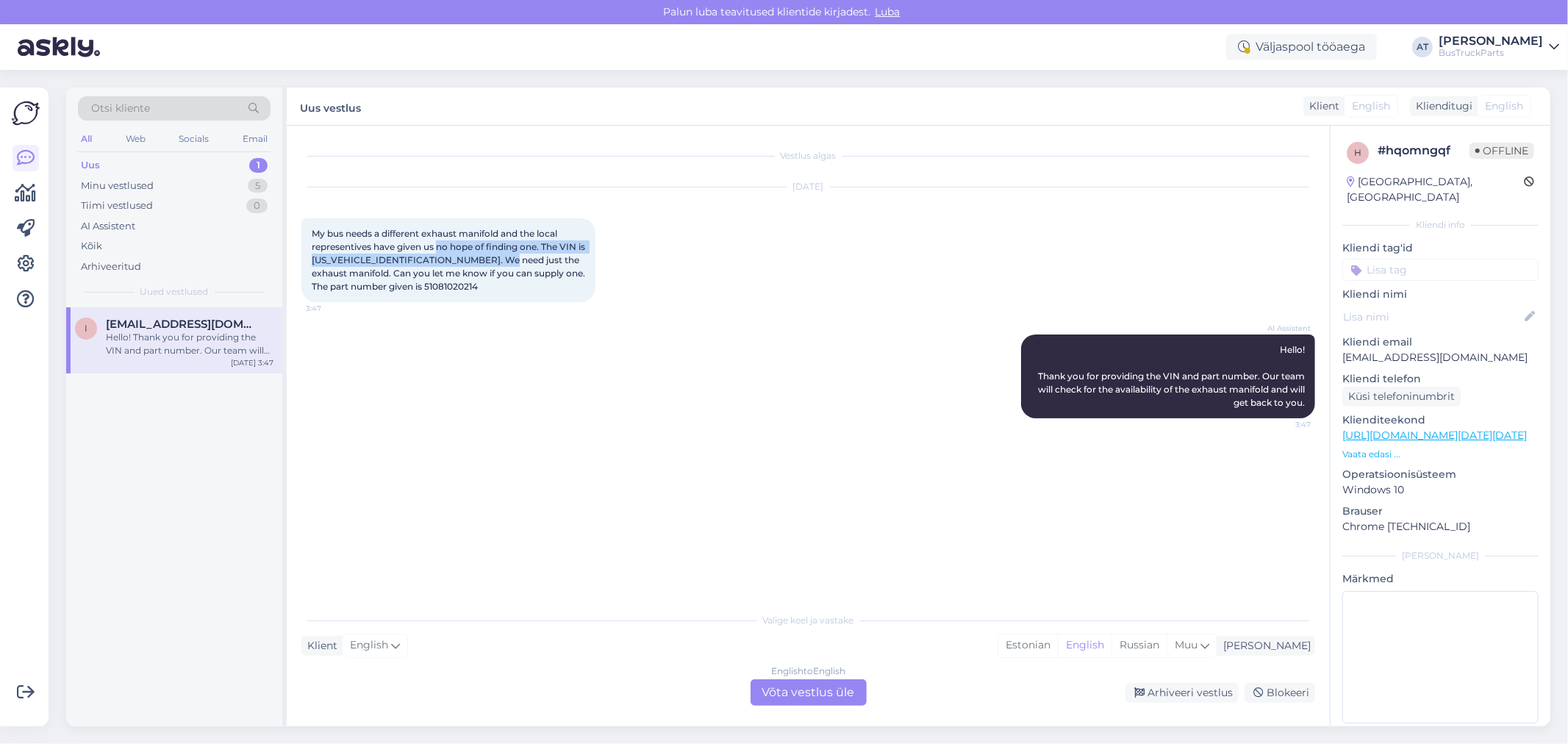
drag, startPoint x: 439, startPoint y: 253, endPoint x: 517, endPoint y: 259, distance: 78.2
click at [517, 259] on div "My bus needs a different exhaust manifold and the local representives have give…" at bounding box center [449, 260] width 294 height 84
click at [513, 273] on span "My bus needs a different exhaust manifold and the local representives have give…" at bounding box center [449, 259] width 276 height 64
click at [357, 273] on span "My bus needs a different exhaust manifold and the local representives have give…" at bounding box center [449, 259] width 276 height 64
click at [439, 289] on span "My bus needs a different exhaust manifold and the local representives have give…" at bounding box center [449, 259] width 276 height 64
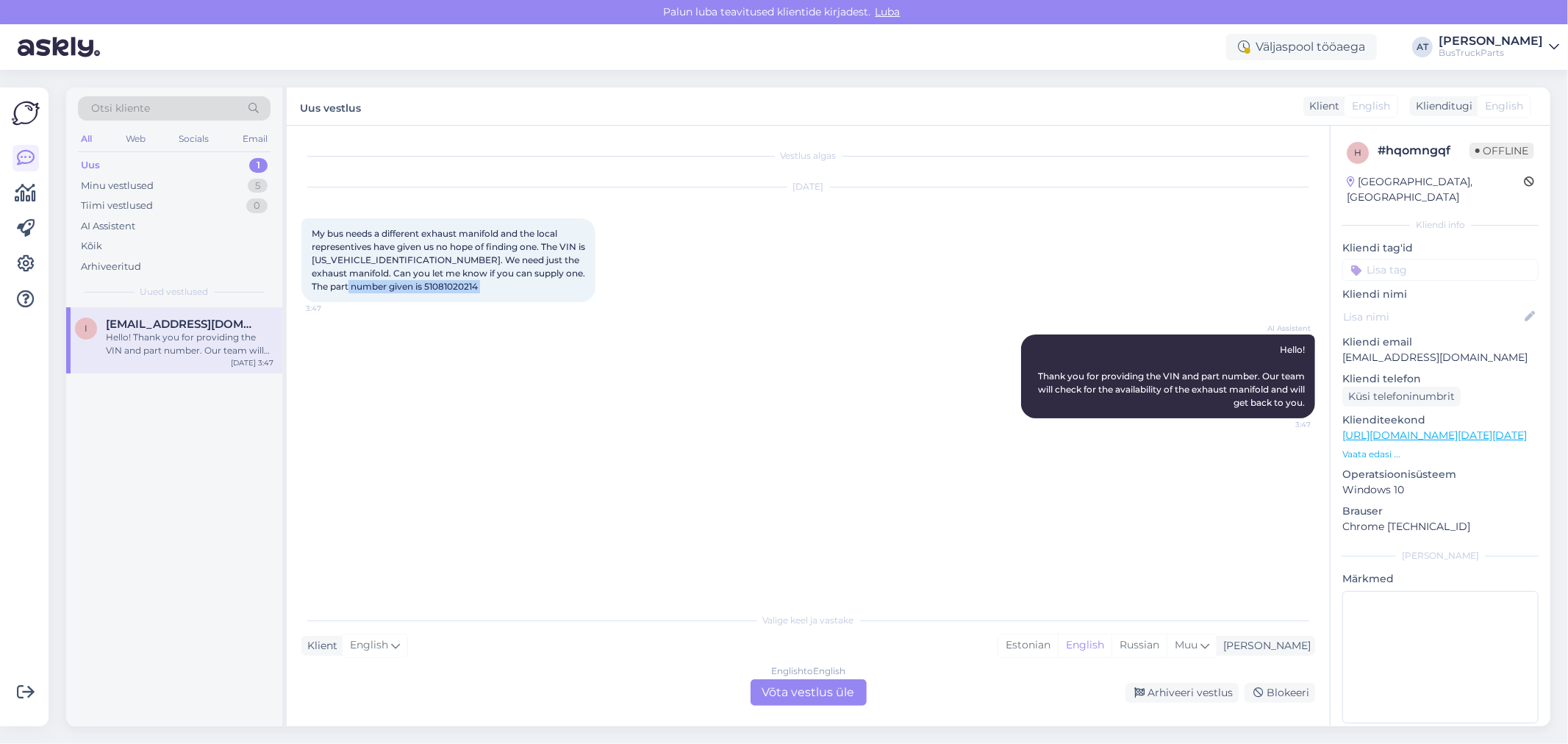
click at [439, 289] on span "My bus needs a different exhaust manifold and the local representives have give…" at bounding box center [449, 259] width 276 height 64
copy div "51081020214 3:47"
click at [818, 692] on div "English to English Võta vestlus üle" at bounding box center [809, 693] width 117 height 26
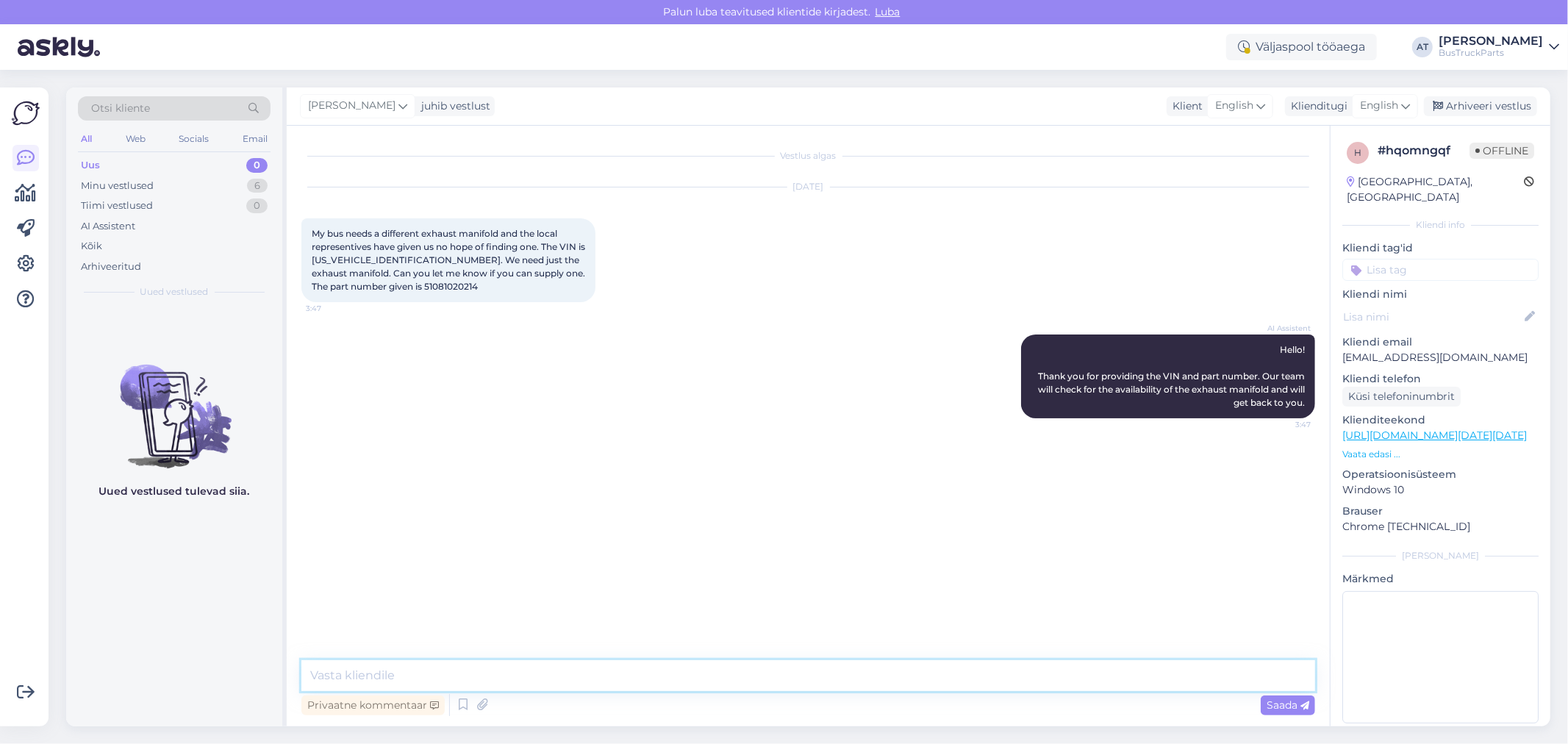
drag, startPoint x: 840, startPoint y: 675, endPoint x: 814, endPoint y: 678, distance: 26.2
click at [840, 674] on textarea at bounding box center [809, 676] width 1014 height 31
click at [657, 666] on textarea "Hello. We have this" at bounding box center [809, 676] width 1014 height 31
paste textarea "[URL][DOMAIN_NAME]"
type textarea "Hello. We have this [URL][DOMAIN_NAME]"
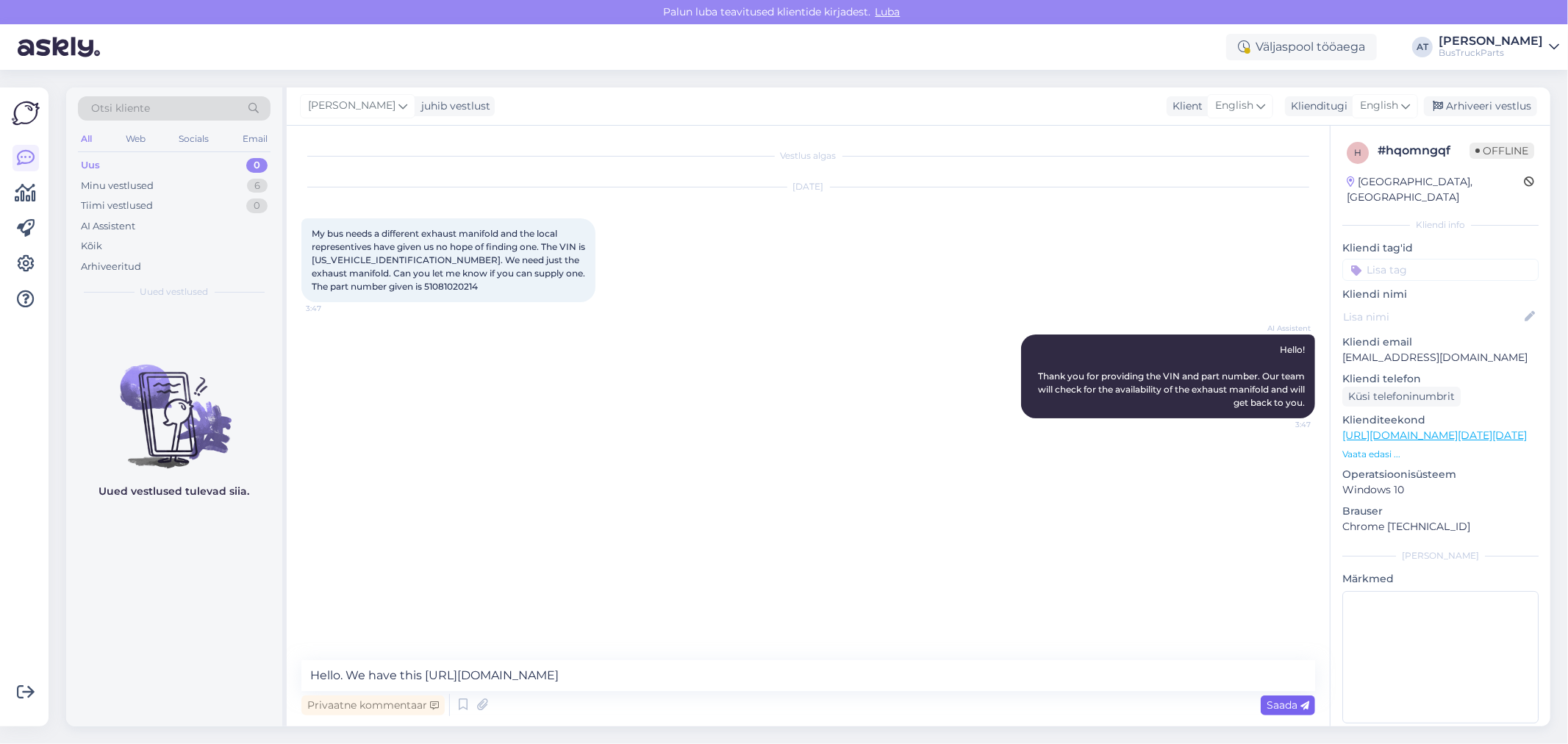
click at [1307, 706] on icon at bounding box center [1305, 706] width 9 height 9
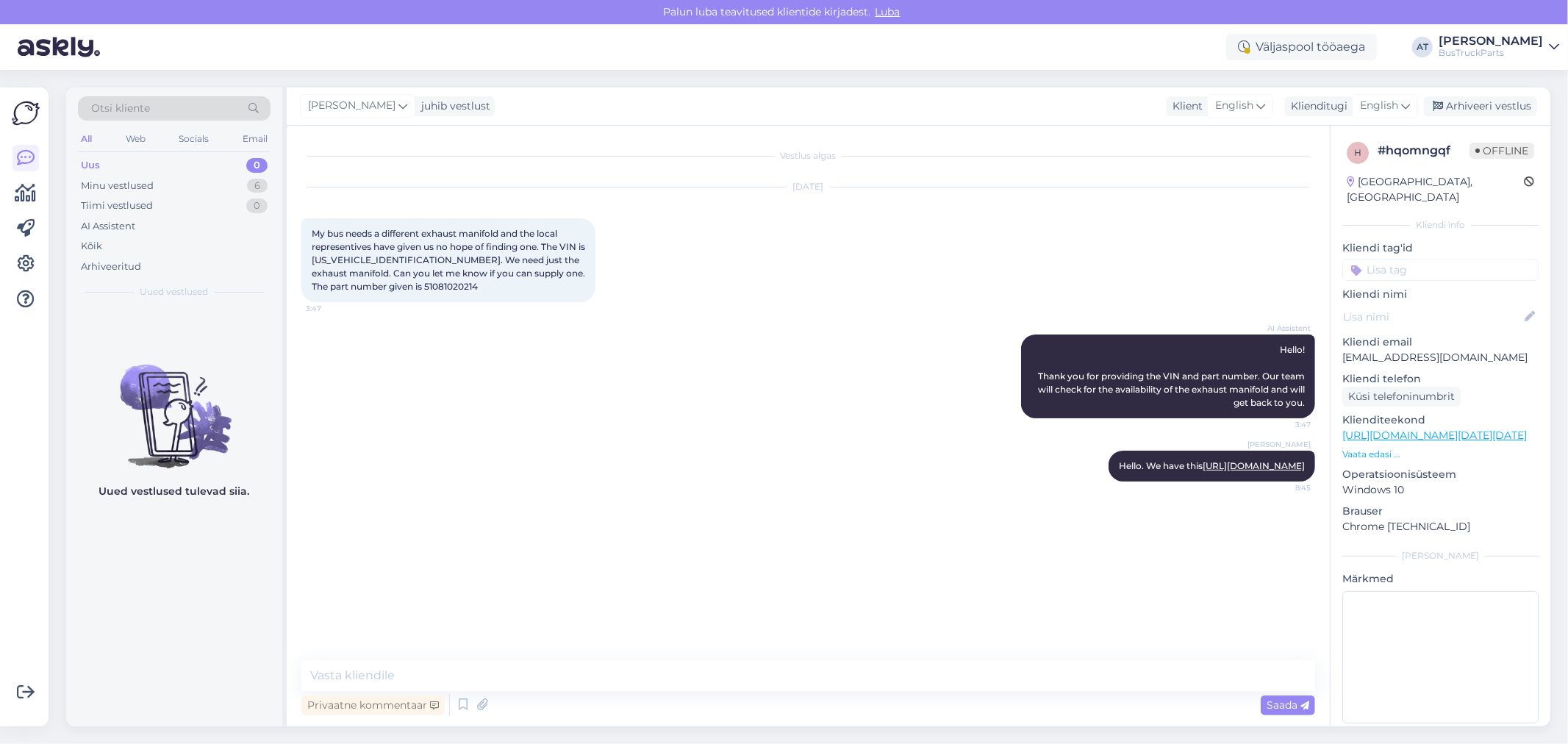
click at [1450, 351] on p "[EMAIL_ADDRESS][DOMAIN_NAME]" at bounding box center [1441, 358] width 196 height 16
copy p "[EMAIL_ADDRESS][DOMAIN_NAME]"
click at [716, 675] on textarea at bounding box center [809, 676] width 1014 height 31
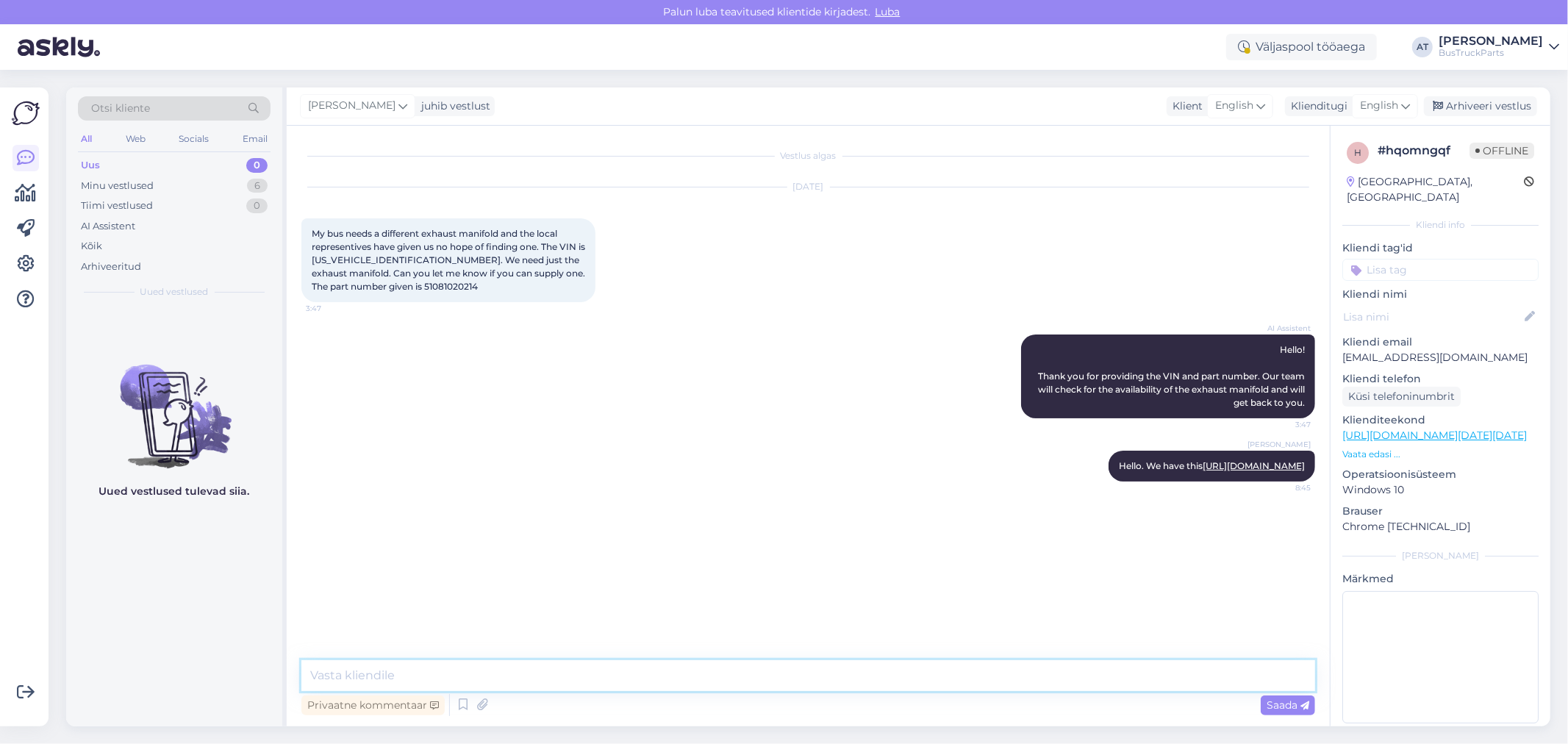
paste textarea "Could You please send us delivery address? This way, we can quickly check the s…"
type textarea "Could You please send us delivery address? This way, we can quickly check the s…"
click at [1268, 709] on span "Saada" at bounding box center [1288, 705] width 43 height 13
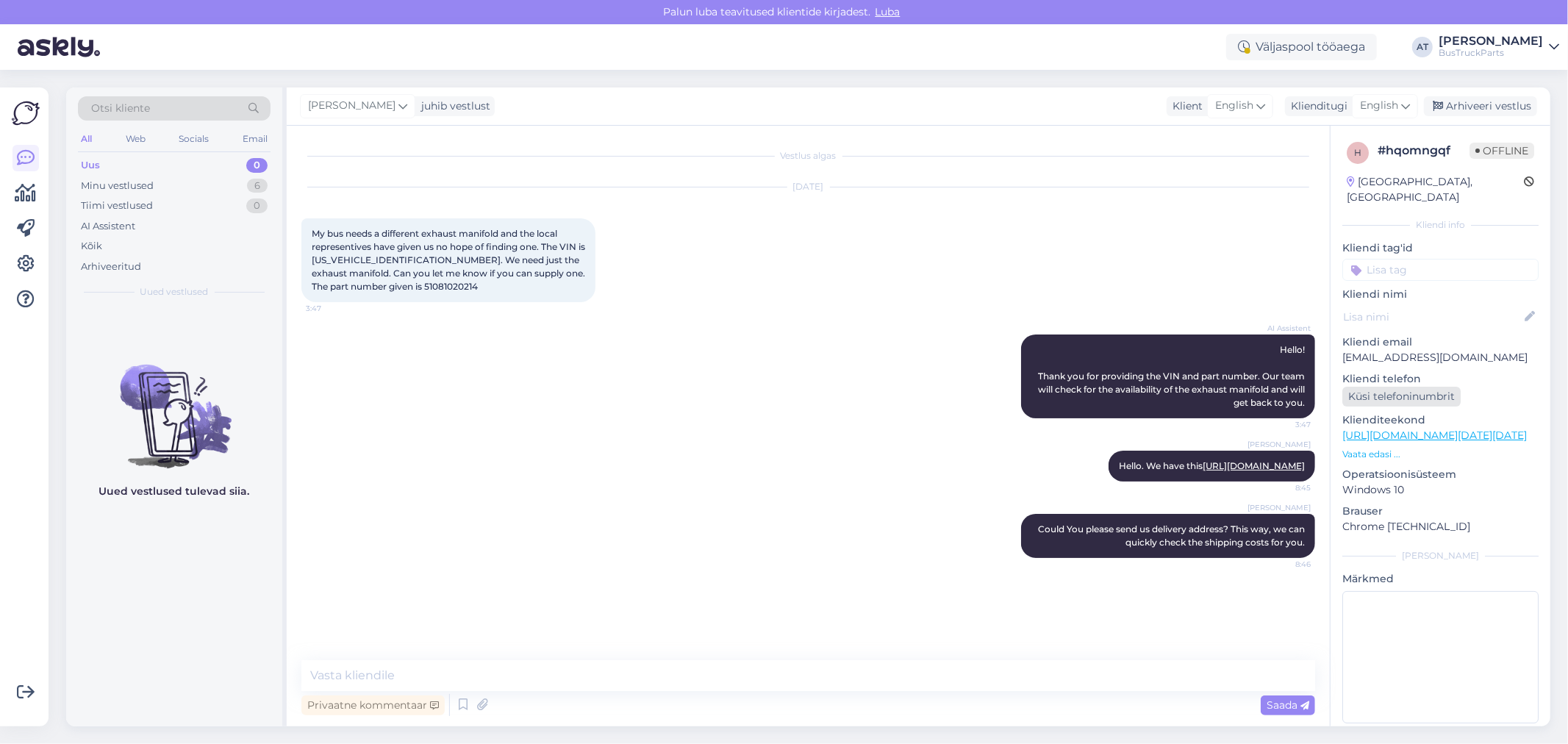
click at [1393, 387] on div "Küsi telefoninumbrit" at bounding box center [1402, 397] width 118 height 20
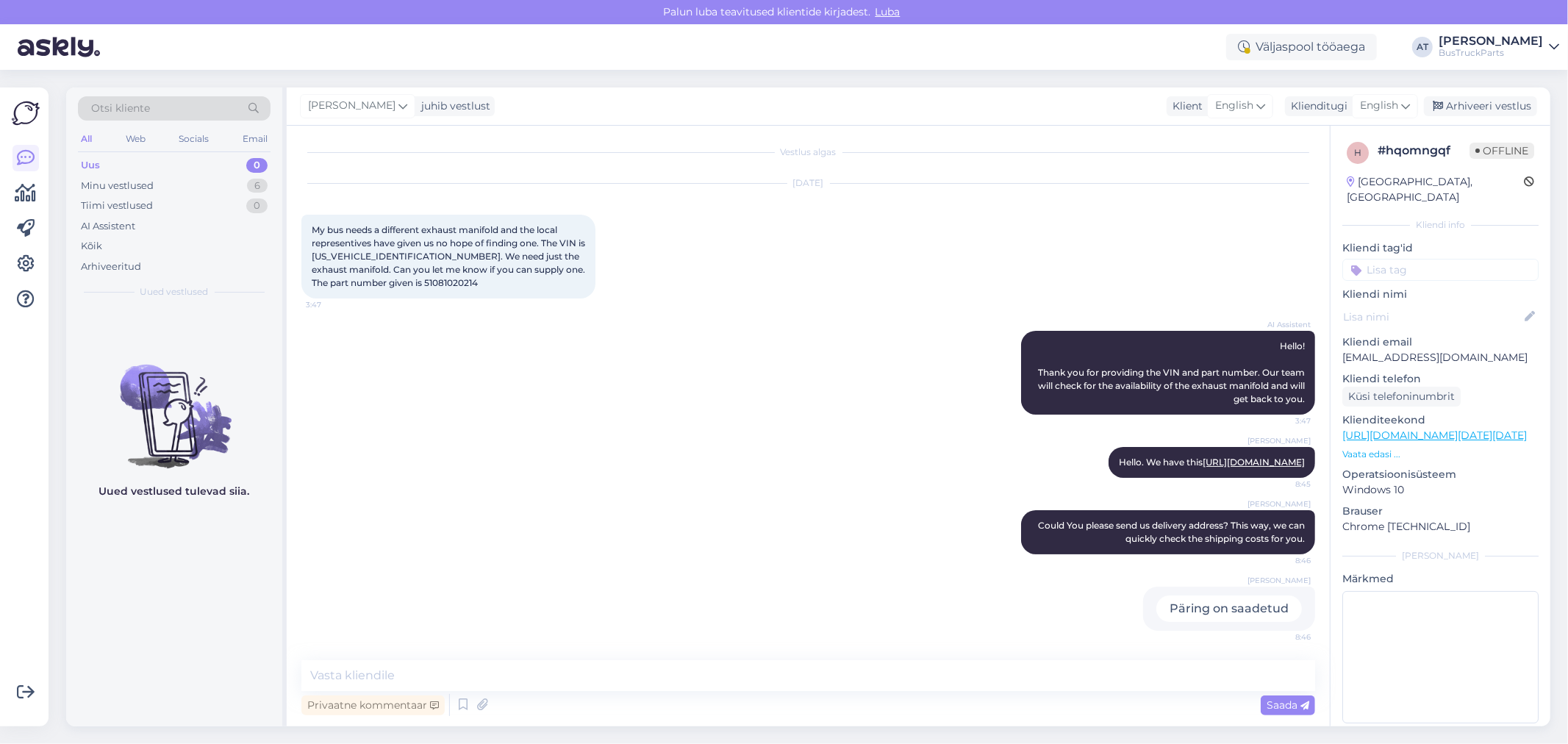
scroll to position [16, 0]
